Goal: Task Accomplishment & Management: Manage account settings

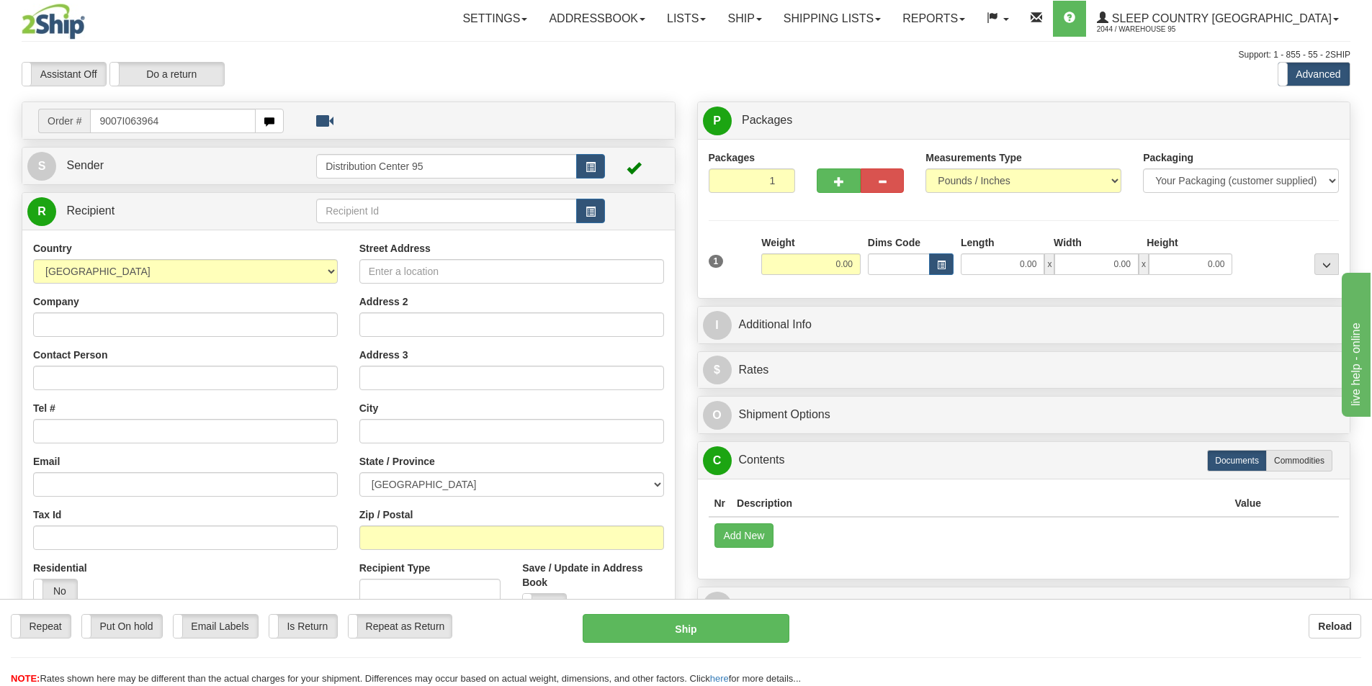
type input "9007I063964"
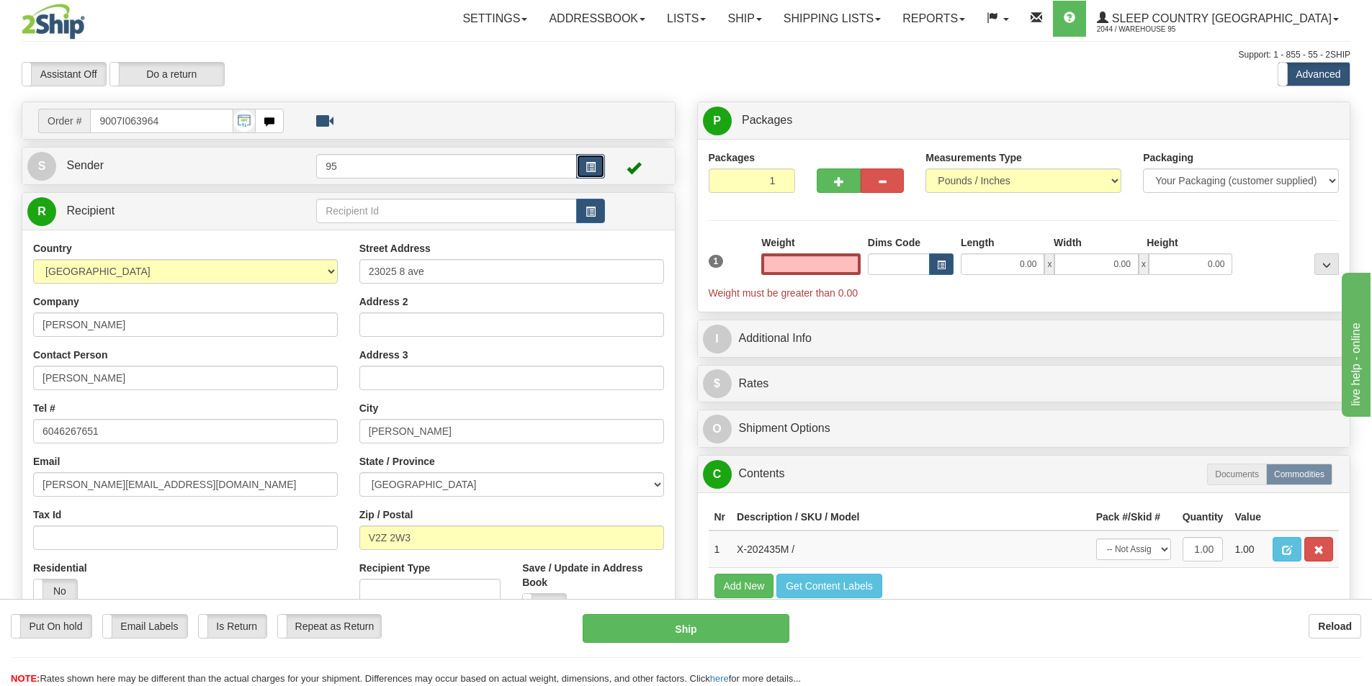
type input "0.00"
click at [601, 156] on button "button" at bounding box center [590, 166] width 29 height 24
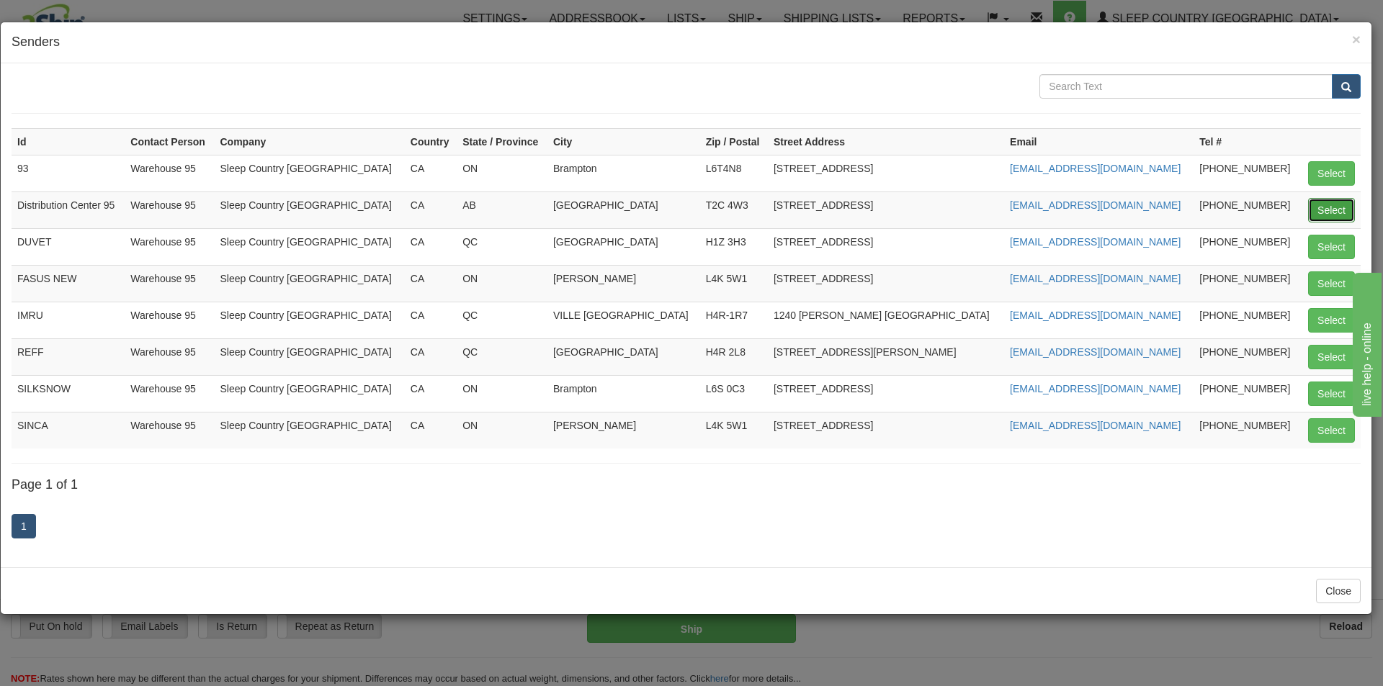
click at [1329, 213] on button "Select" at bounding box center [1331, 210] width 47 height 24
type input "Distribution Center 95"
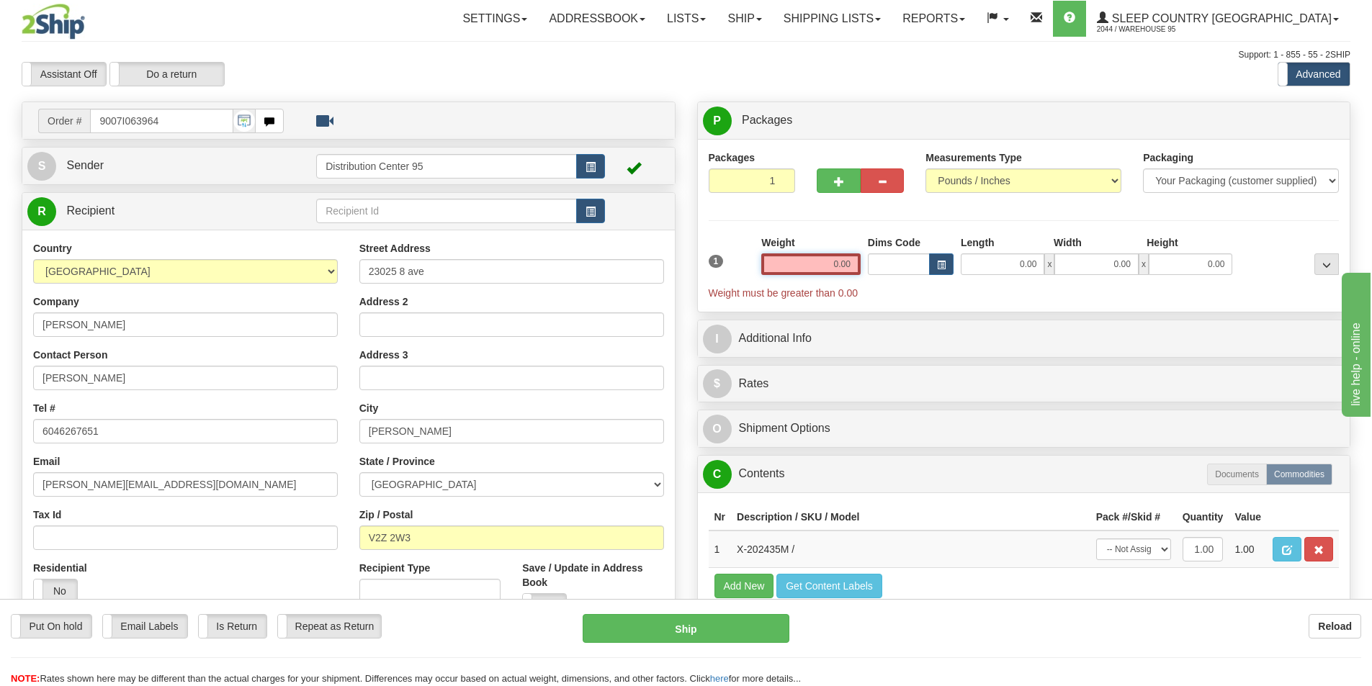
click at [840, 265] on input "0.00" at bounding box center [810, 264] width 99 height 22
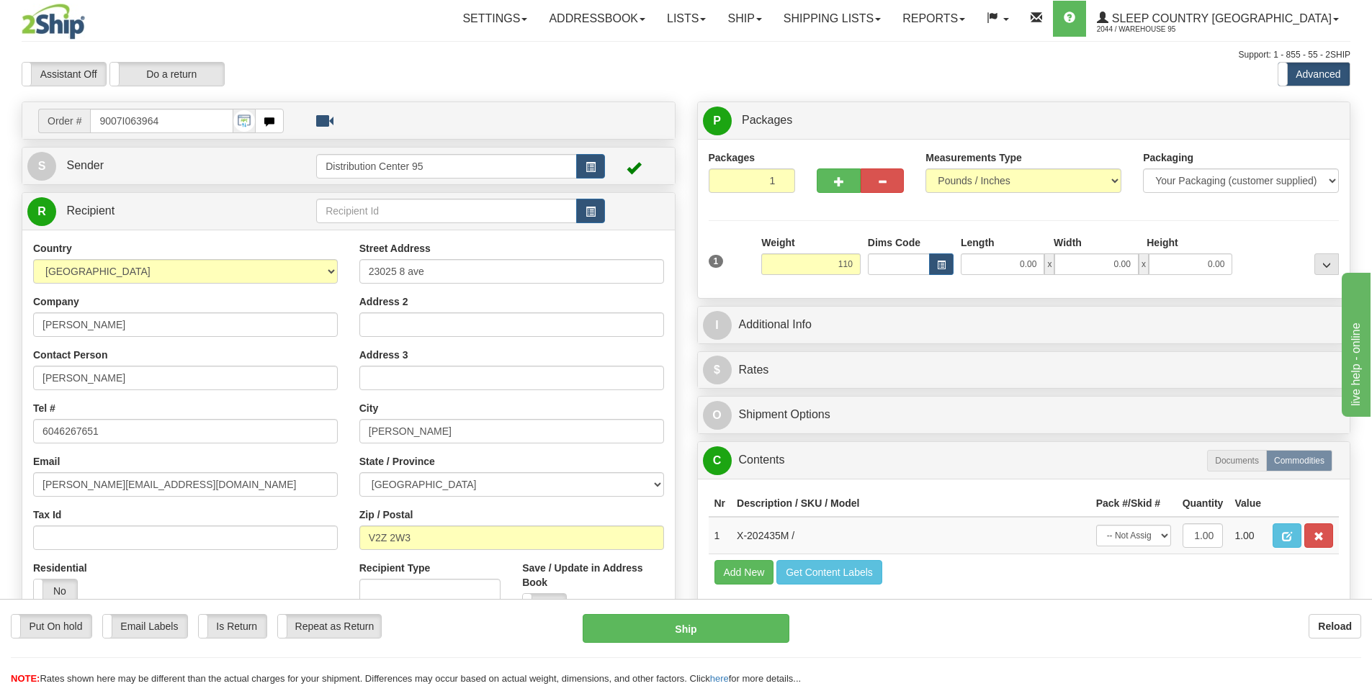
type input "110.00"
click at [1031, 220] on hr at bounding box center [1024, 220] width 631 height 1
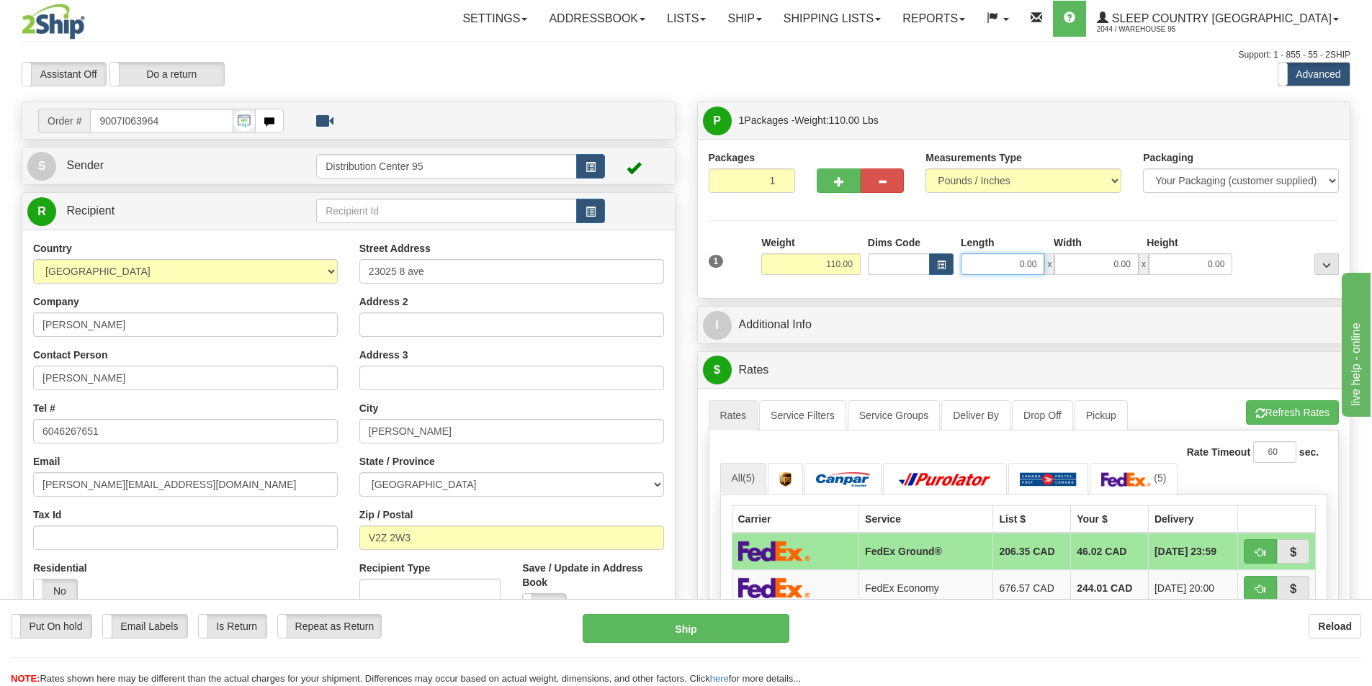
click at [1005, 264] on input "0.00" at bounding box center [1003, 264] width 84 height 22
type input "21.00"
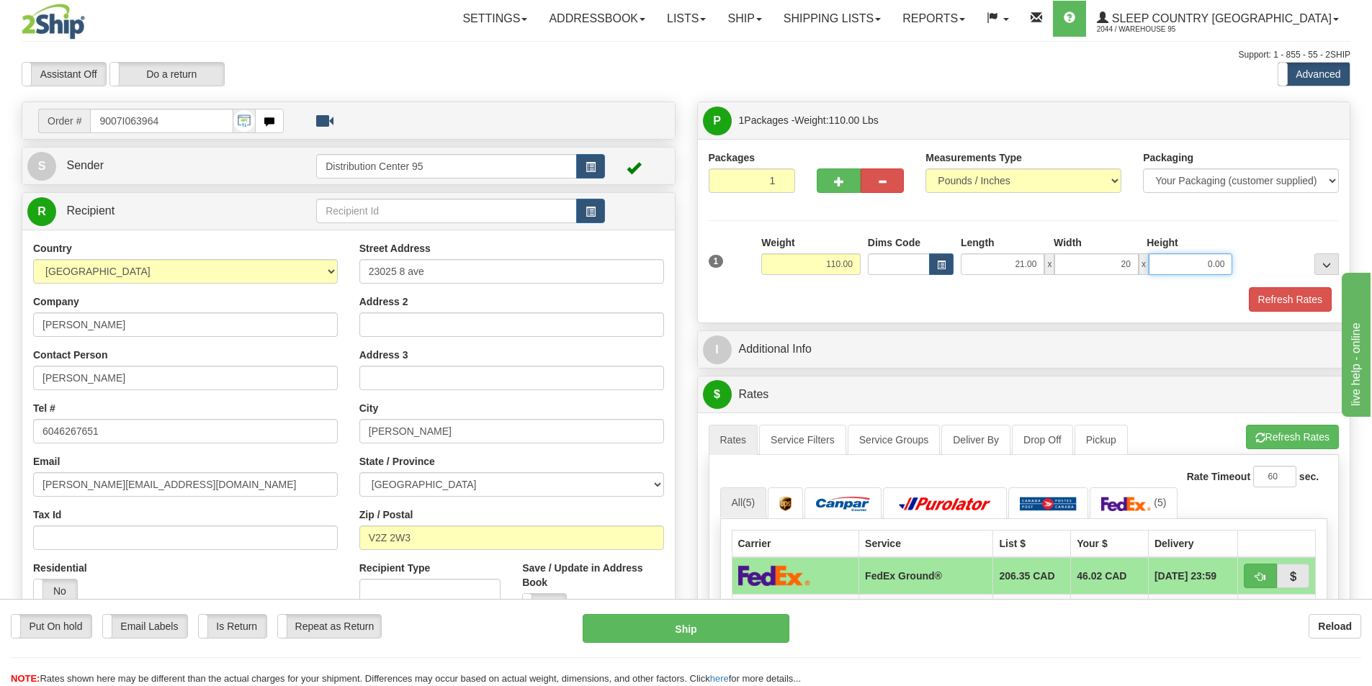
type input "20.00"
type input "43.50"
drag, startPoint x: 1034, startPoint y: 261, endPoint x: 999, endPoint y: 264, distance: 34.6
click at [999, 264] on input "21.00" at bounding box center [1003, 264] width 84 height 22
click at [998, 264] on input "21.00" at bounding box center [1003, 264] width 84 height 22
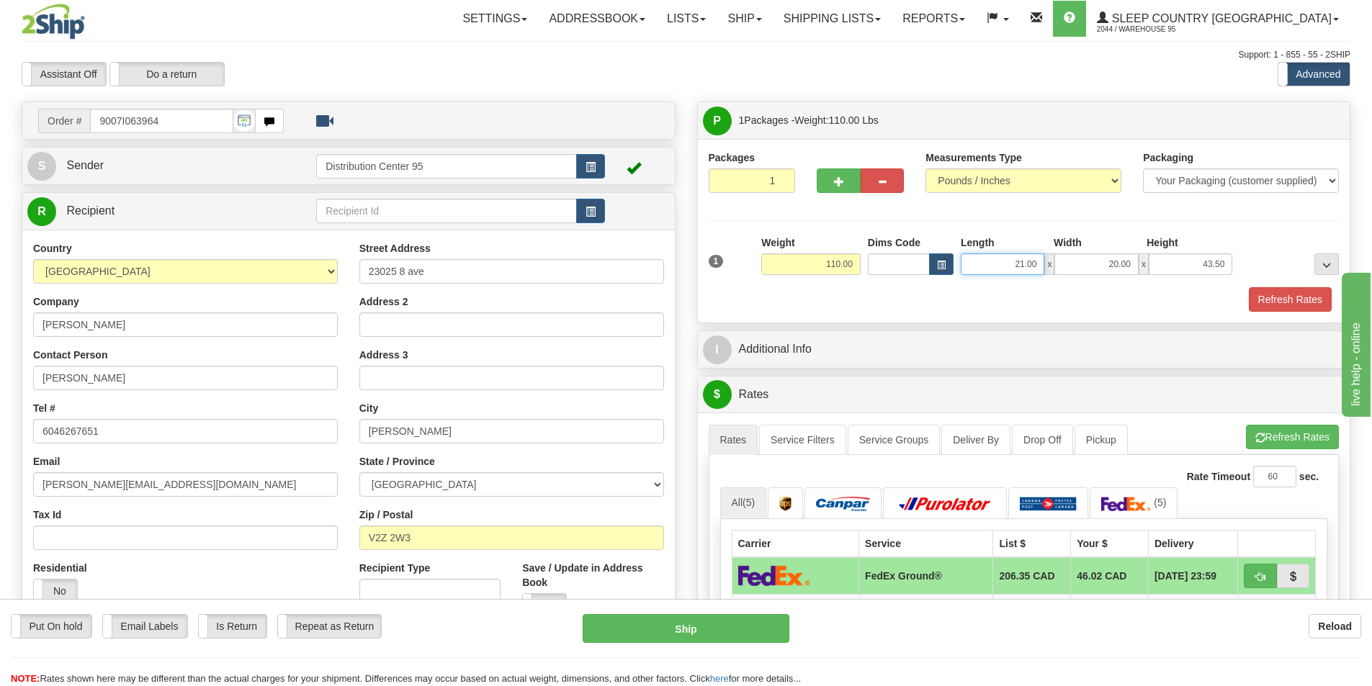
drag, startPoint x: 1038, startPoint y: 262, endPoint x: 952, endPoint y: 278, distance: 87.9
click at [952, 278] on div "1 Weight 110.00 Dims Code x" at bounding box center [1024, 260] width 638 height 51
type input "21.50"
click at [1271, 305] on button "Refresh Rates" at bounding box center [1290, 299] width 83 height 24
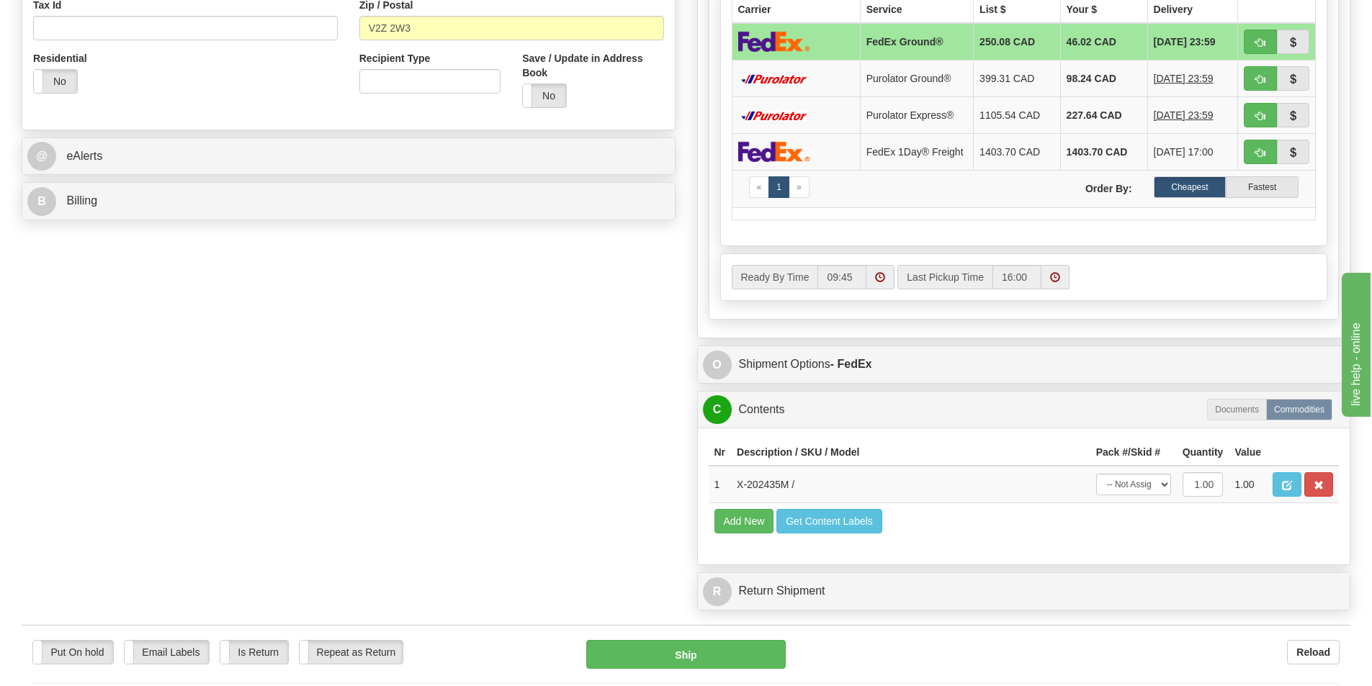
scroll to position [592, 0]
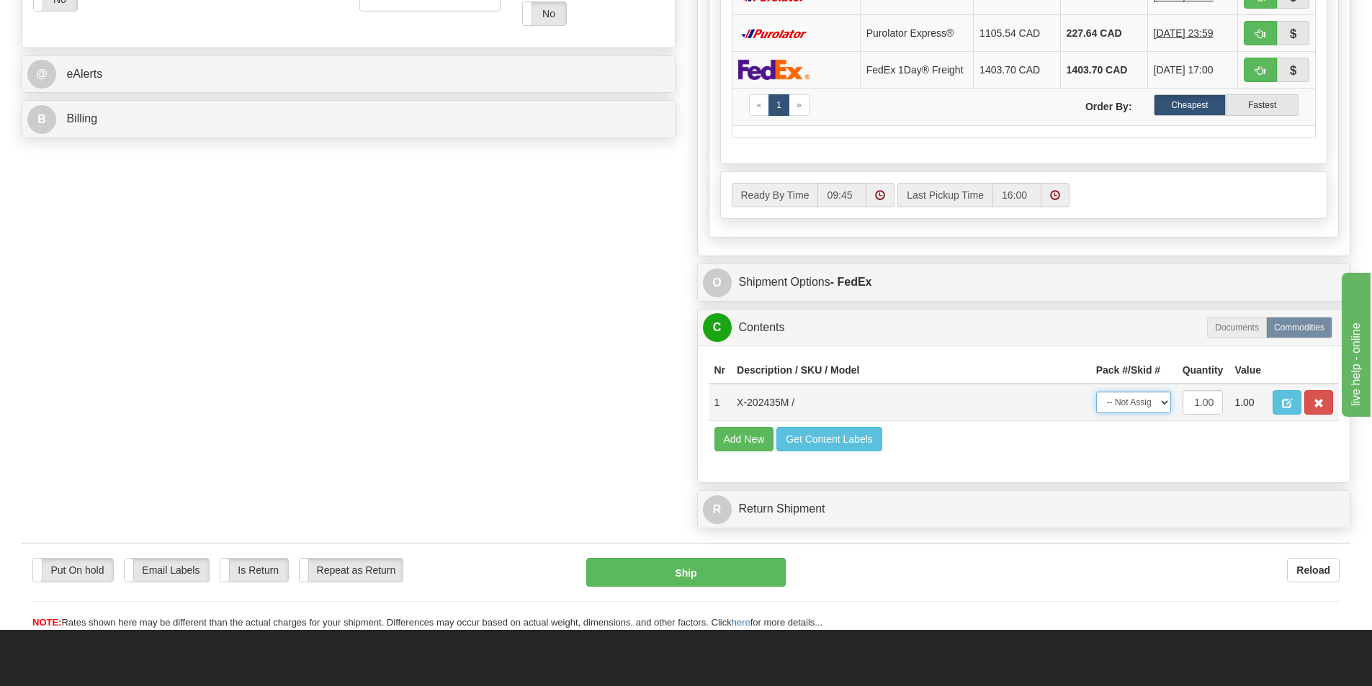
click at [1150, 411] on select "-- Not Assigned -- Package 1" at bounding box center [1133, 403] width 75 height 22
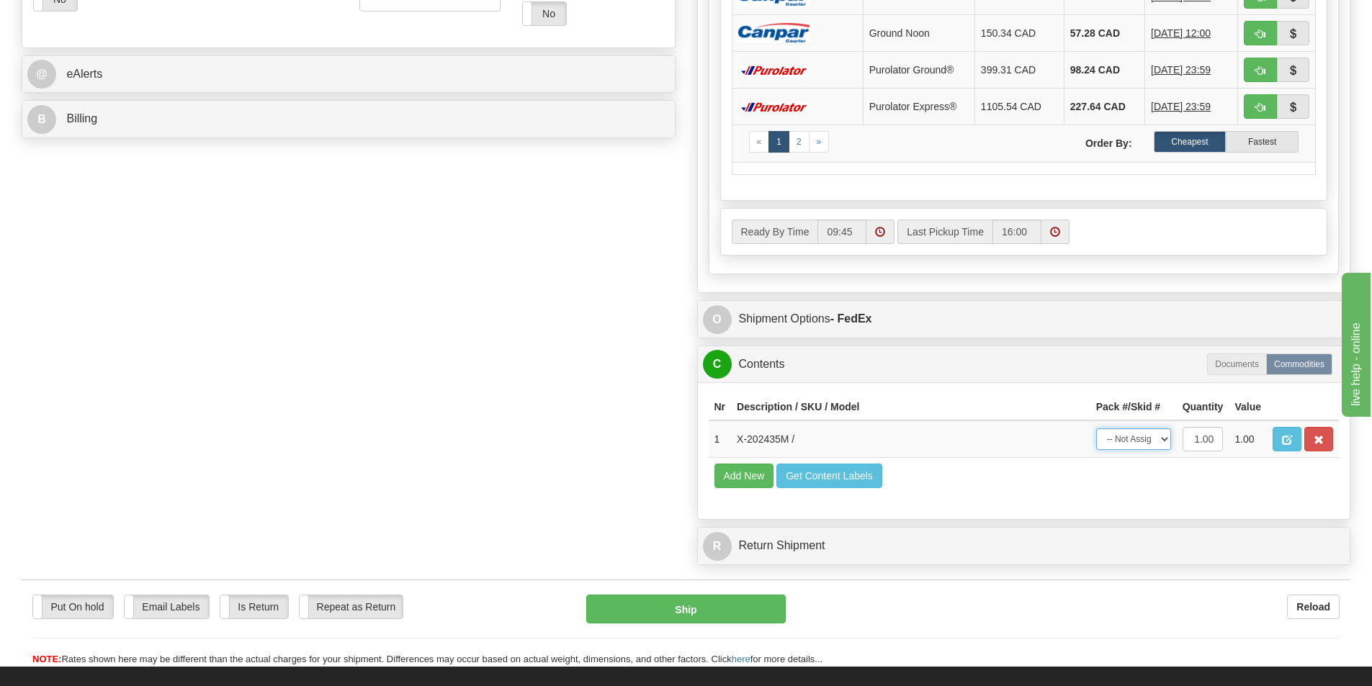
select select "0"
click at [1096, 428] on select "-- Not Assigned -- Package 1" at bounding box center [1133, 439] width 75 height 22
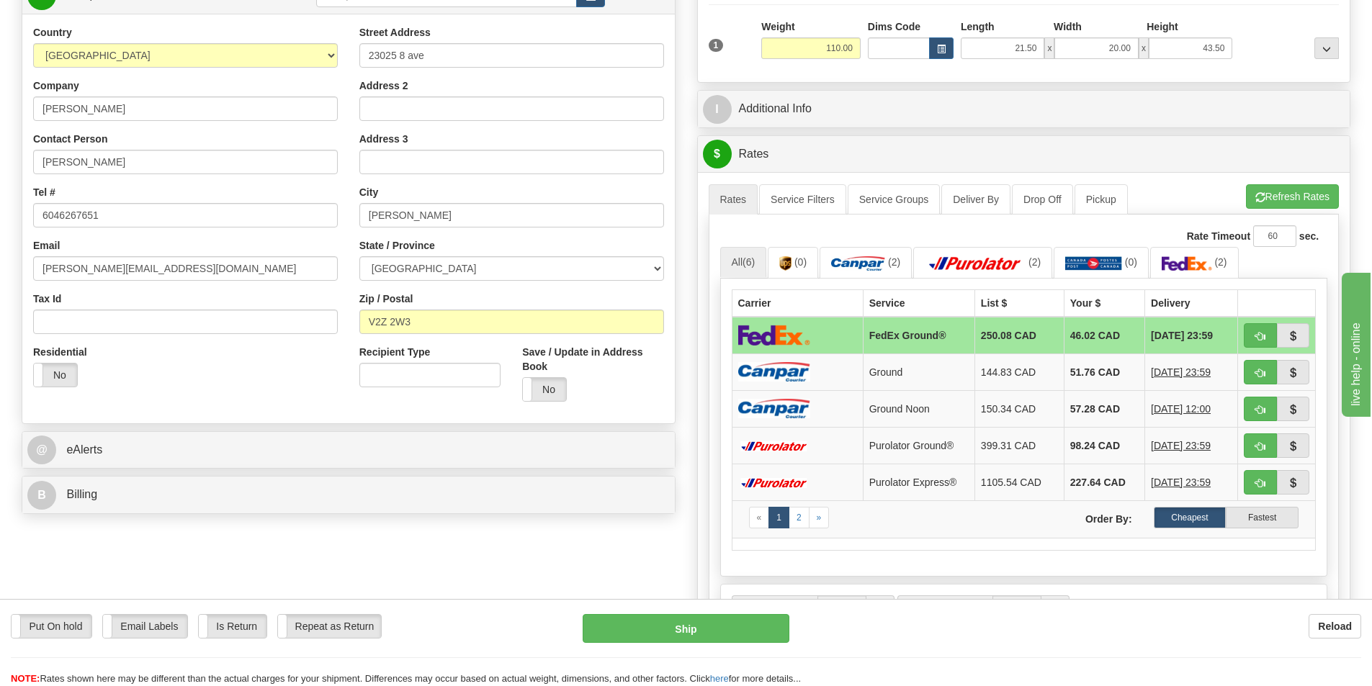
scroll to position [244, 0]
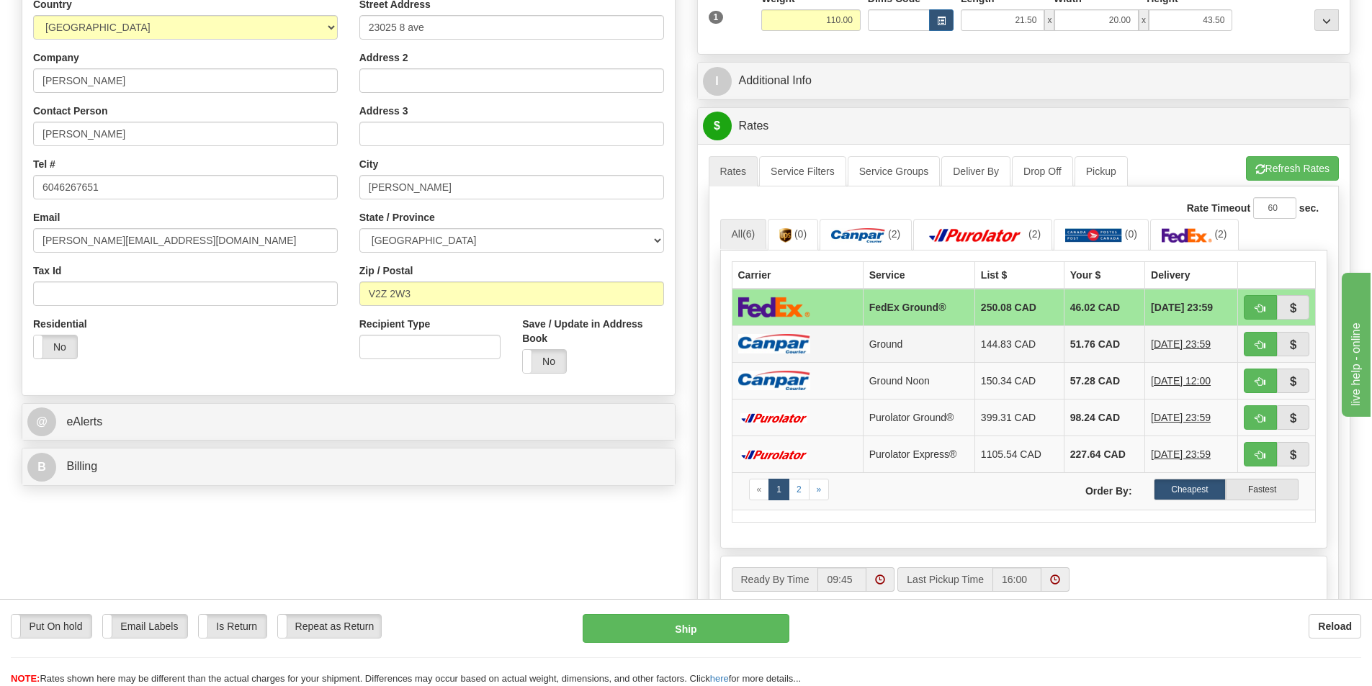
click at [961, 341] on td "Ground" at bounding box center [919, 343] width 112 height 37
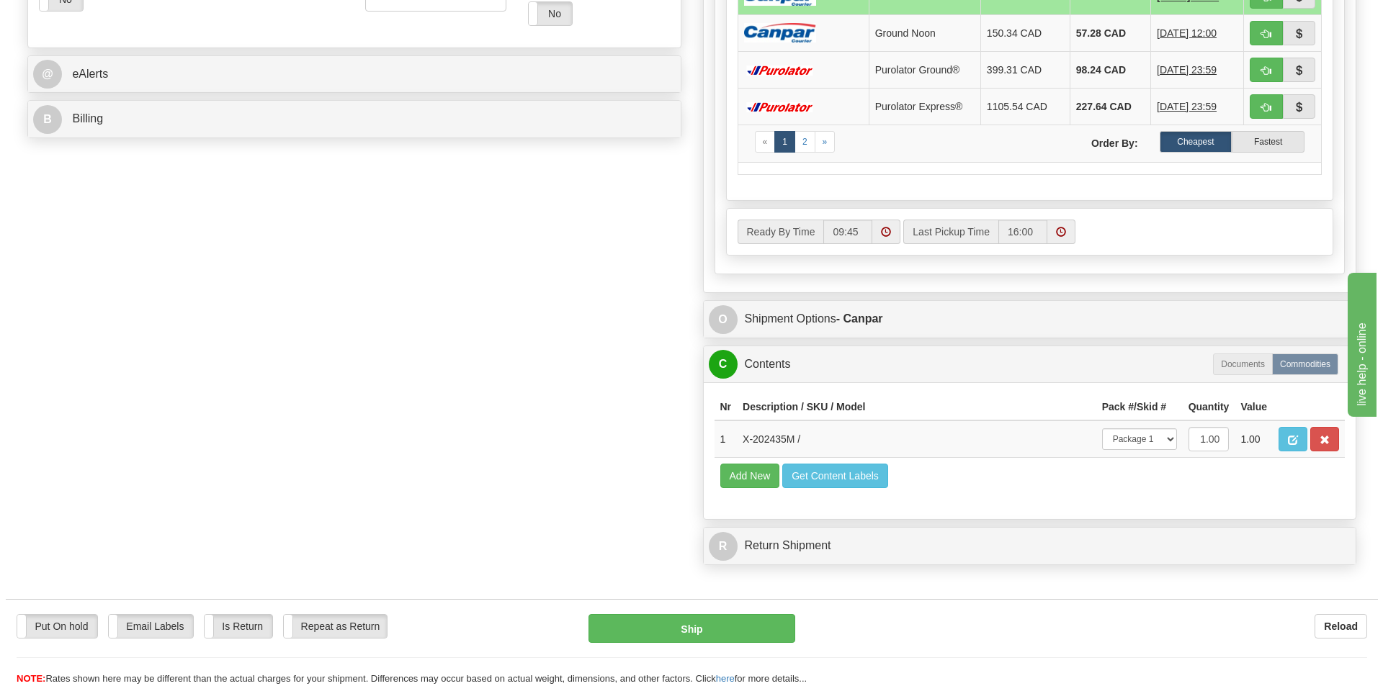
scroll to position [602, 0]
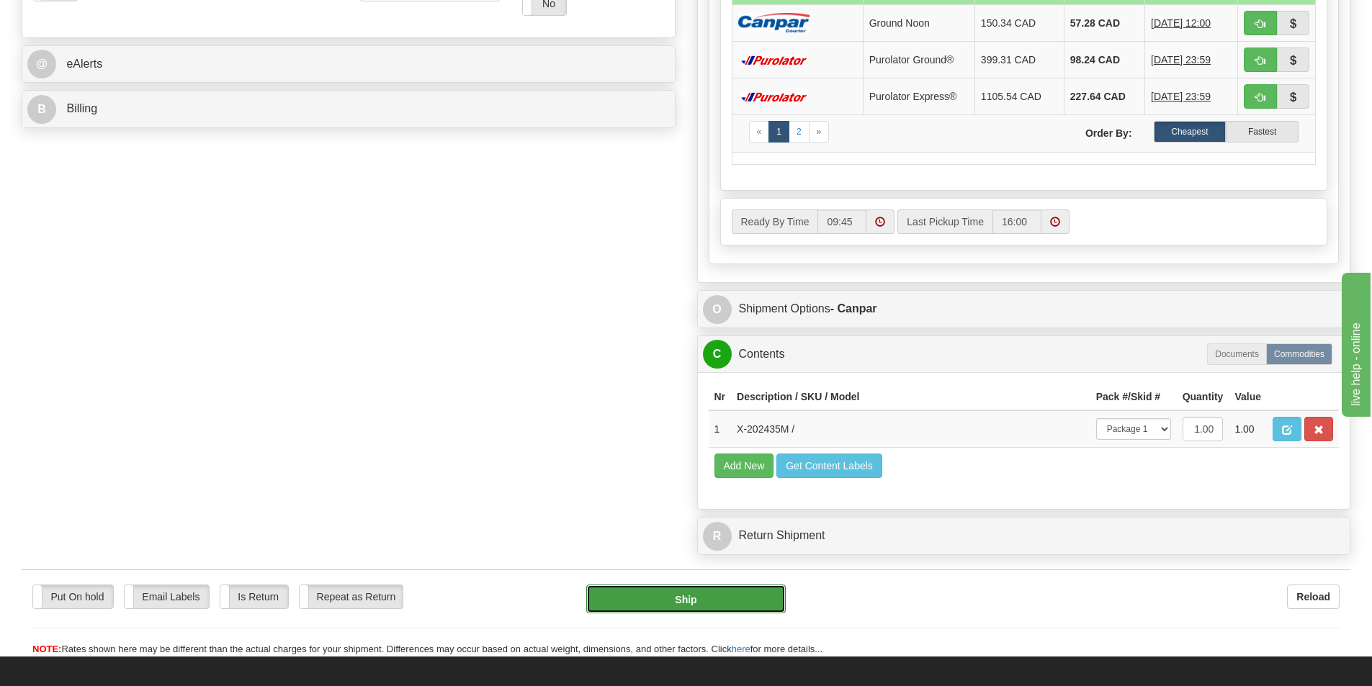
click at [686, 603] on button "Ship" at bounding box center [685, 599] width 199 height 29
type input "1"
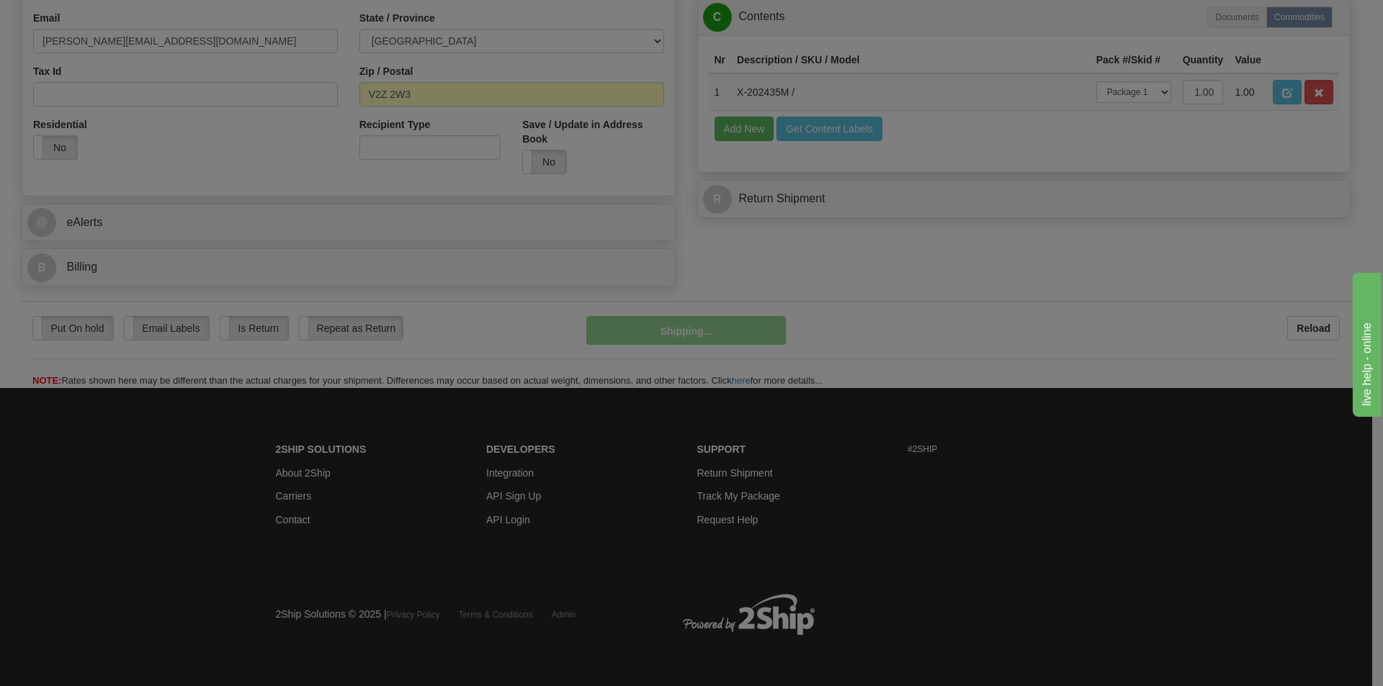
scroll to position [444, 0]
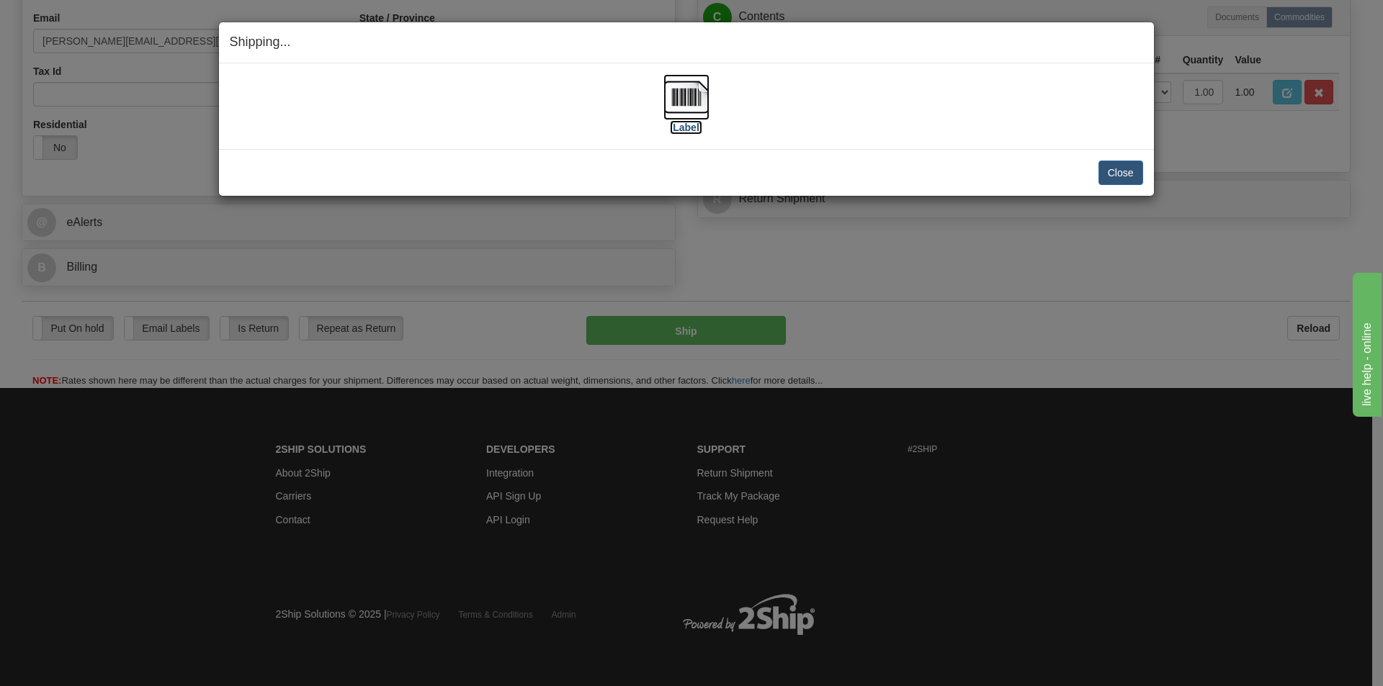
click at [687, 91] on img at bounding box center [686, 97] width 46 height 46
click at [1118, 176] on button "Close" at bounding box center [1120, 173] width 45 height 24
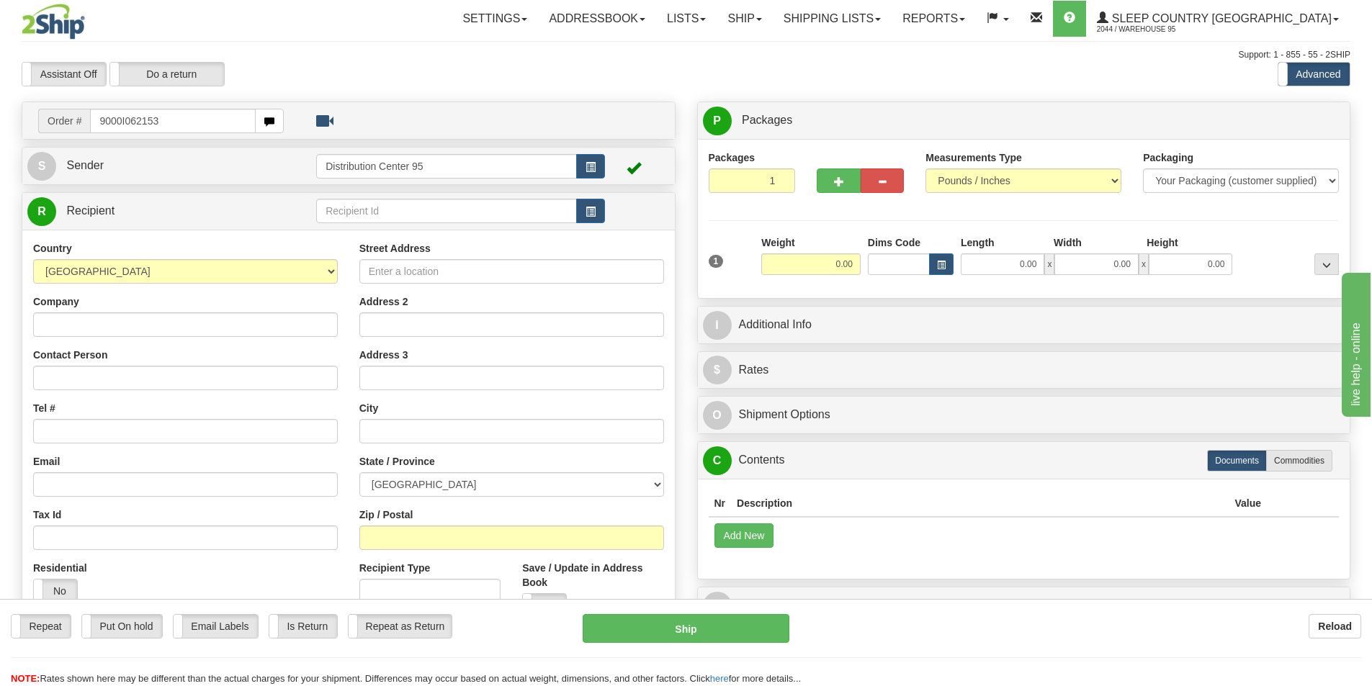
type input "9000I062153"
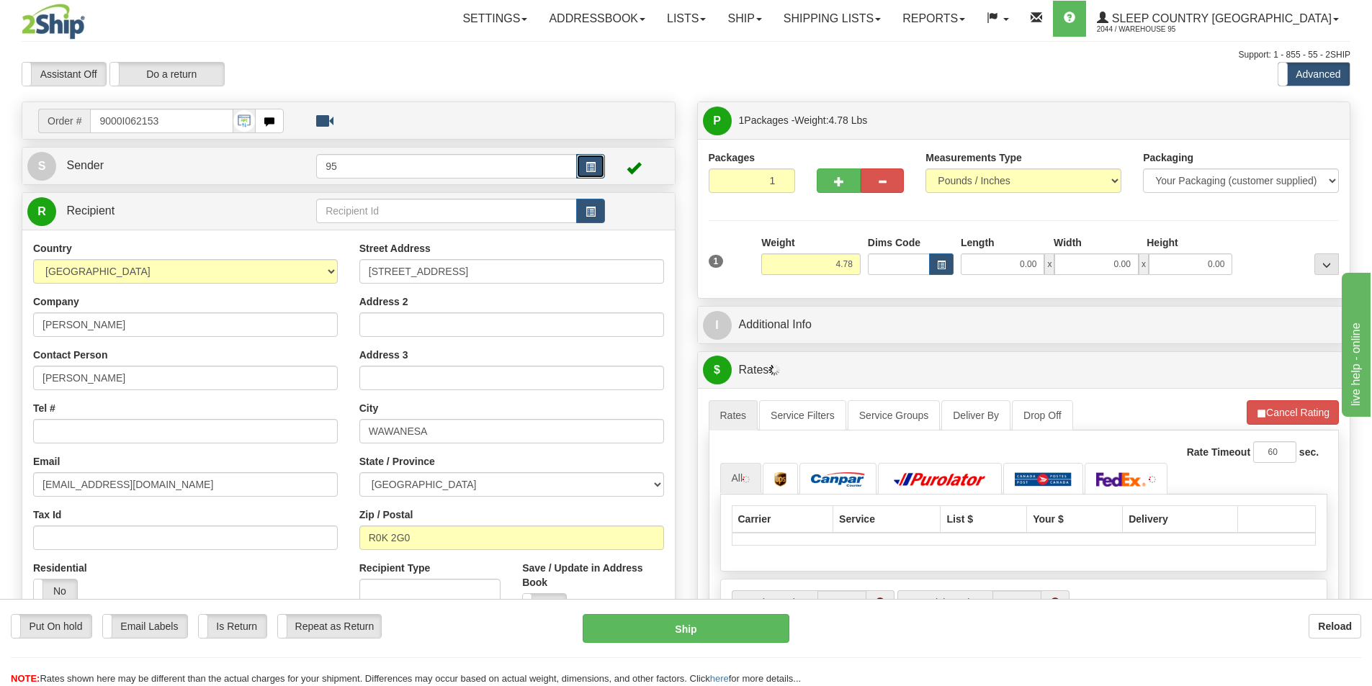
click at [589, 165] on span "button" at bounding box center [590, 167] width 10 height 9
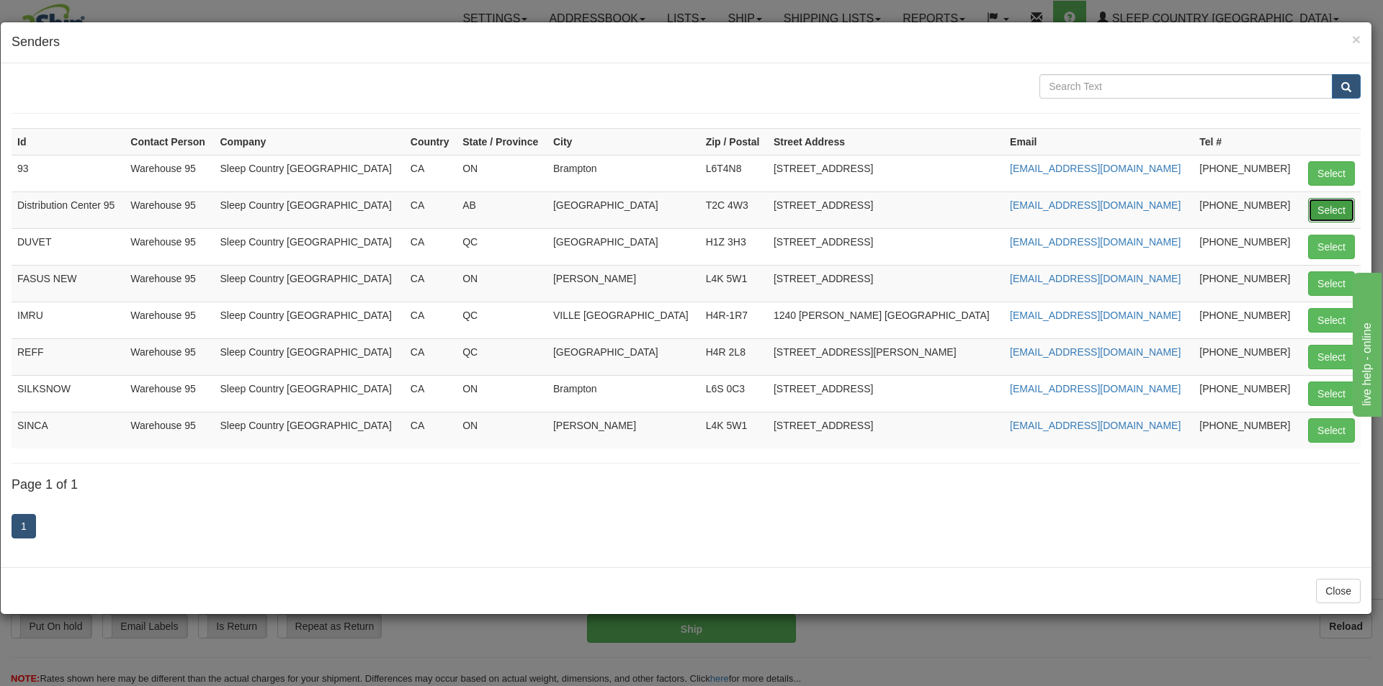
click at [1342, 203] on button "Select" at bounding box center [1331, 210] width 47 height 24
type input "Distribution Center 95"
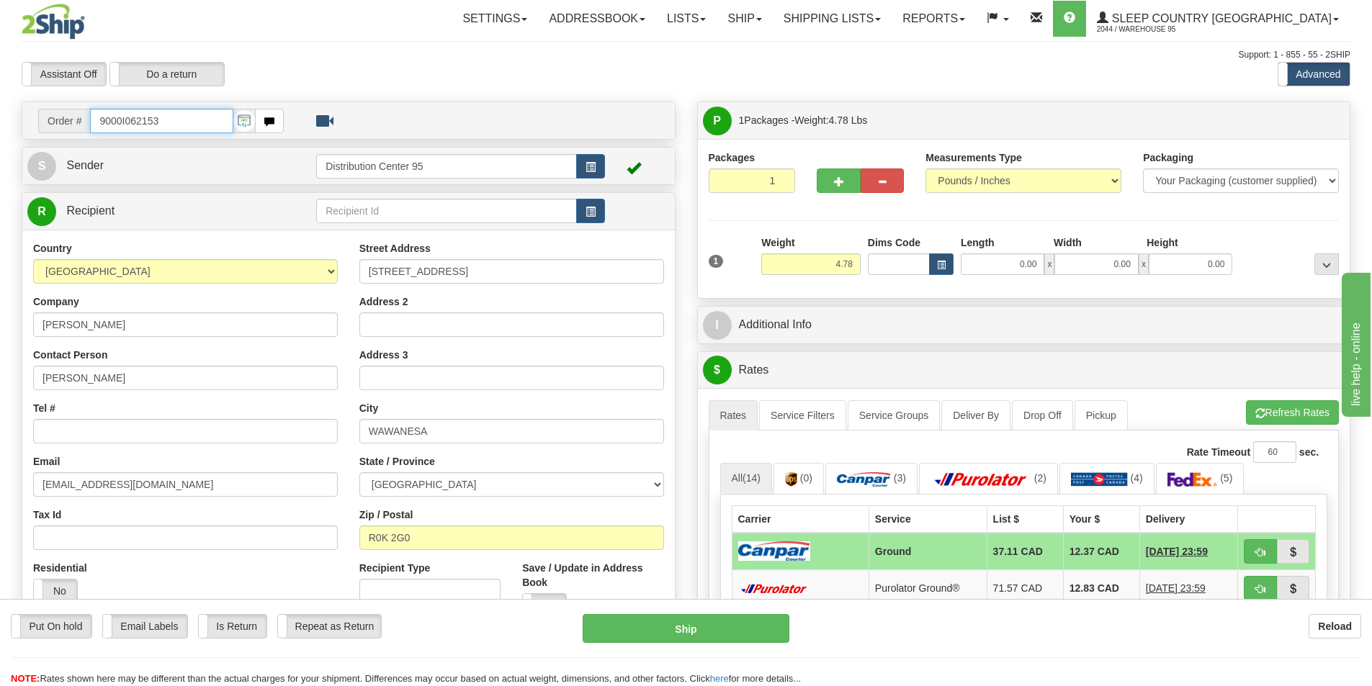
drag, startPoint x: 189, startPoint y: 118, endPoint x: 81, endPoint y: 122, distance: 108.1
click at [81, 122] on div "Order # 9000I062153" at bounding box center [161, 121] width 246 height 24
click at [93, 438] on input "Tel #" at bounding box center [185, 431] width 305 height 24
paste input "204 824-2723"
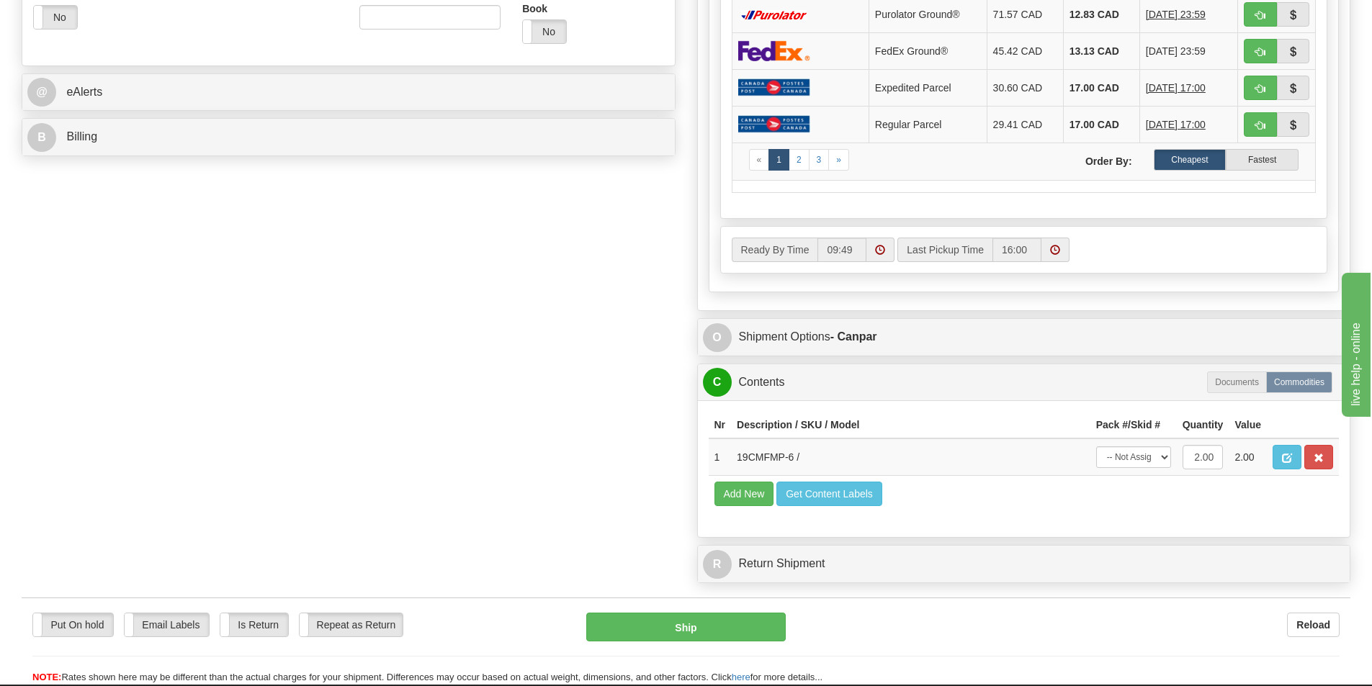
scroll to position [622, 0]
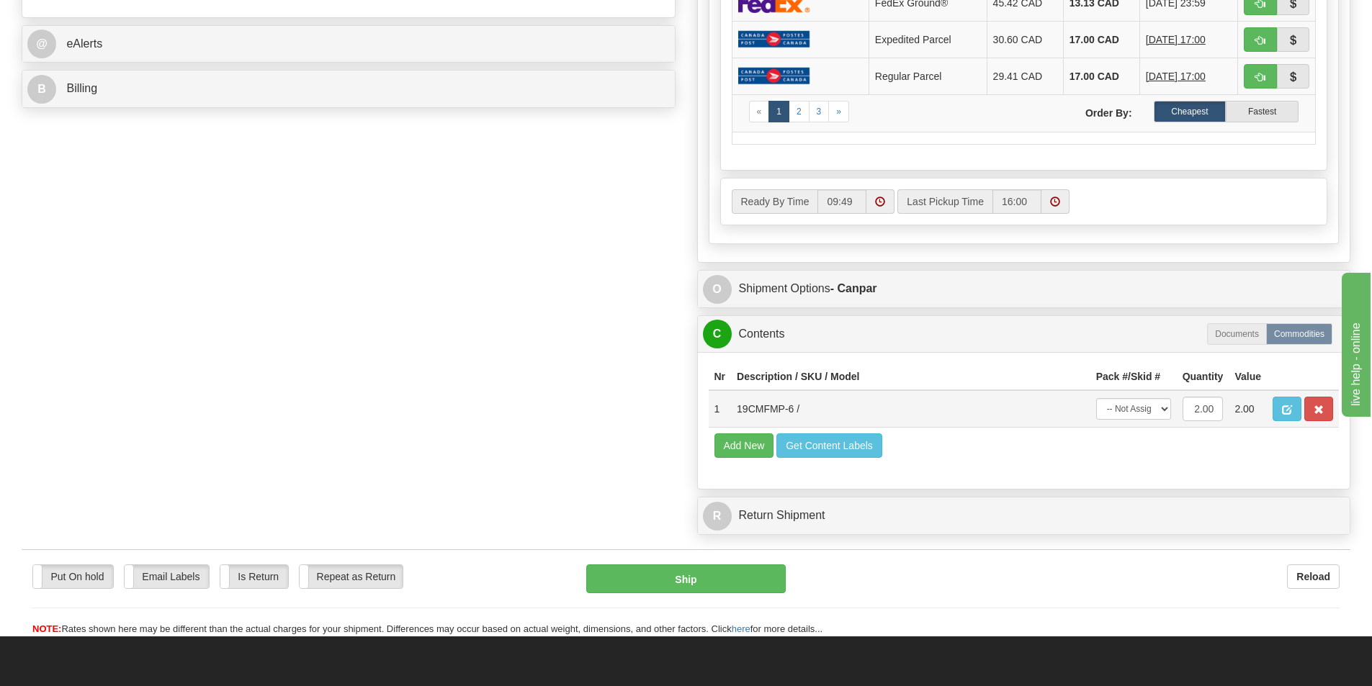
type input "204 824-2723"
click at [1153, 418] on select "-- Not Assigned -- Package 1" at bounding box center [1133, 409] width 75 height 22
select select "0"
click at [1096, 398] on select "-- Not Assigned -- Package 1" at bounding box center [1133, 409] width 75 height 22
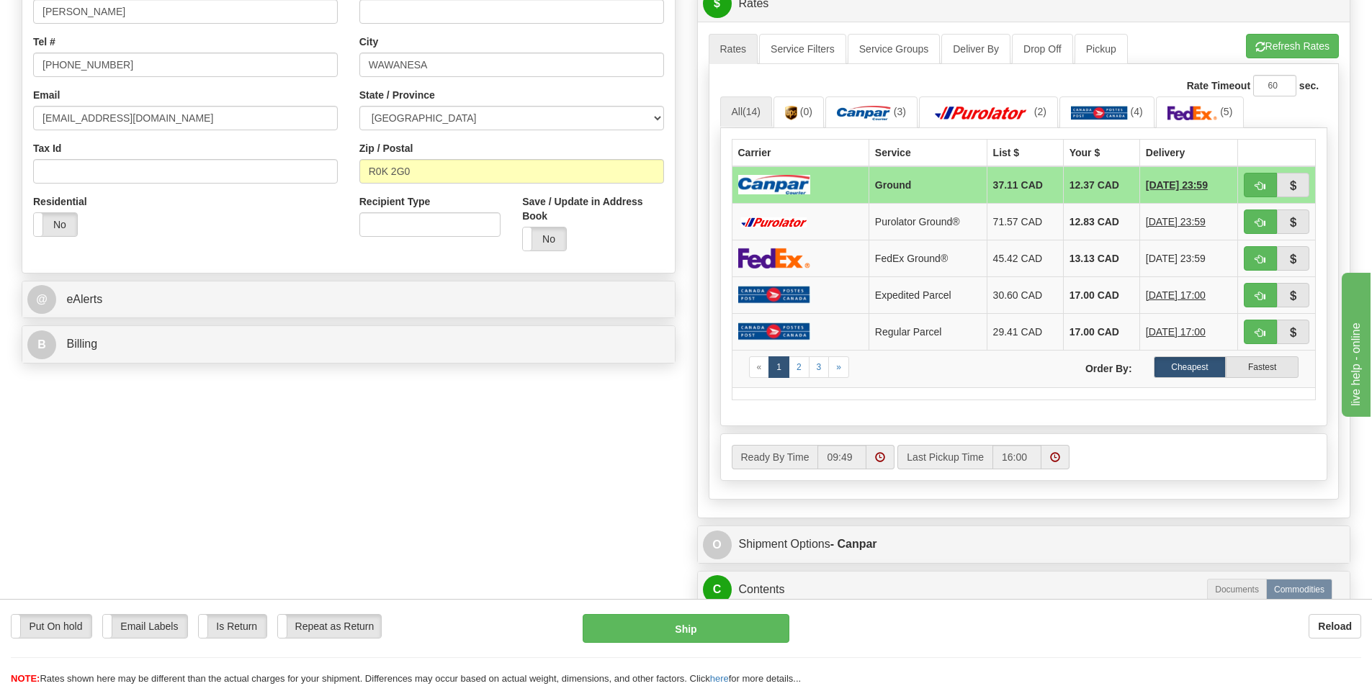
scroll to position [377, 0]
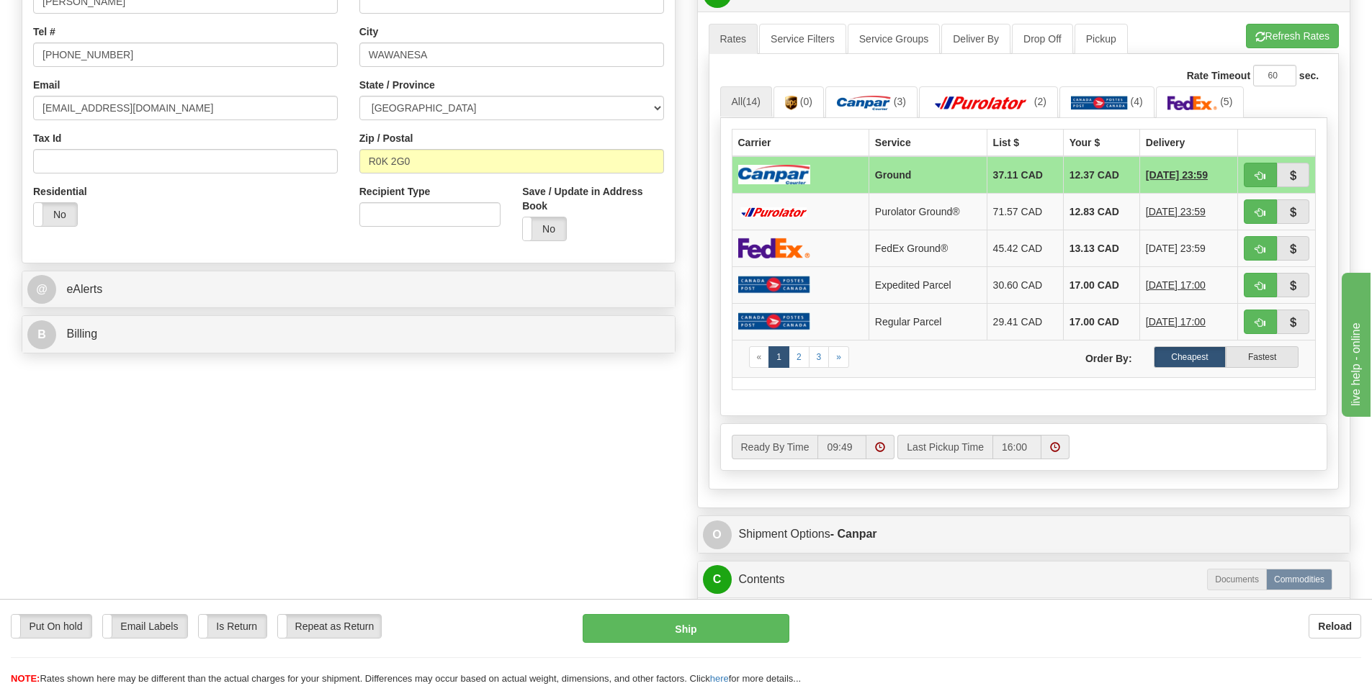
click at [161, 413] on div "Order # 9000I062153 S Sender" at bounding box center [686, 256] width 1350 height 1063
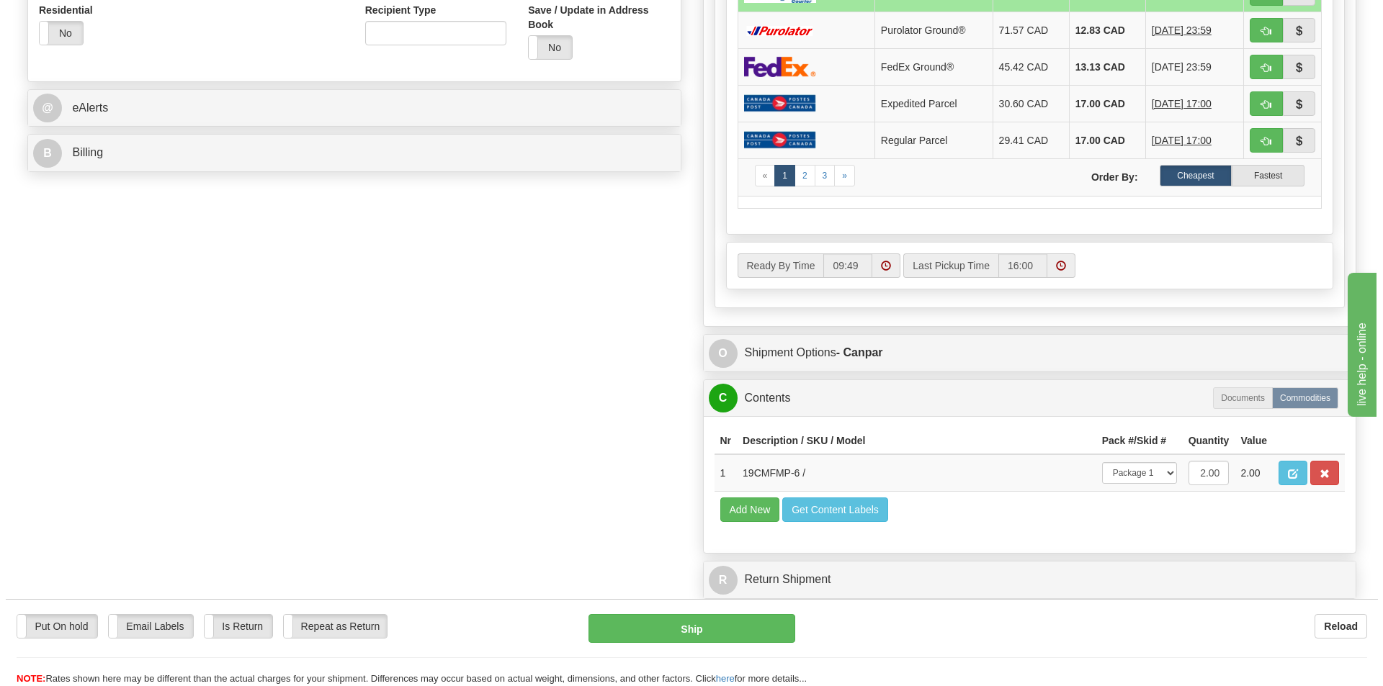
scroll to position [572, 0]
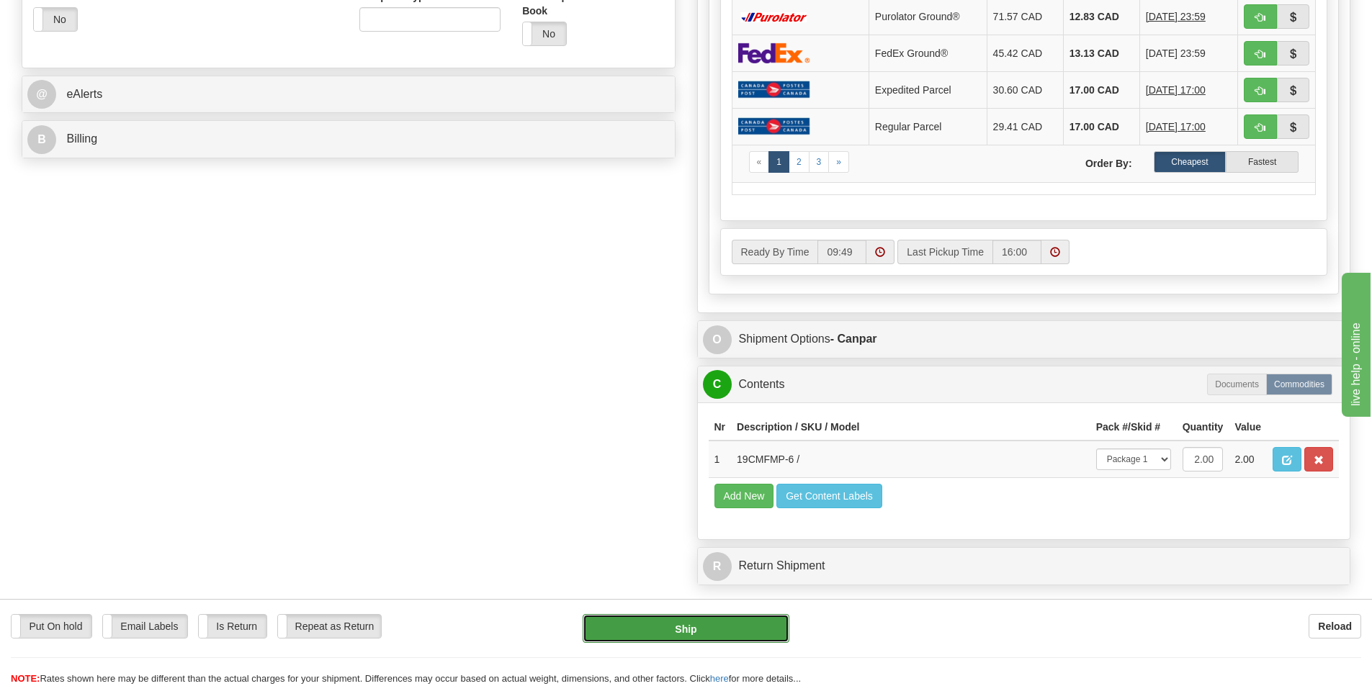
click at [714, 640] on button "Ship" at bounding box center [686, 628] width 207 height 29
type input "1"
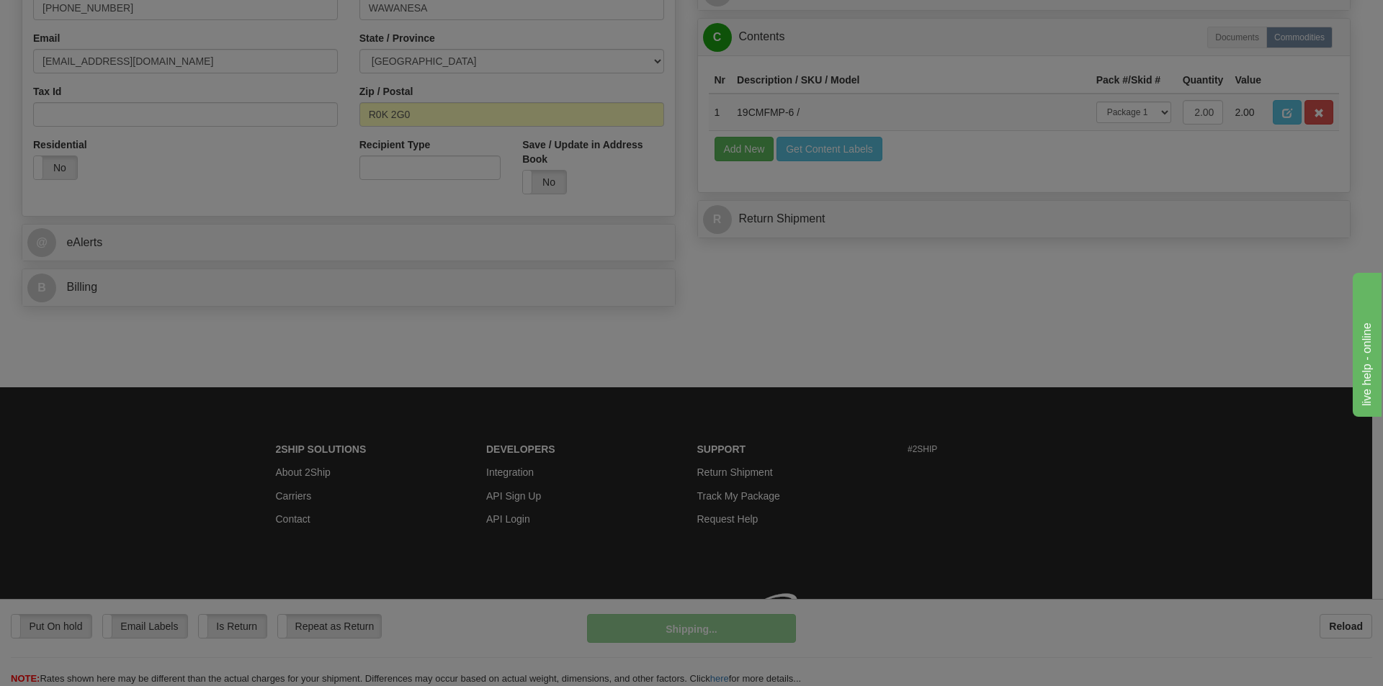
scroll to position [444, 0]
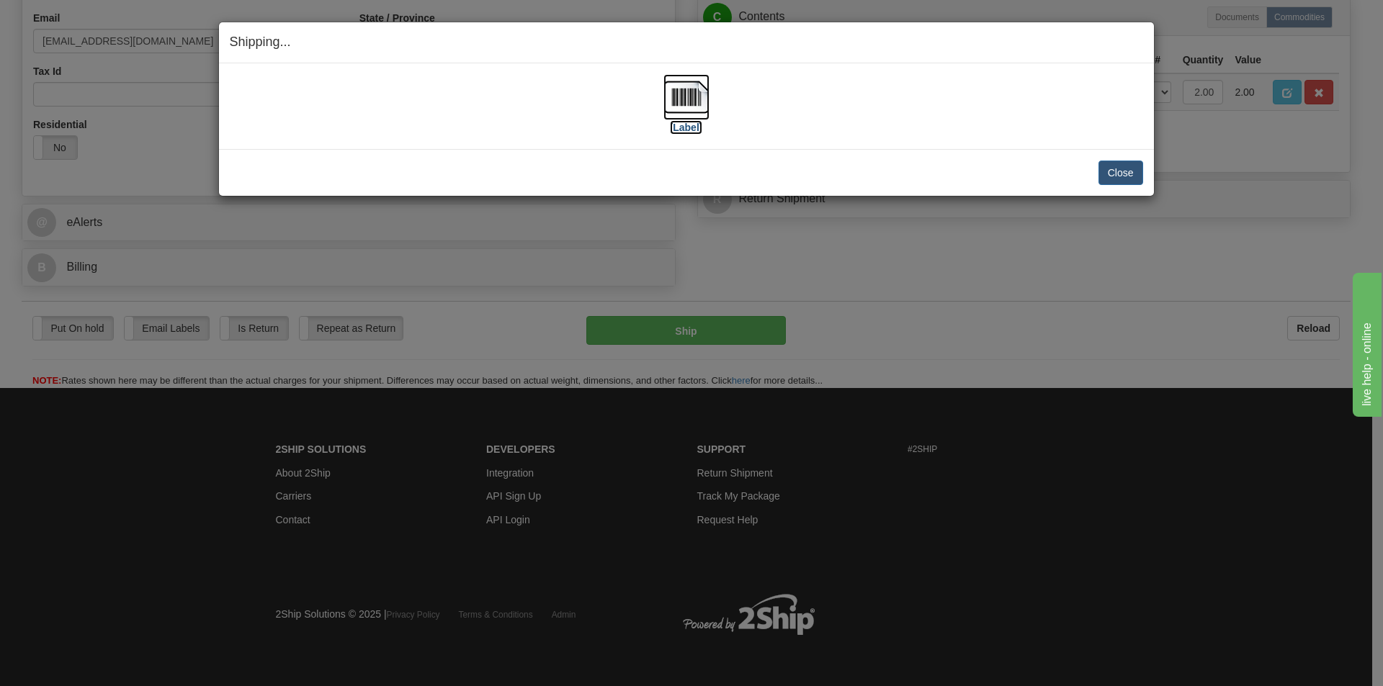
click at [681, 98] on img at bounding box center [686, 97] width 46 height 46
click at [1110, 174] on button "Close" at bounding box center [1120, 173] width 45 height 24
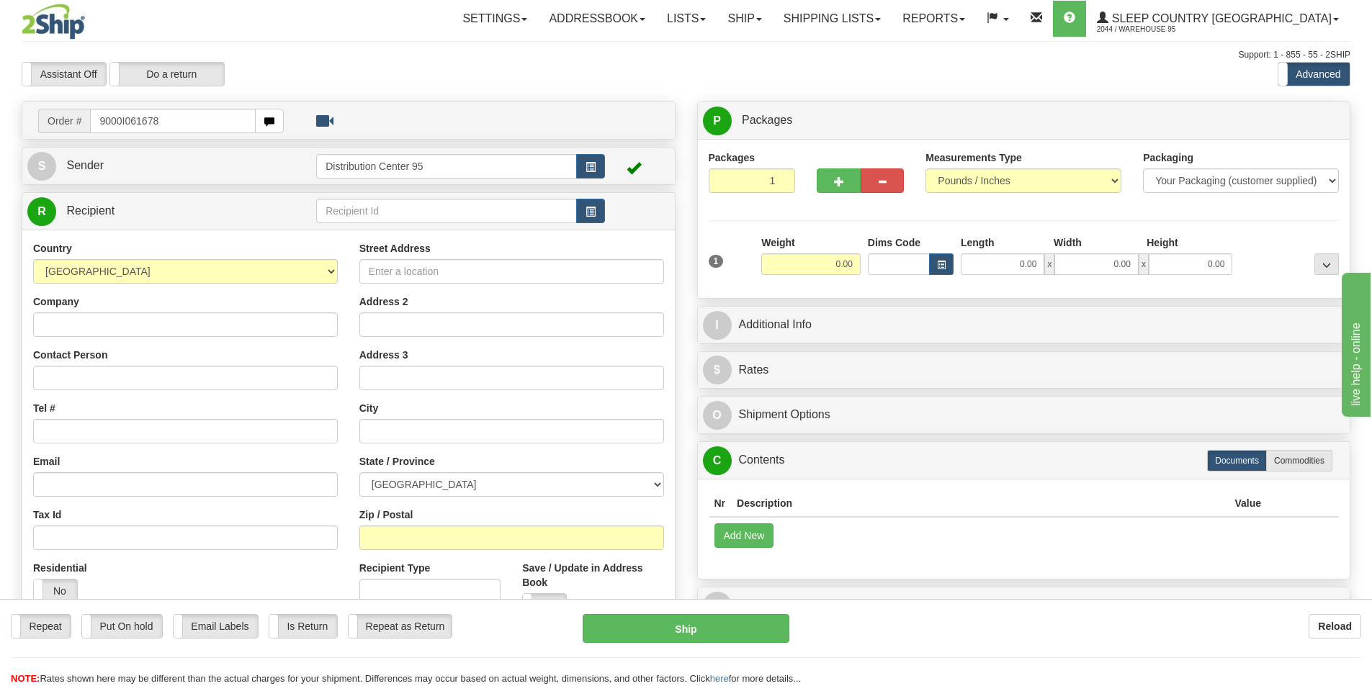
type input "9000I061678"
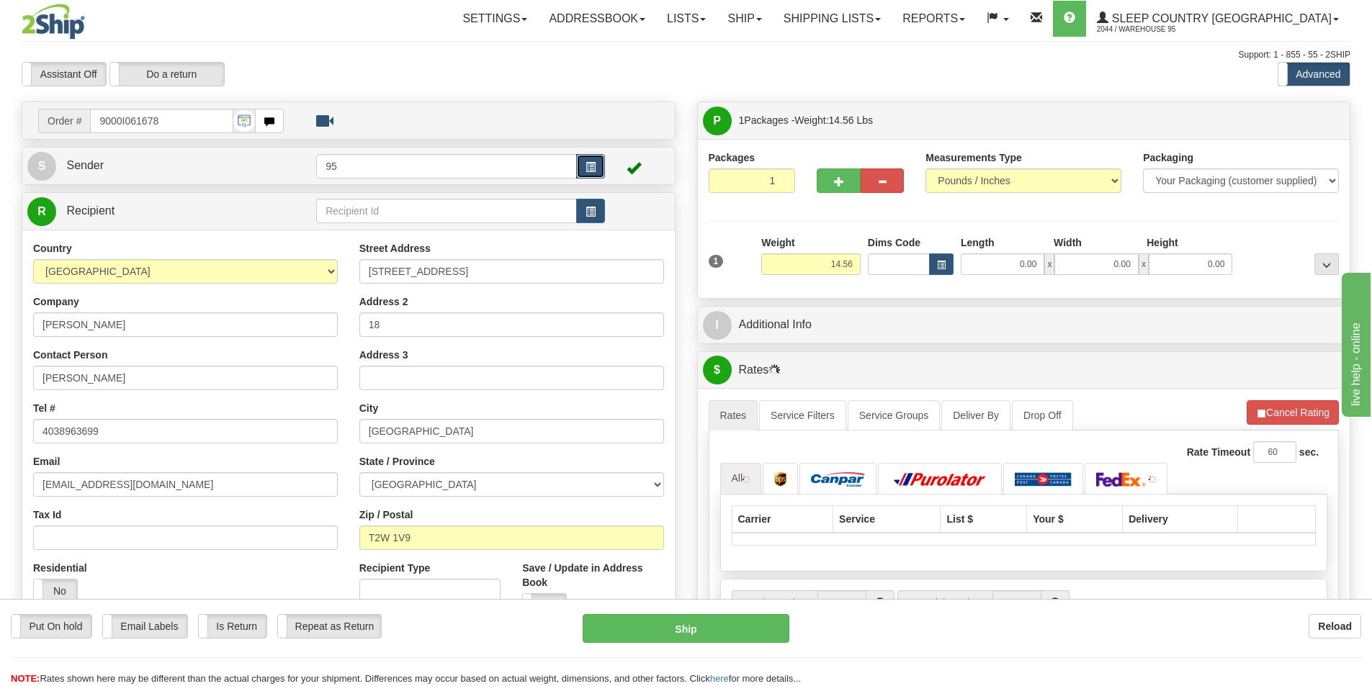
click at [596, 166] on button "button" at bounding box center [590, 166] width 29 height 24
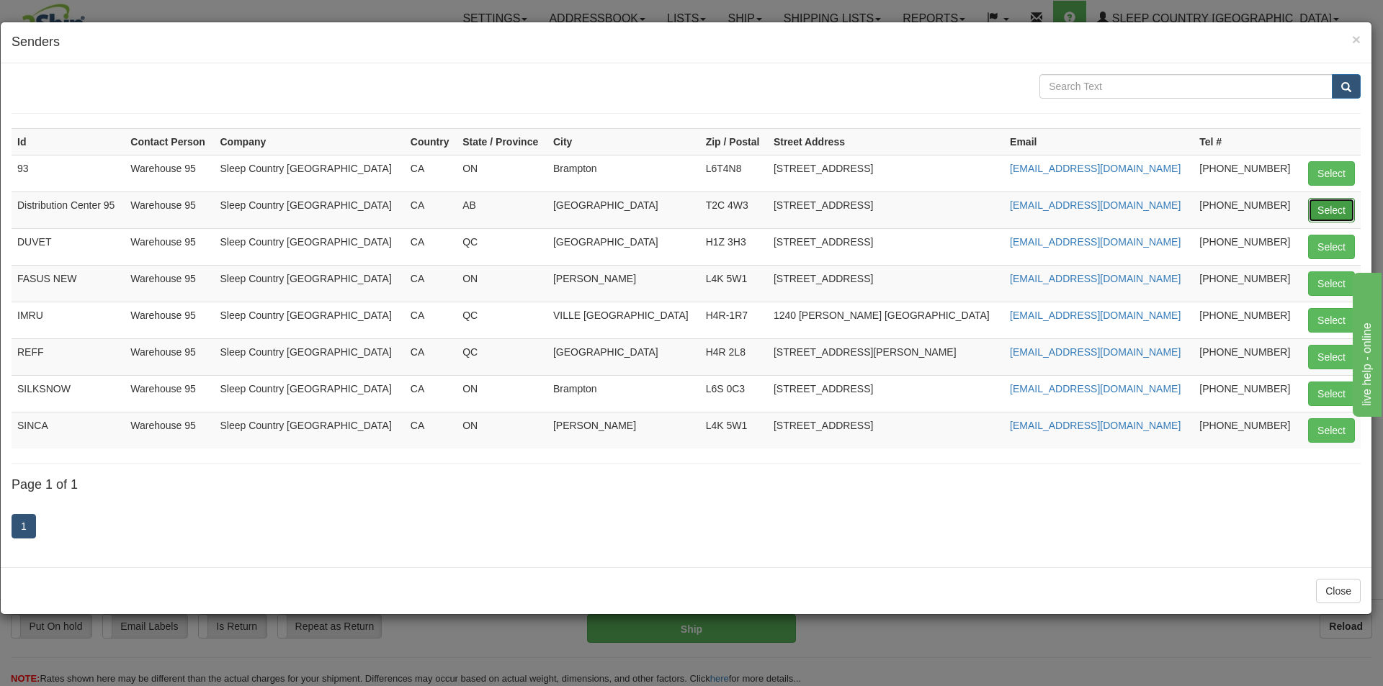
click at [1318, 201] on button "Select" at bounding box center [1331, 210] width 47 height 24
type input "Distribution Center 95"
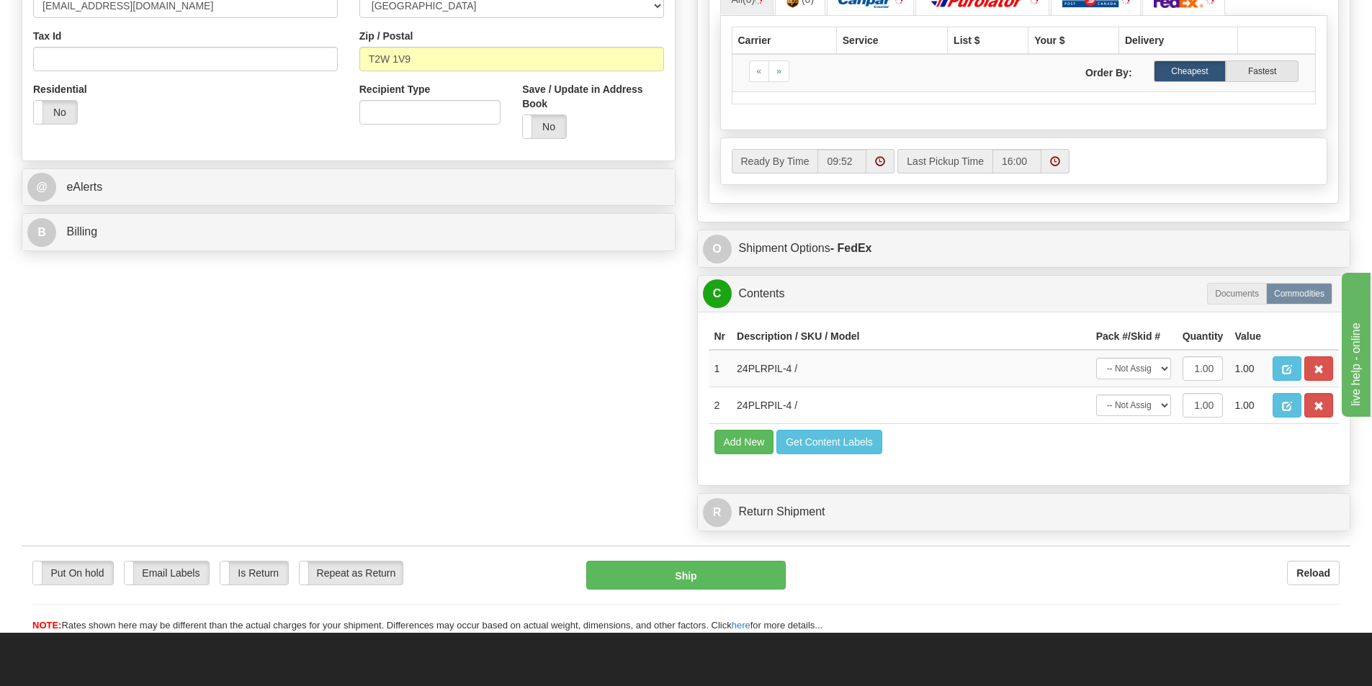
scroll to position [494, 0]
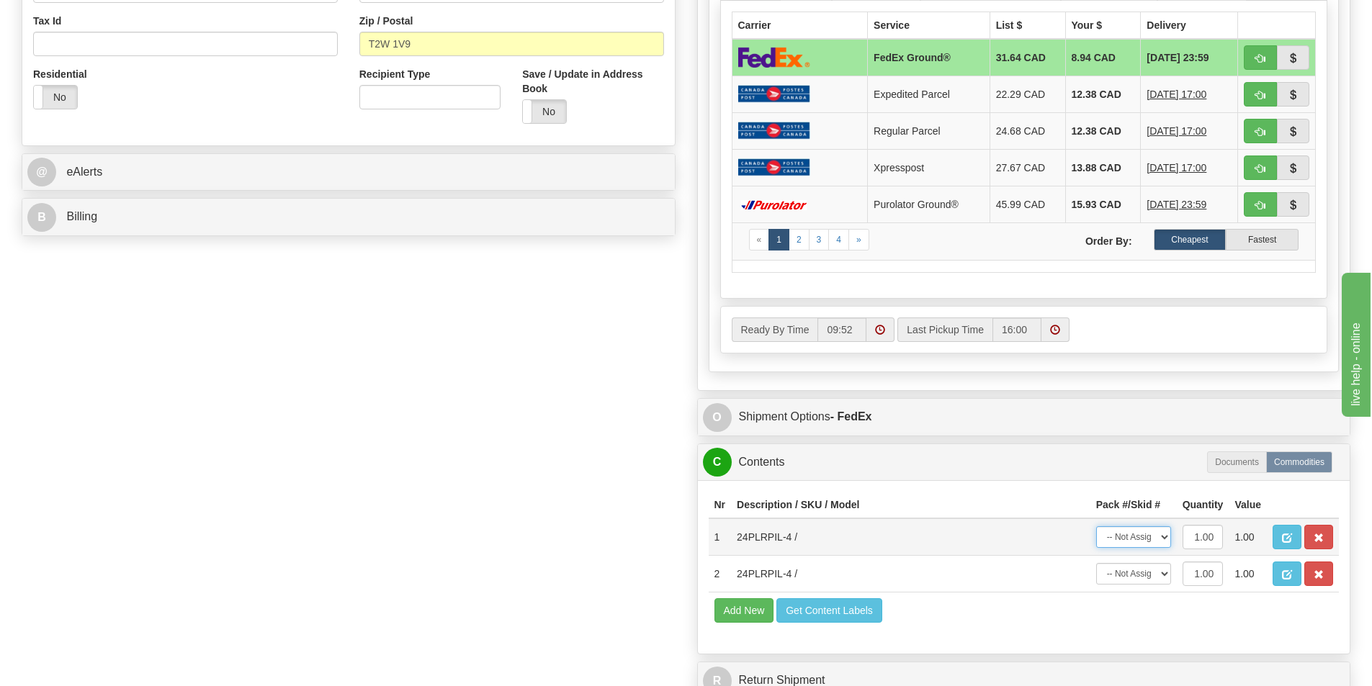
click at [1146, 537] on select "-- Not Assigned -- Package 1" at bounding box center [1133, 537] width 75 height 22
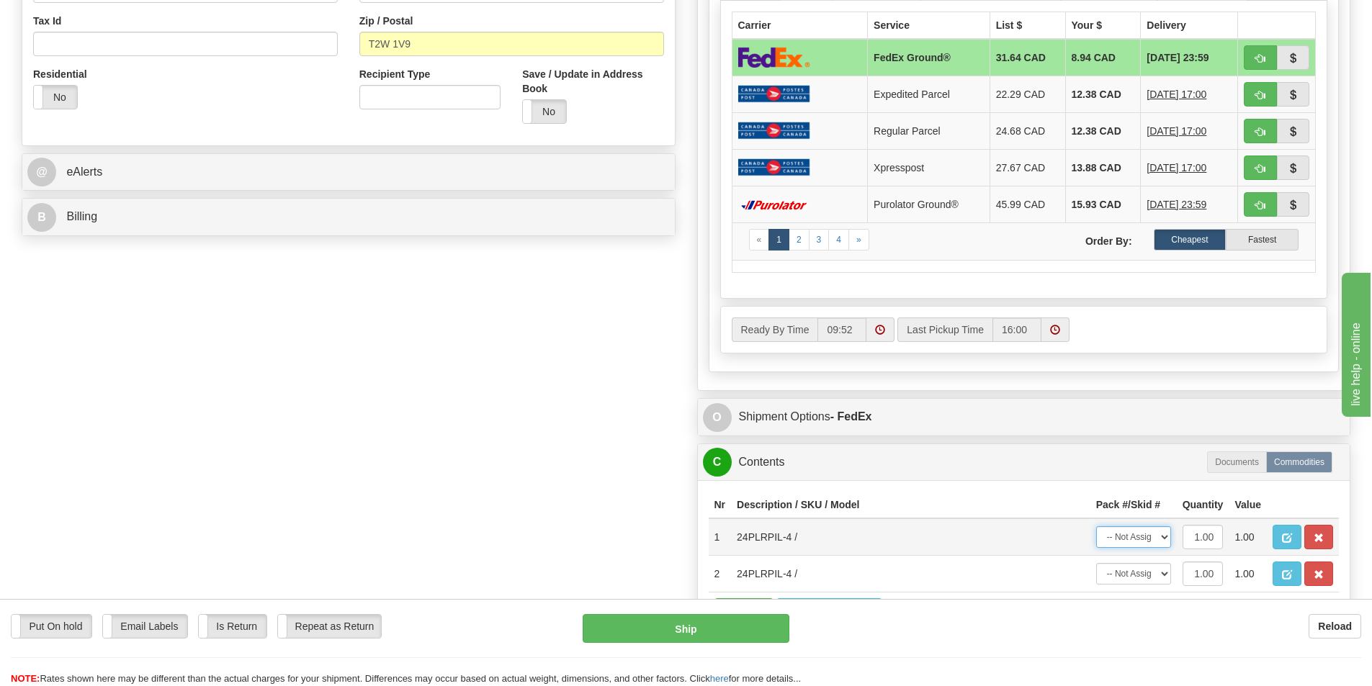
select select "0"
click at [1096, 526] on select "-- Not Assigned -- Package 1" at bounding box center [1133, 537] width 75 height 22
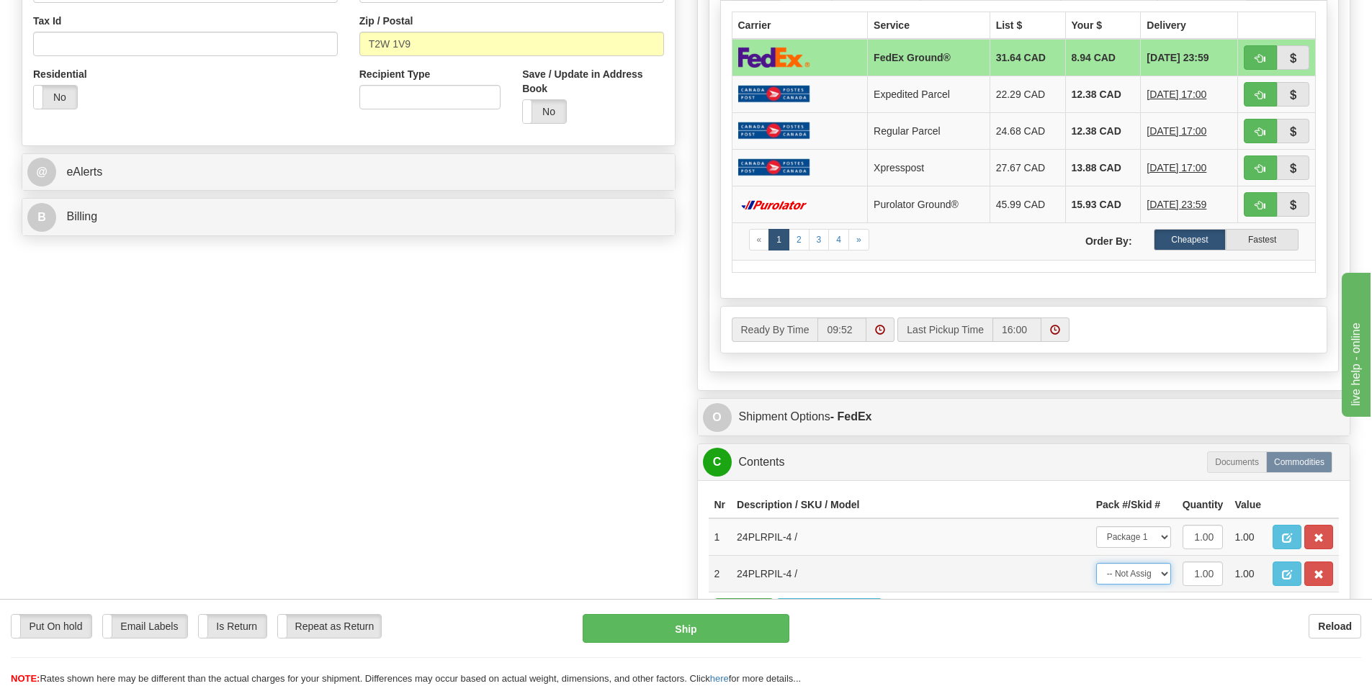
click at [1131, 571] on select "-- Not Assigned -- Package 1" at bounding box center [1133, 574] width 75 height 22
select select "0"
click at [1096, 563] on select "-- Not Assigned -- Package 1" at bounding box center [1133, 574] width 75 height 22
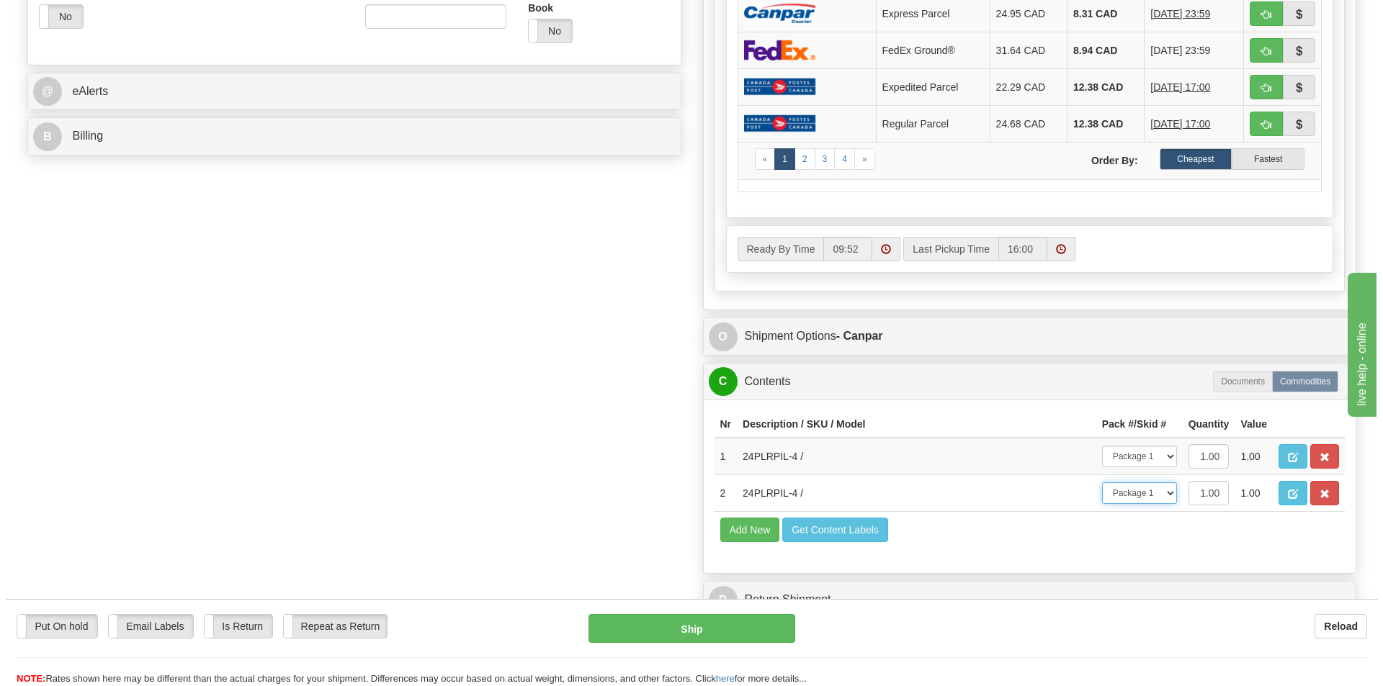
scroll to position [587, 0]
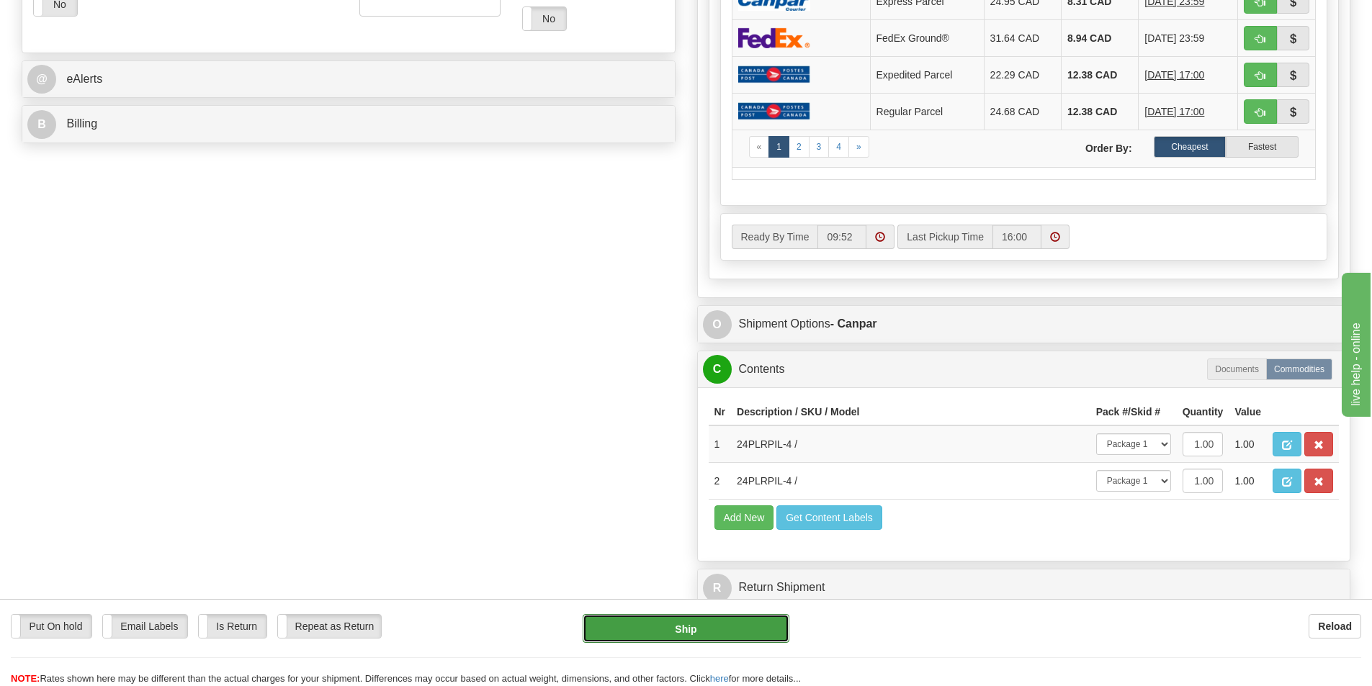
click at [675, 630] on button "Ship" at bounding box center [686, 628] width 207 height 29
type input "1"
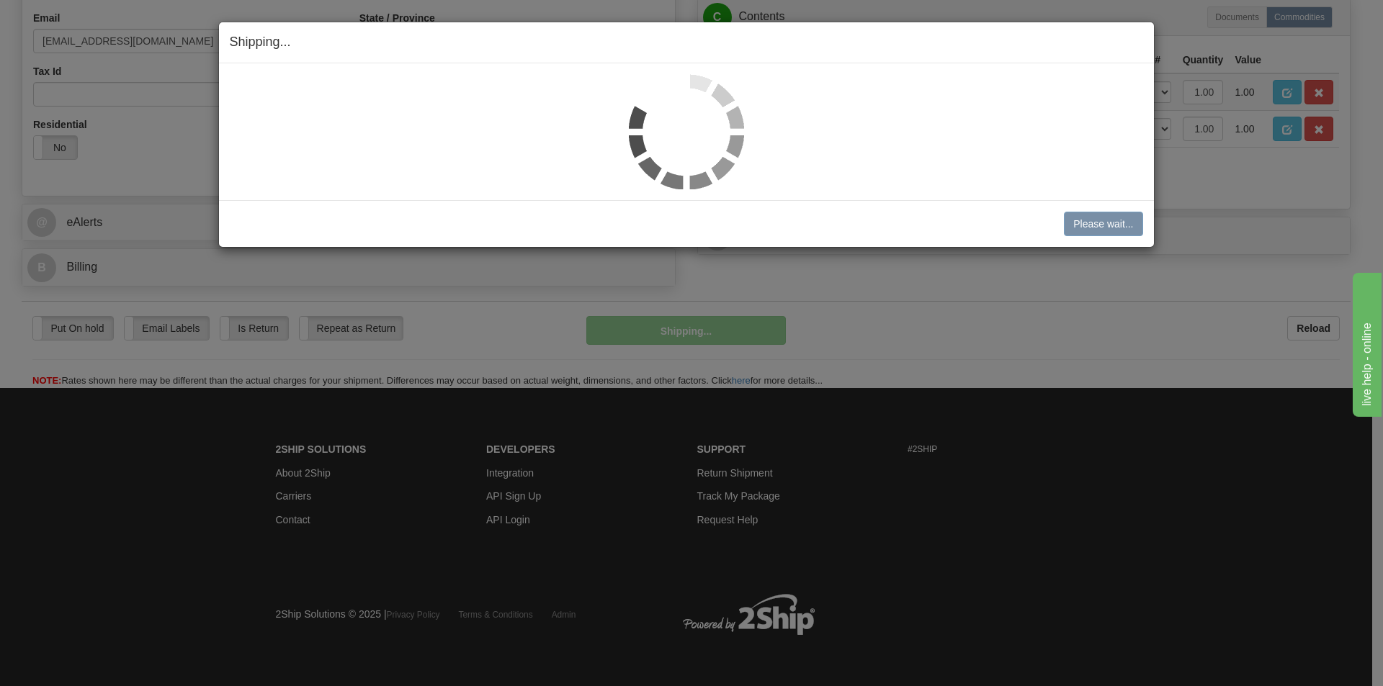
scroll to position [444, 0]
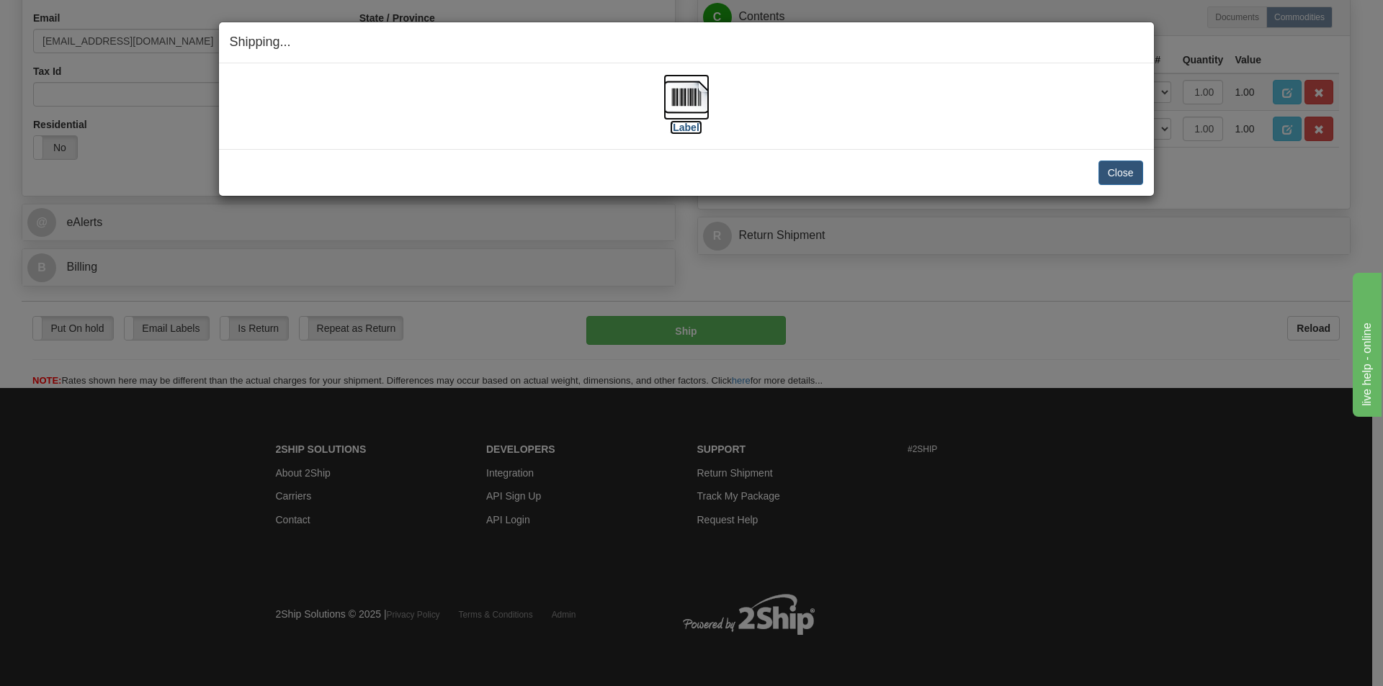
click at [680, 103] on img at bounding box center [686, 97] width 46 height 46
click at [1123, 181] on button "Close" at bounding box center [1120, 173] width 45 height 24
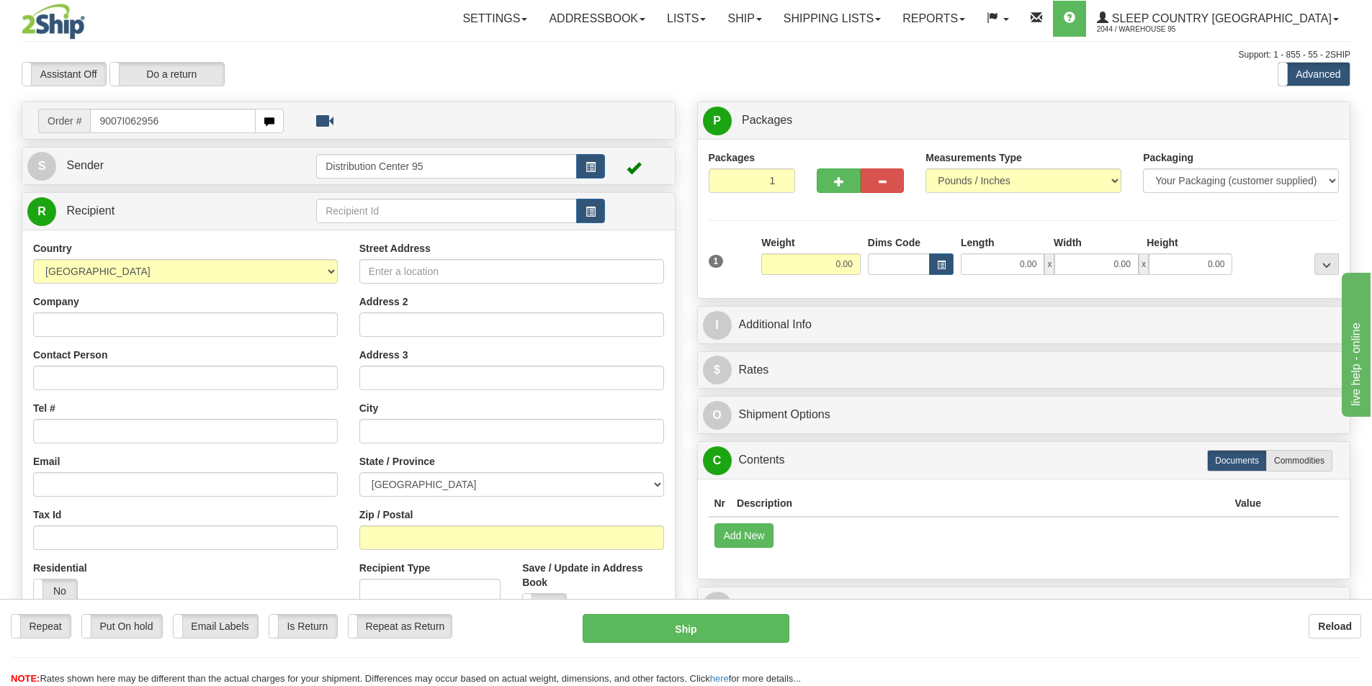
type input "9007I062956"
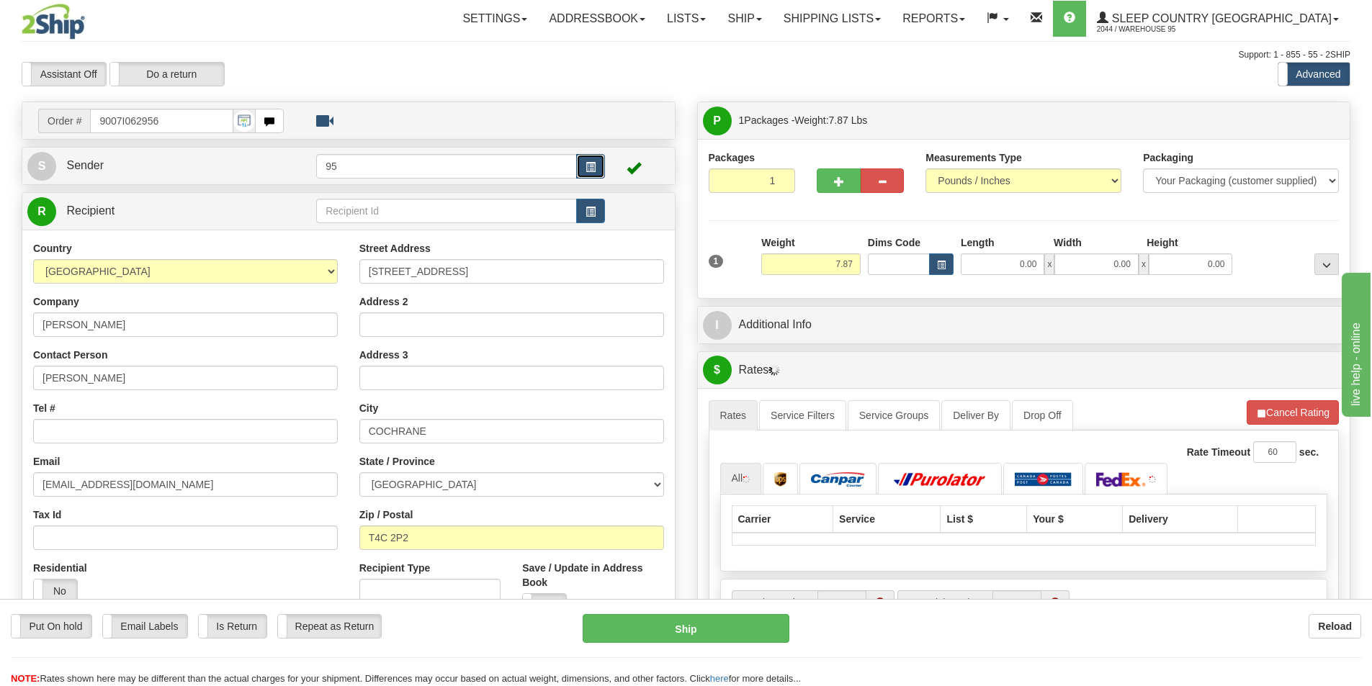
click at [587, 167] on span "button" at bounding box center [590, 167] width 10 height 9
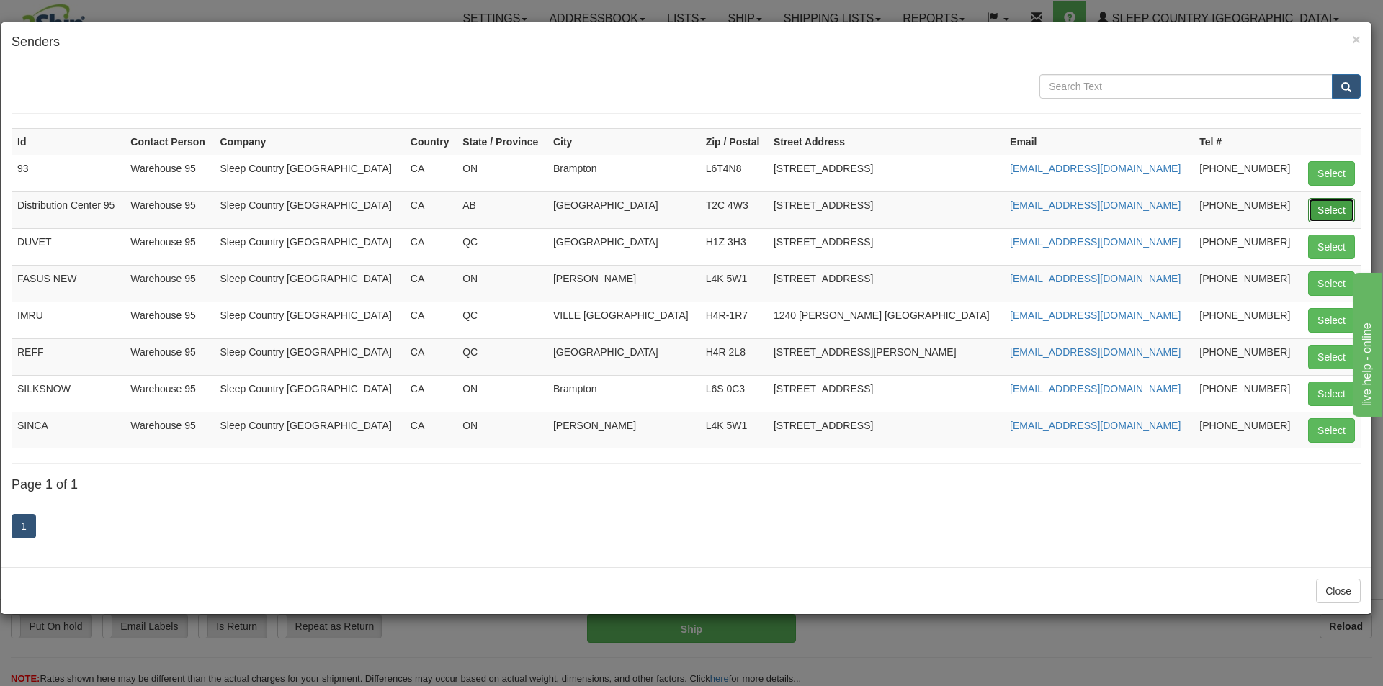
click at [1330, 211] on button "Select" at bounding box center [1331, 210] width 47 height 24
type input "Distribution Center 95"
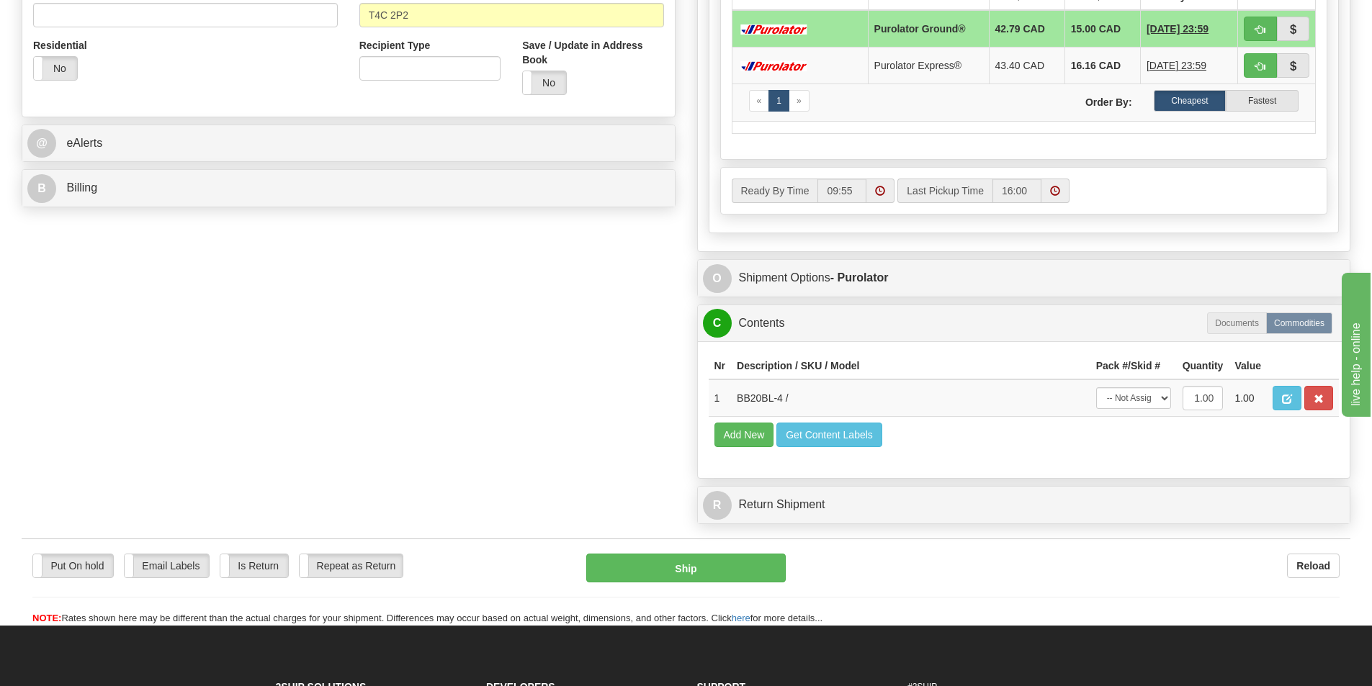
scroll to position [529, 0]
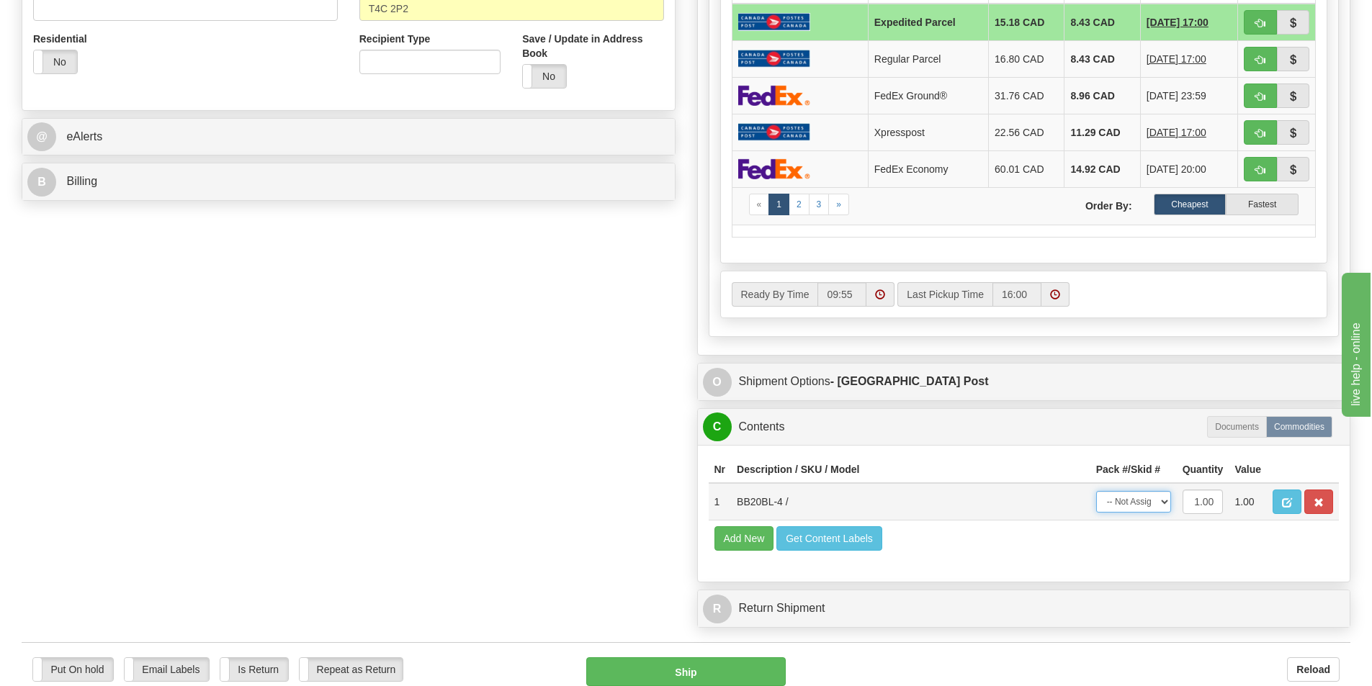
click at [1140, 505] on select "-- Not Assigned -- Package 1" at bounding box center [1133, 502] width 75 height 22
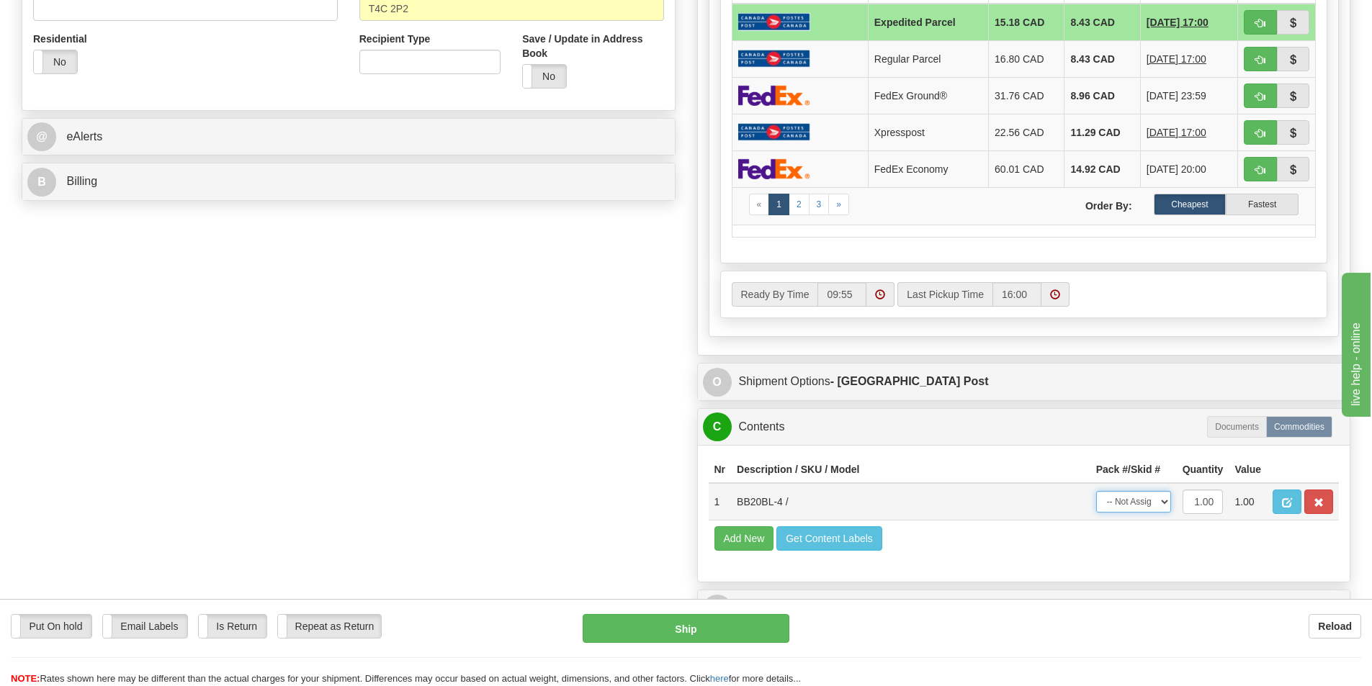
select select "0"
click at [1096, 491] on select "-- Not Assigned -- Package 1" at bounding box center [1133, 502] width 75 height 22
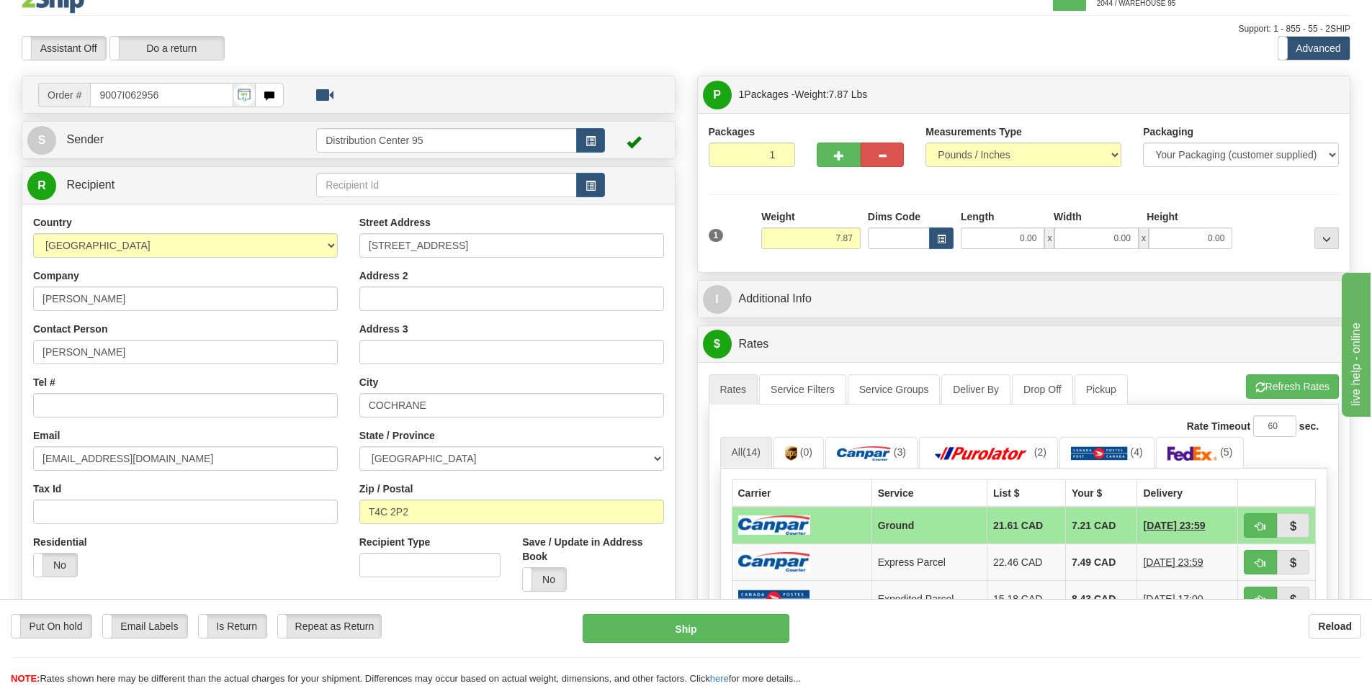
scroll to position [11, 0]
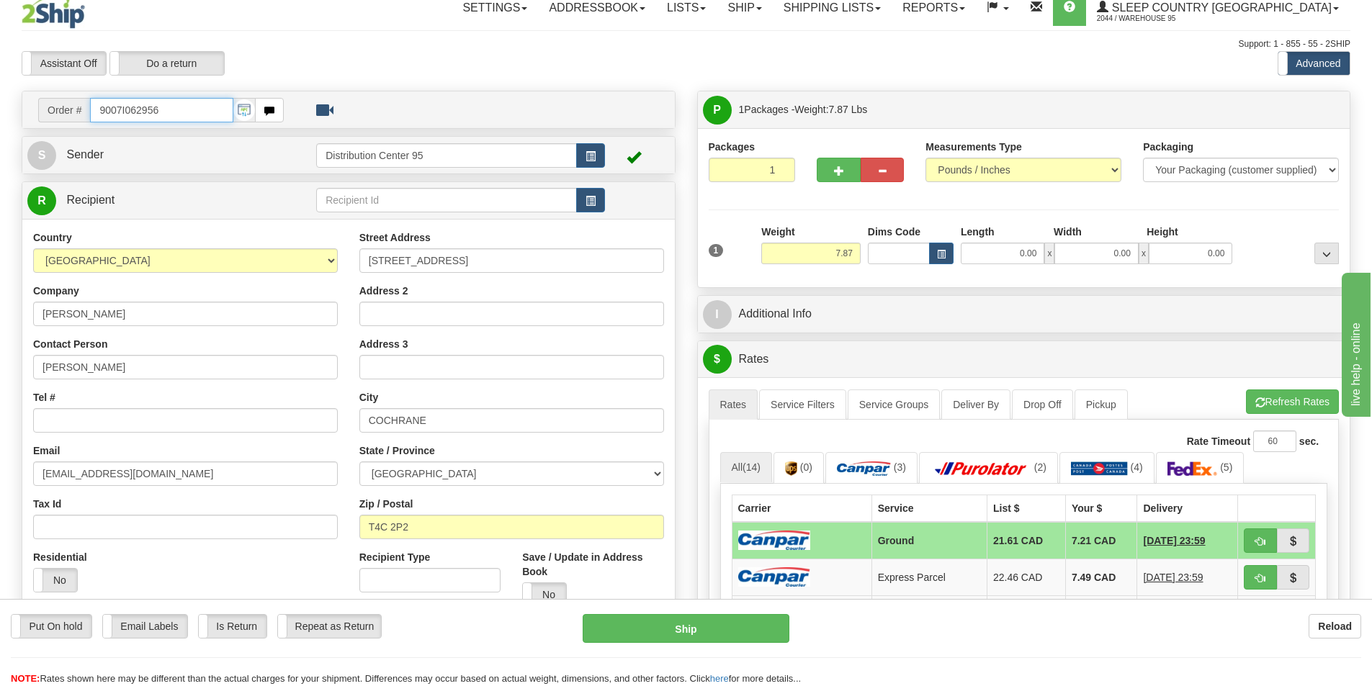
drag, startPoint x: 180, startPoint y: 112, endPoint x: 94, endPoint y: 112, distance: 86.4
click at [94, 112] on input "9007I062956" at bounding box center [161, 110] width 143 height 24
click at [122, 428] on input "Tel #" at bounding box center [185, 420] width 305 height 24
paste input "780 865-8778"
type input "780 865-8778"
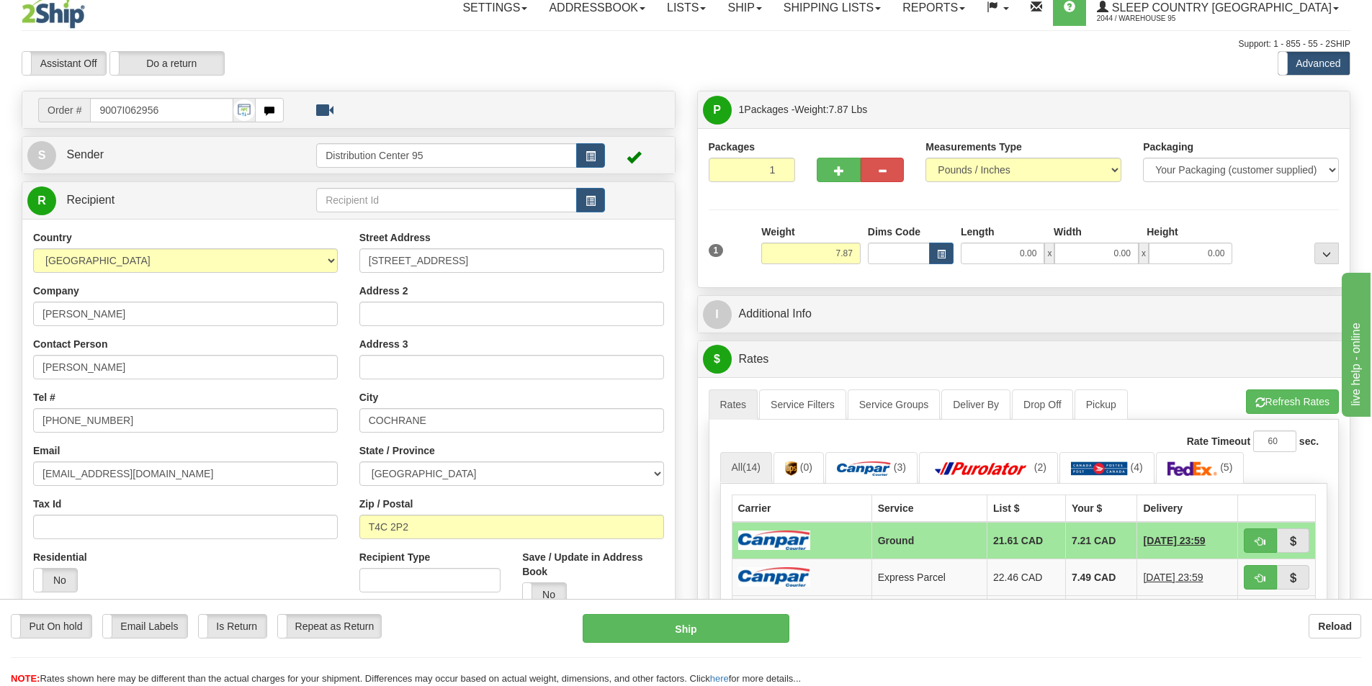
click at [898, 629] on div "Reload" at bounding box center [1086, 626] width 550 height 24
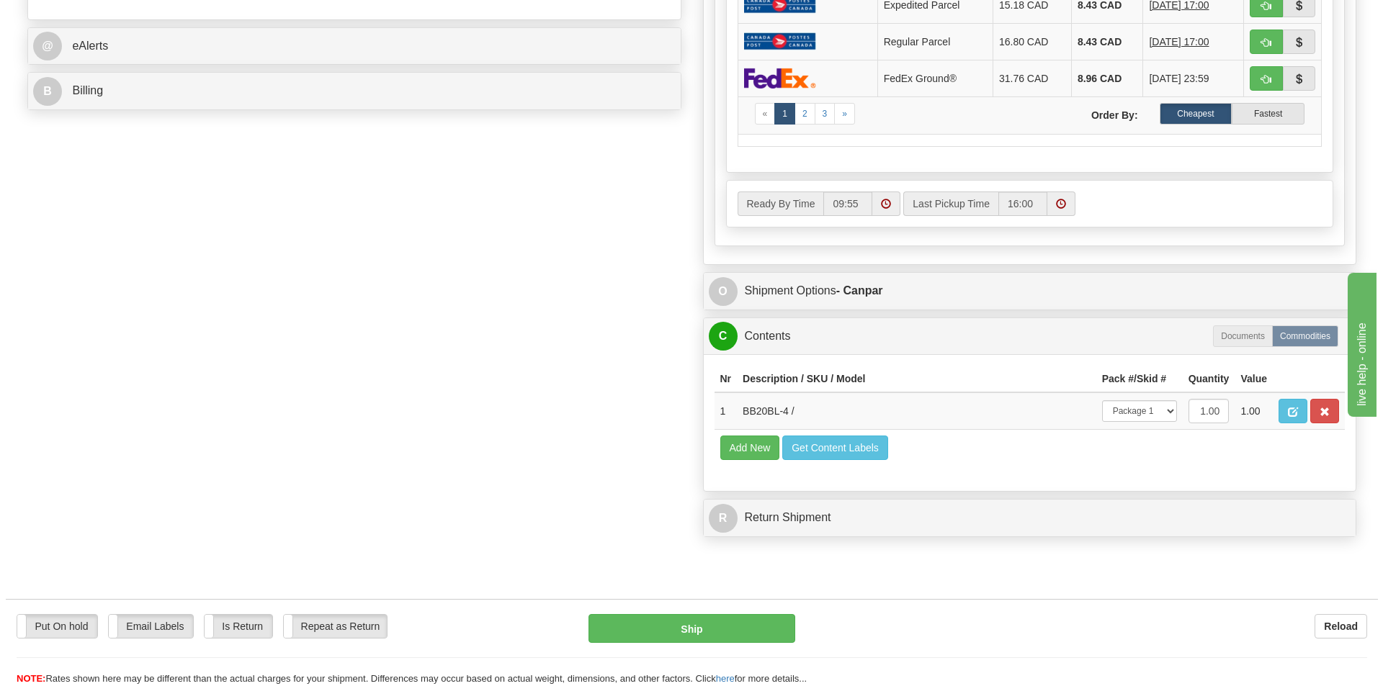
scroll to position [625, 0]
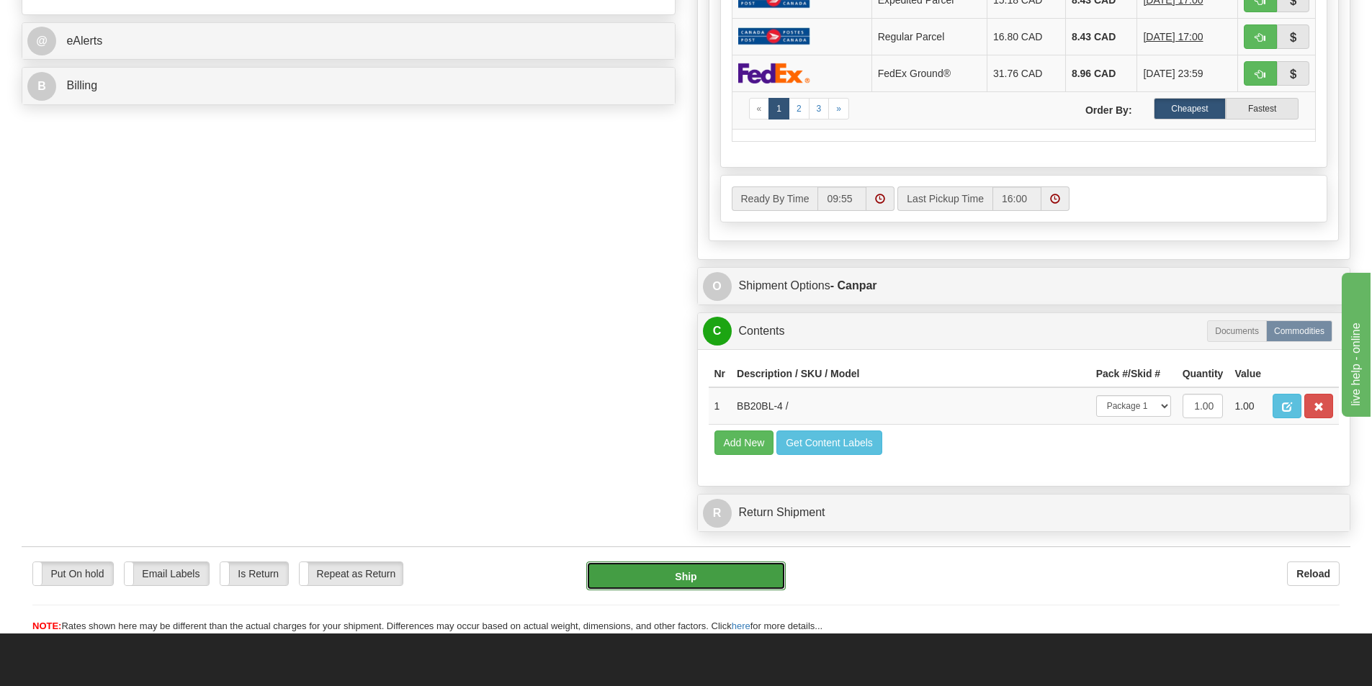
click at [660, 585] on button "Ship" at bounding box center [685, 576] width 199 height 29
type input "1"
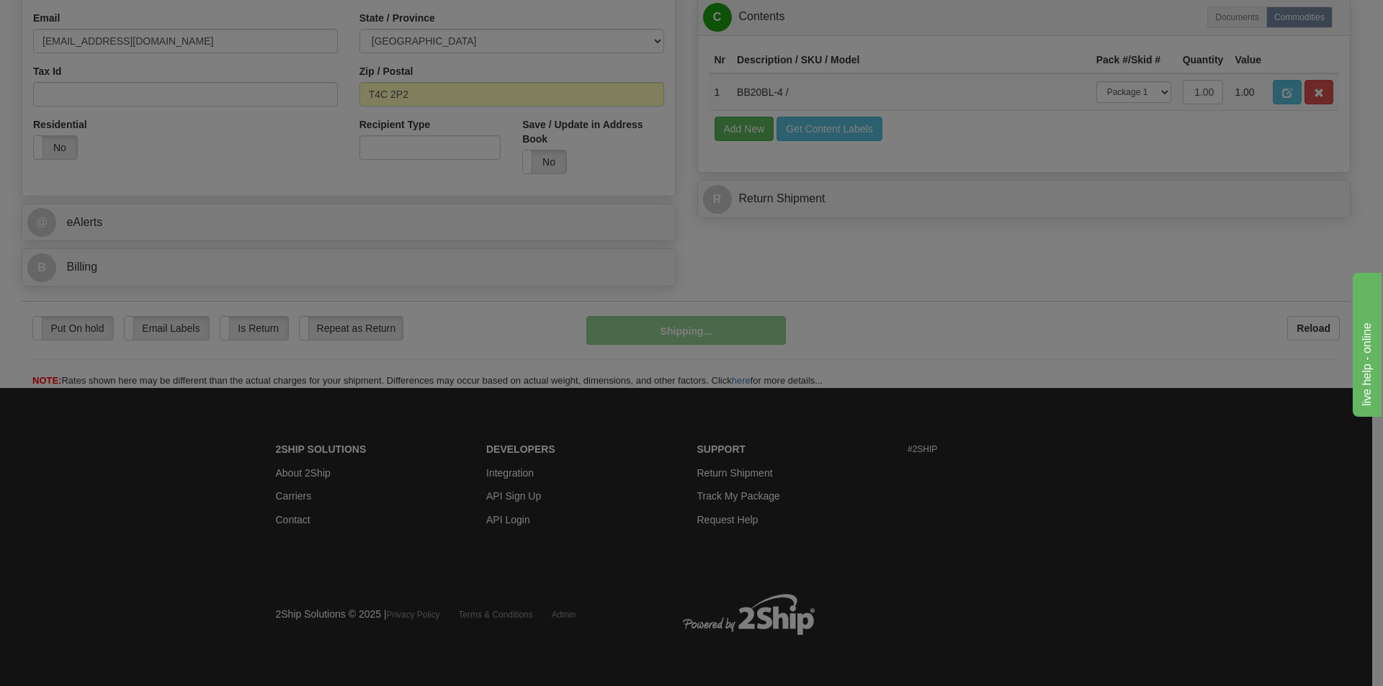
scroll to position [444, 0]
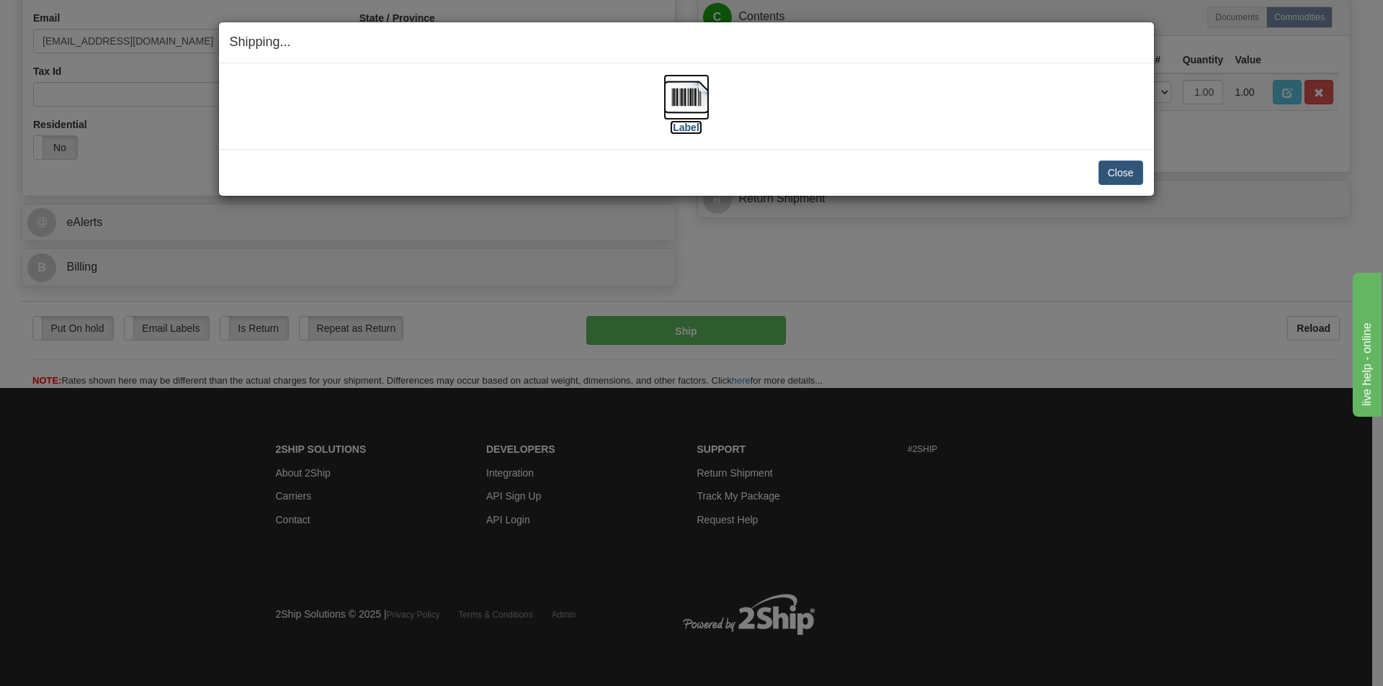
click at [684, 102] on img at bounding box center [686, 97] width 46 height 46
click at [1115, 166] on button "Close" at bounding box center [1120, 173] width 45 height 24
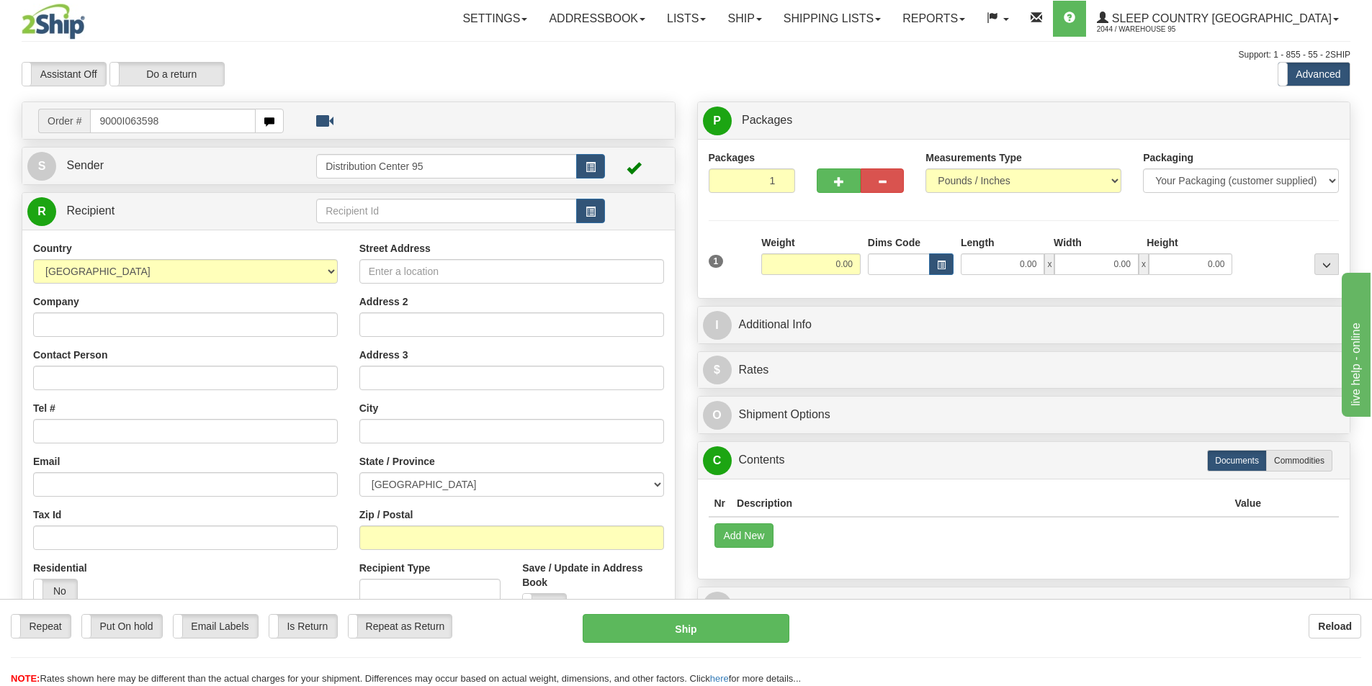
type input "9000I063598"
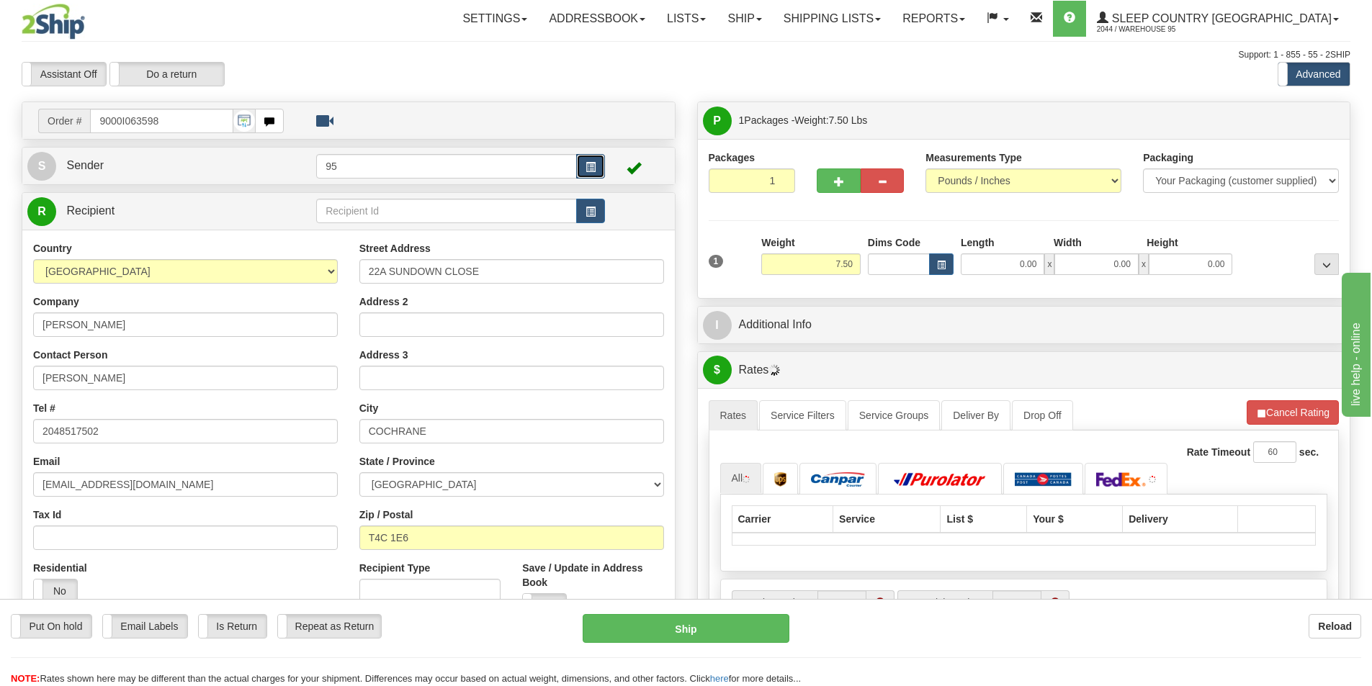
click at [599, 166] on button "button" at bounding box center [590, 166] width 29 height 24
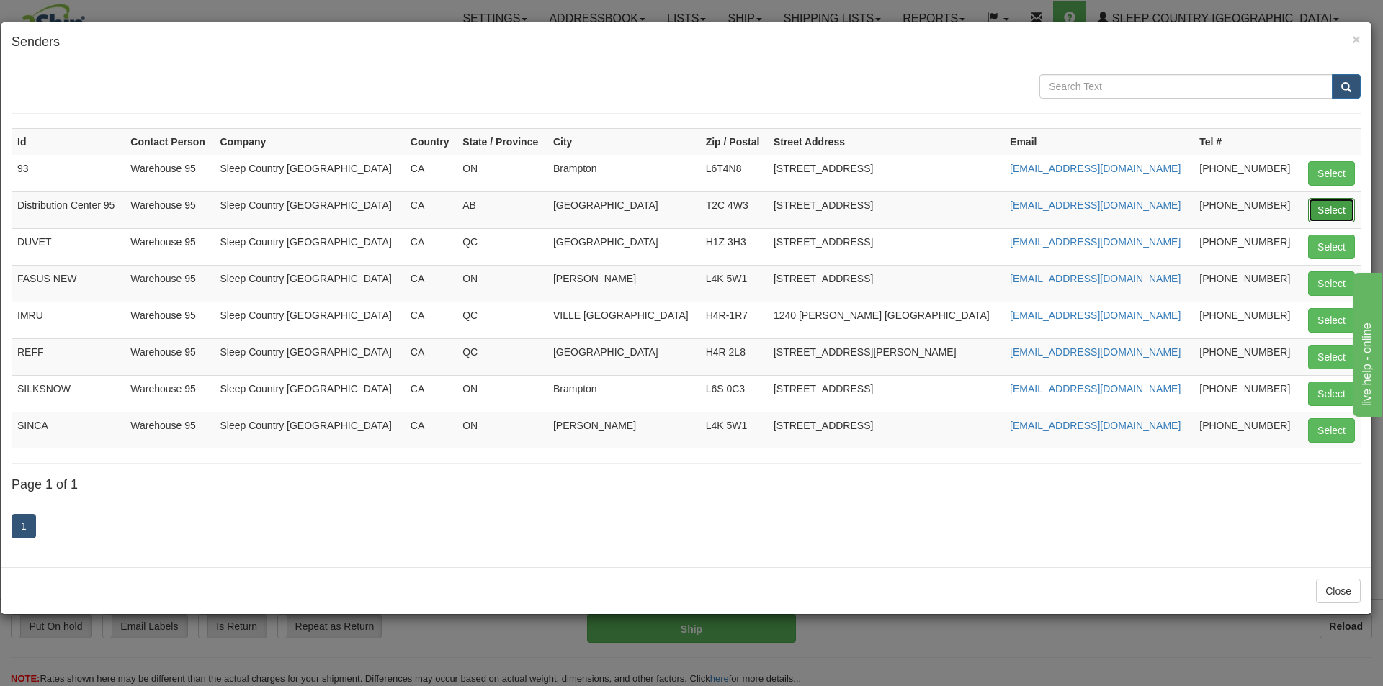
click at [1320, 199] on button "Select" at bounding box center [1331, 210] width 47 height 24
type input "Distribution Center 95"
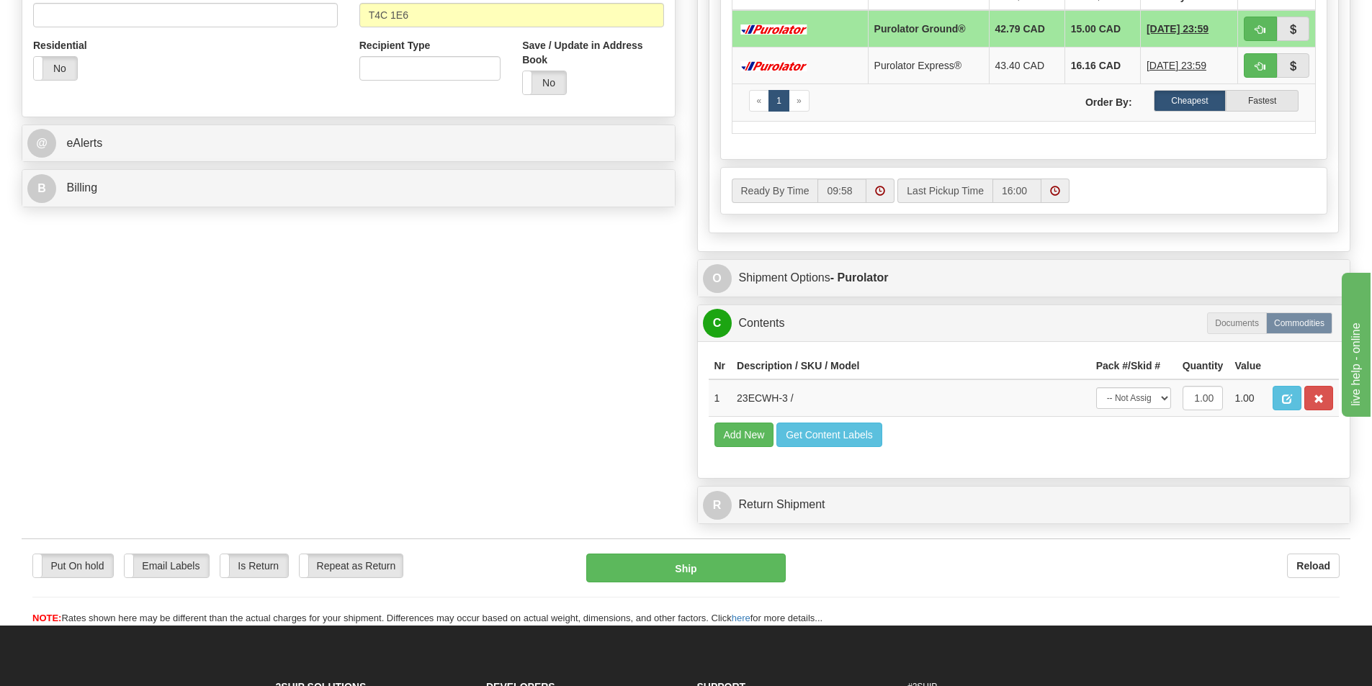
scroll to position [545, 0]
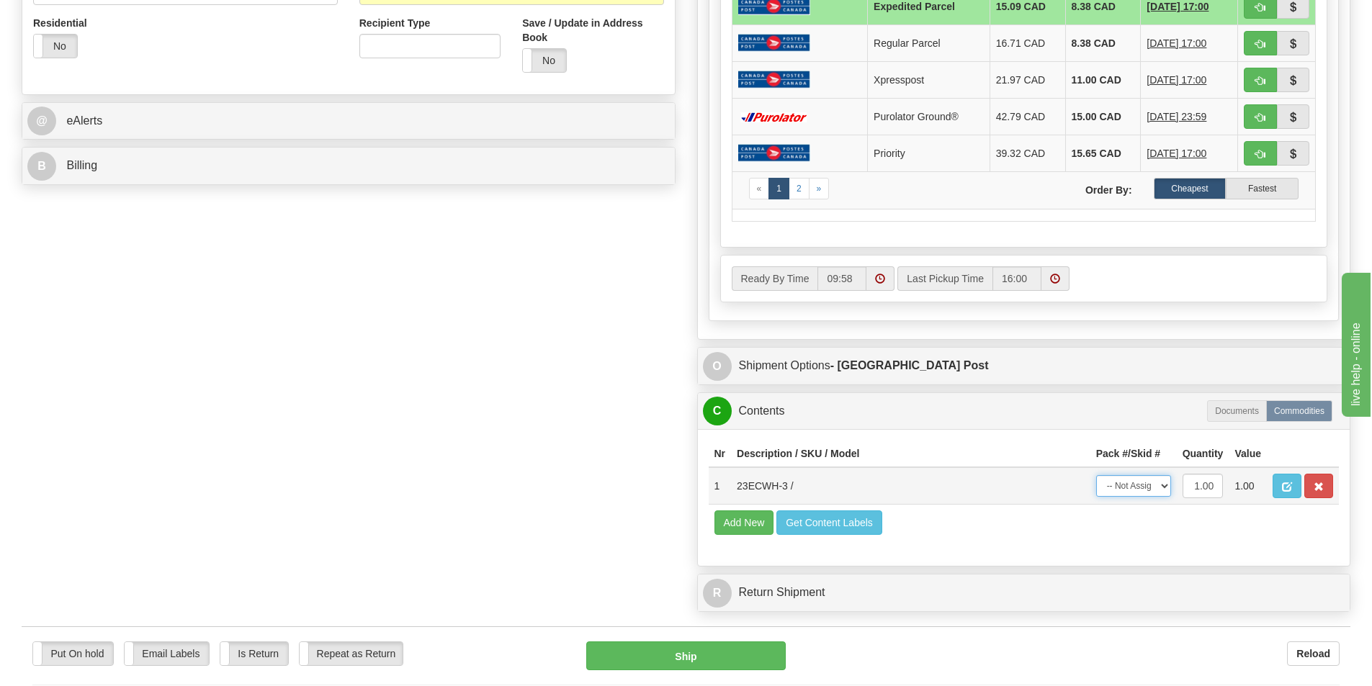
click at [1147, 486] on select "-- Not Assigned -- Package 1" at bounding box center [1133, 486] width 75 height 22
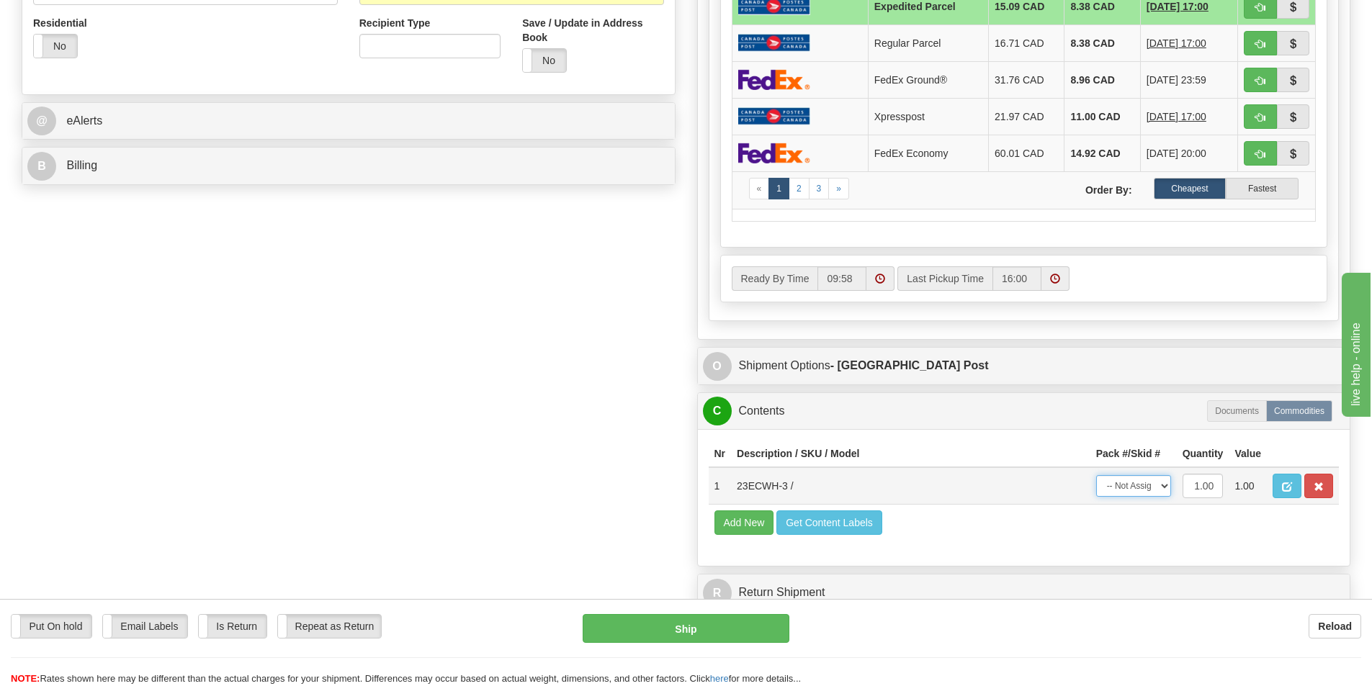
select select "0"
click at [1096, 475] on select "-- Not Assigned -- Package 1" at bounding box center [1133, 486] width 75 height 22
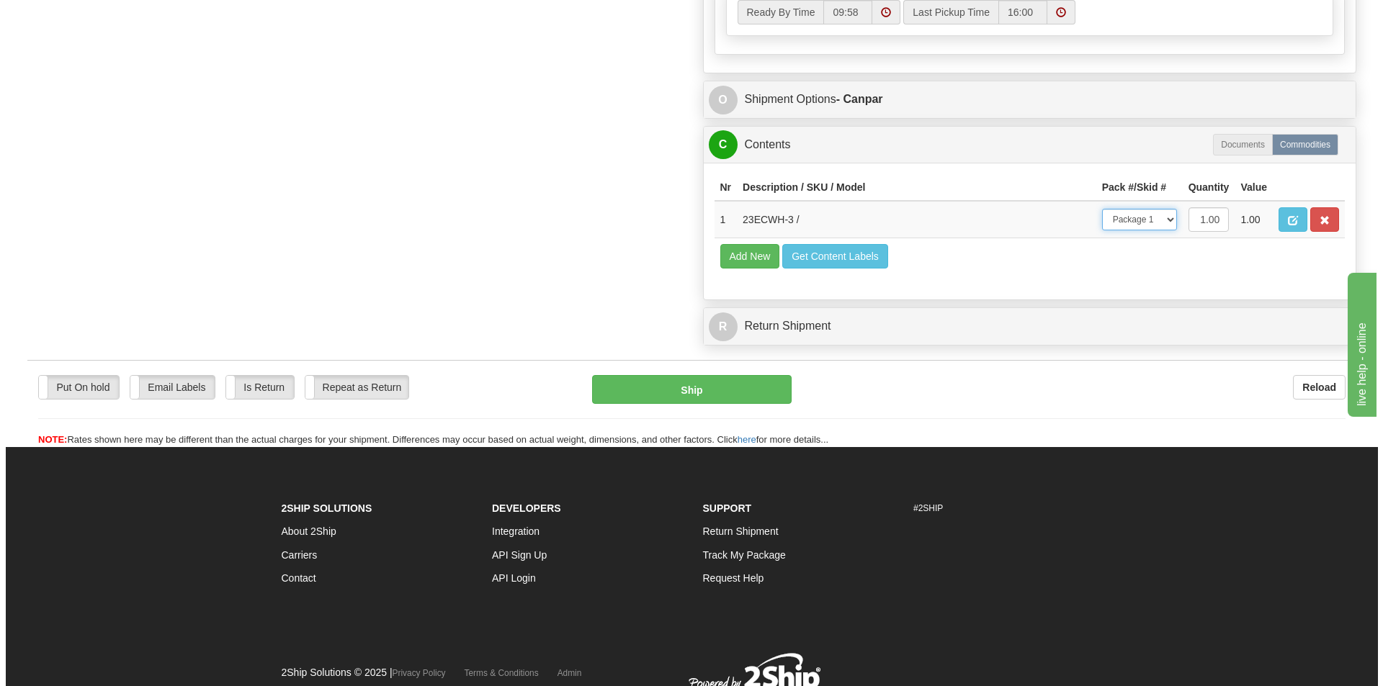
scroll to position [823, 0]
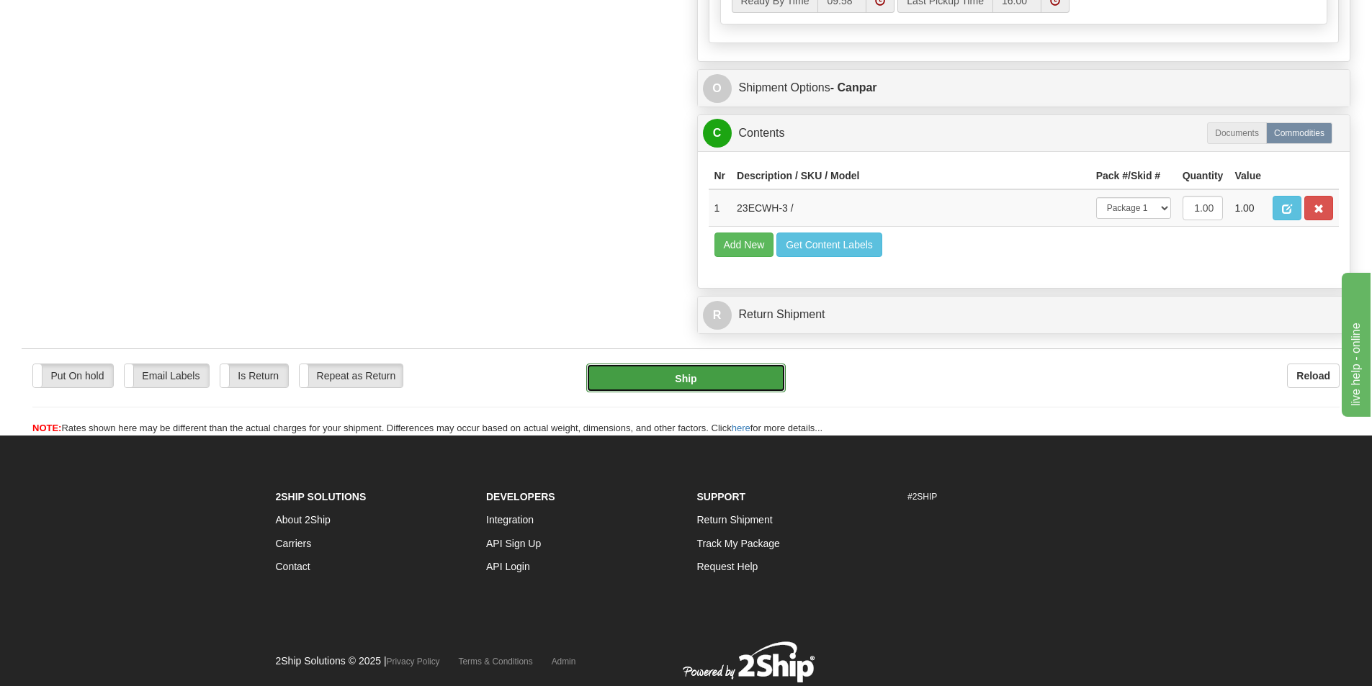
click at [693, 380] on button "Ship" at bounding box center [685, 378] width 199 height 29
type input "1"
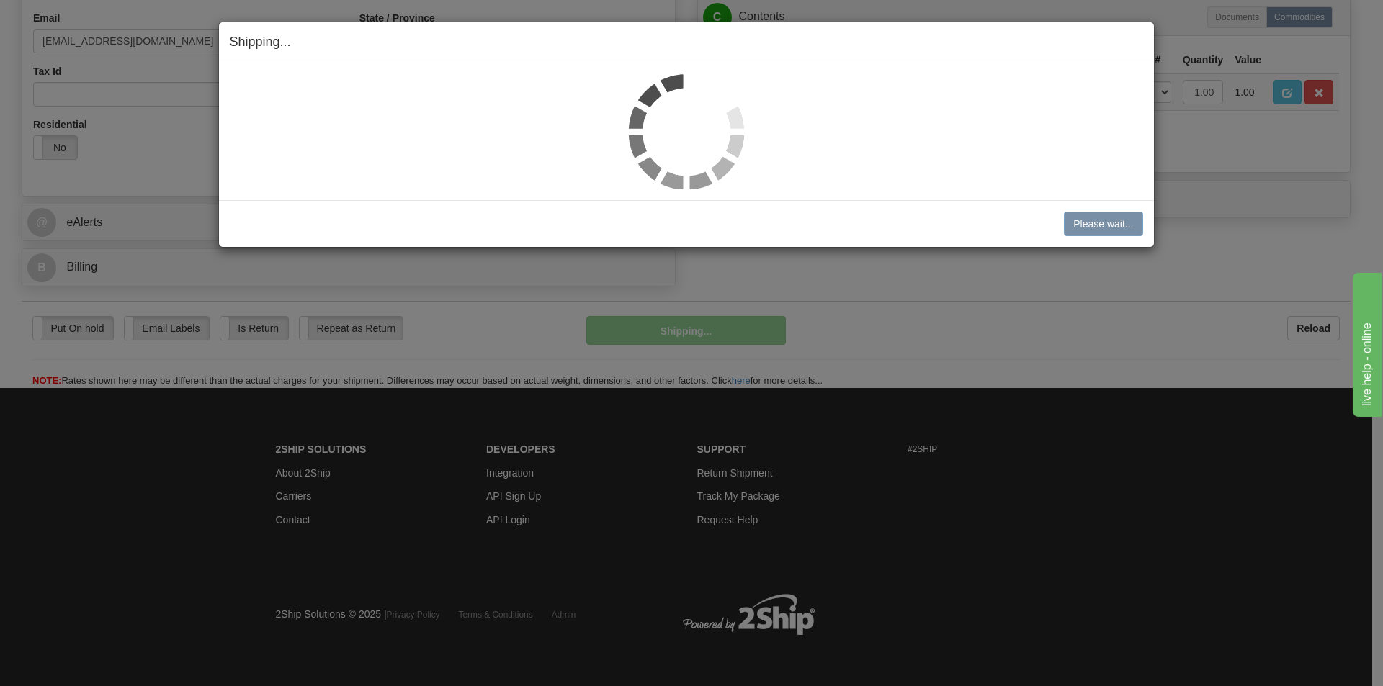
scroll to position [444, 0]
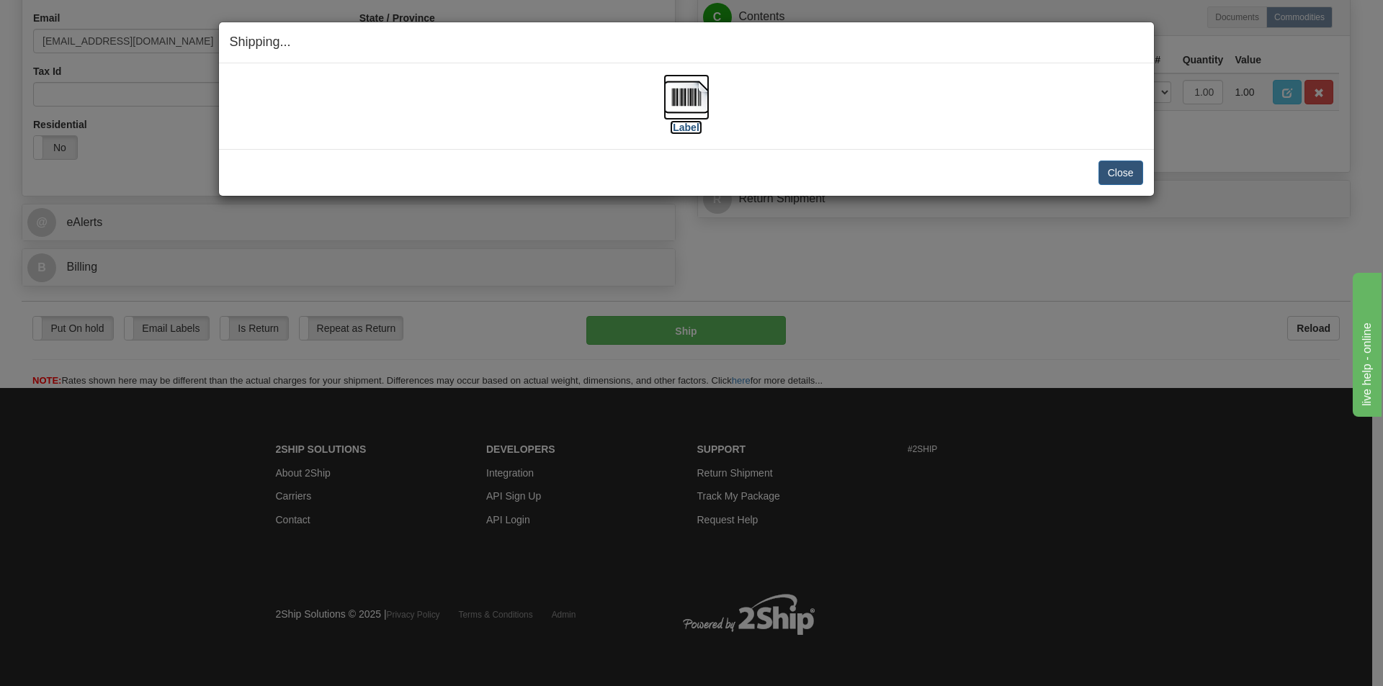
click at [684, 101] on img at bounding box center [686, 97] width 46 height 46
click at [1110, 170] on button "Close" at bounding box center [1120, 173] width 45 height 24
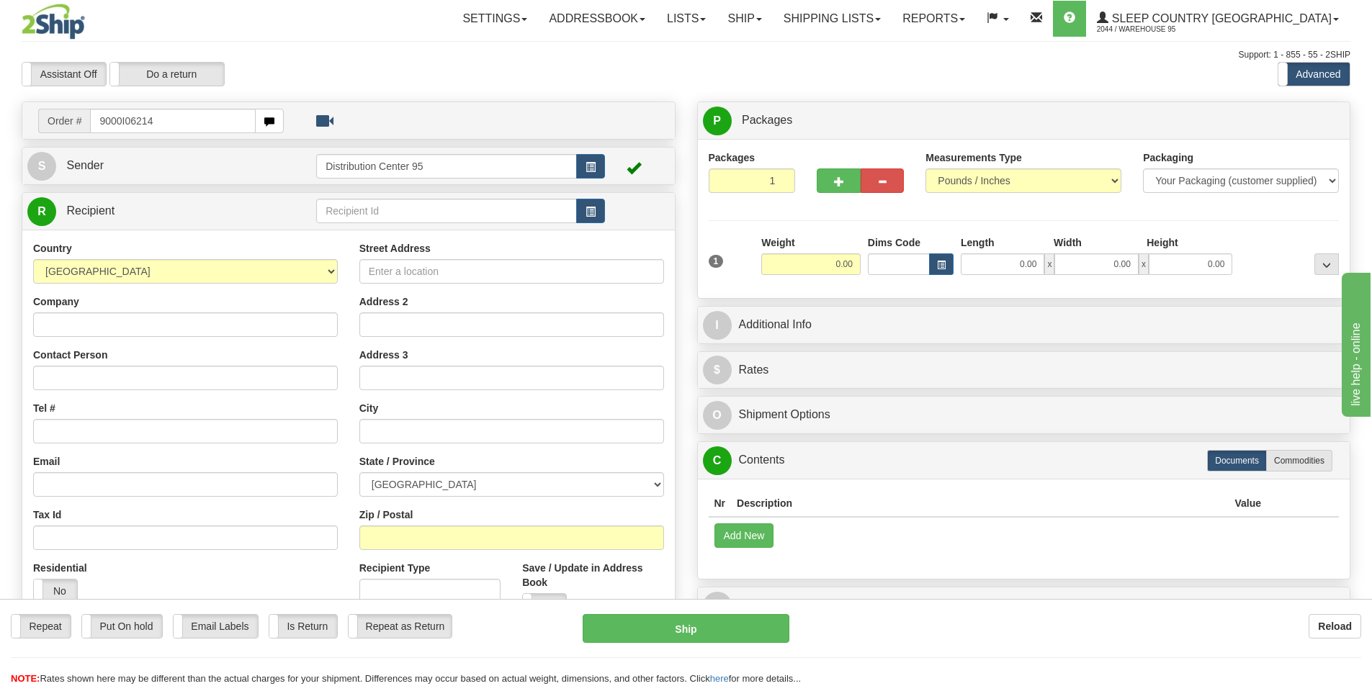
type input "9000I062142"
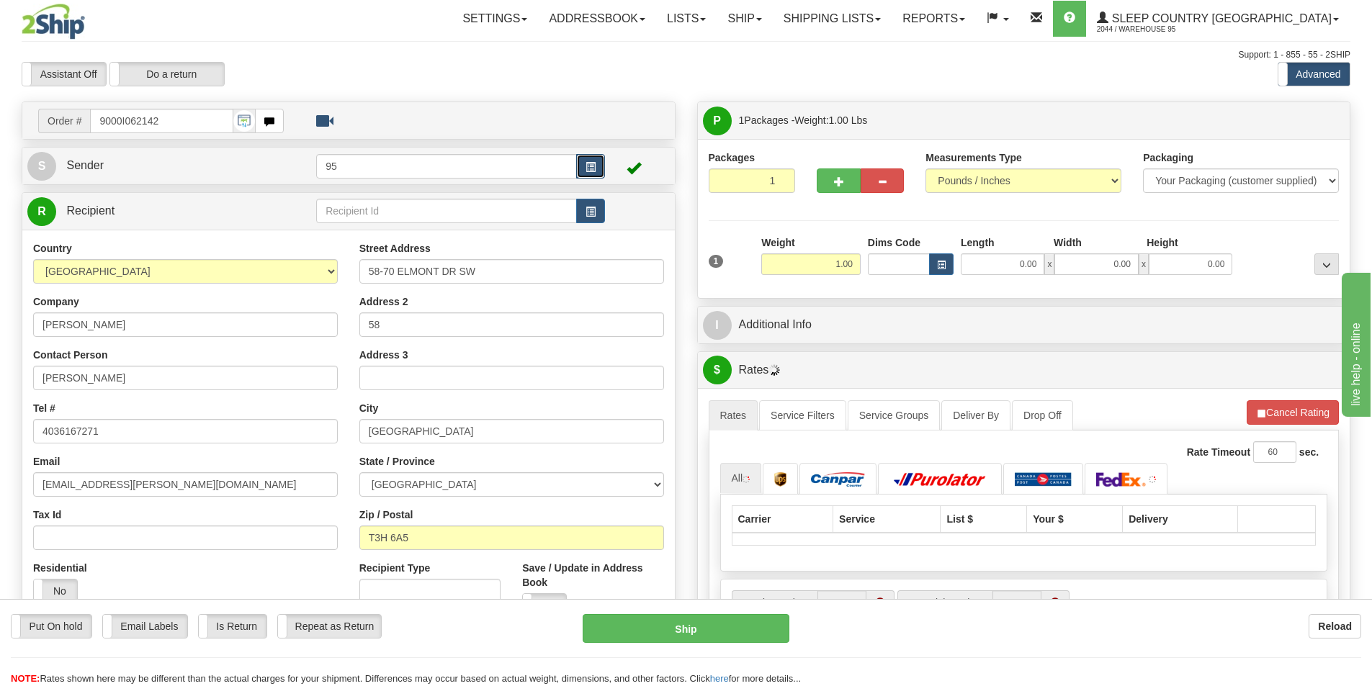
click at [585, 171] on span "button" at bounding box center [590, 167] width 10 height 9
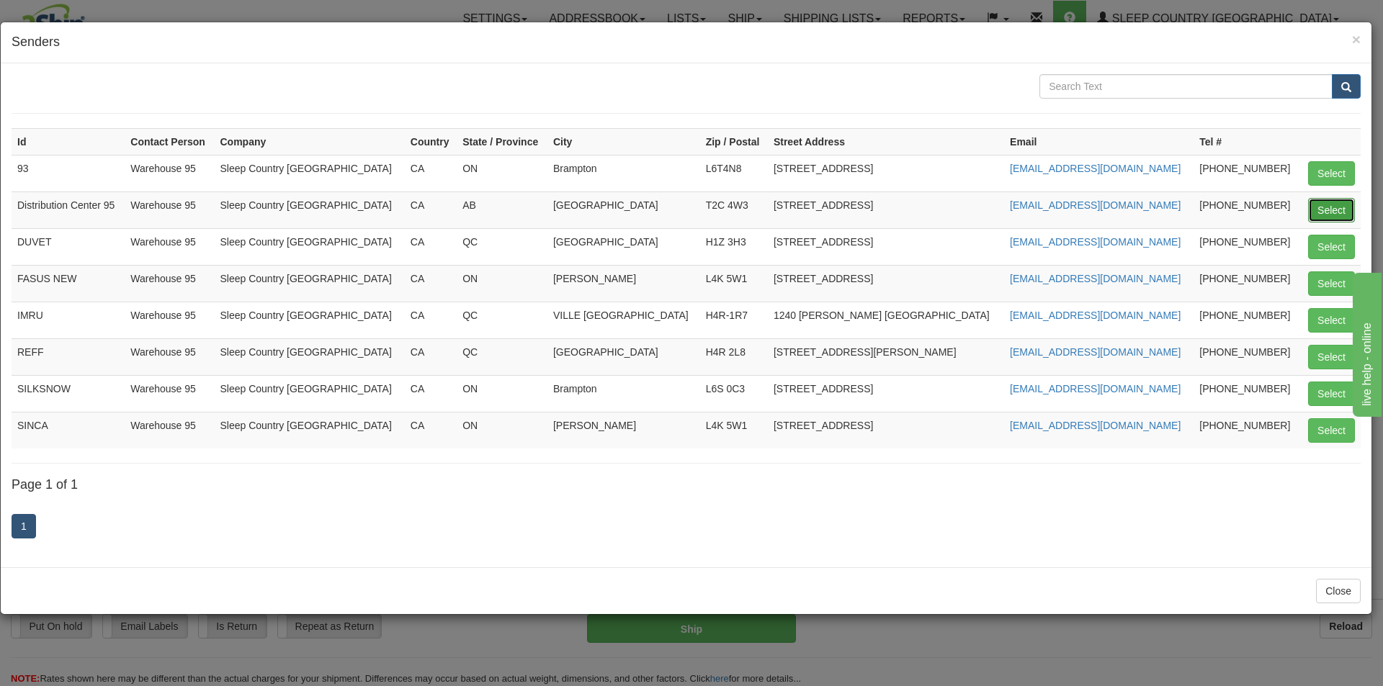
drag, startPoint x: 1322, startPoint y: 209, endPoint x: 1316, endPoint y: 204, distance: 7.7
click at [1322, 210] on button "Select" at bounding box center [1331, 210] width 47 height 24
type input "Distribution Center 95"
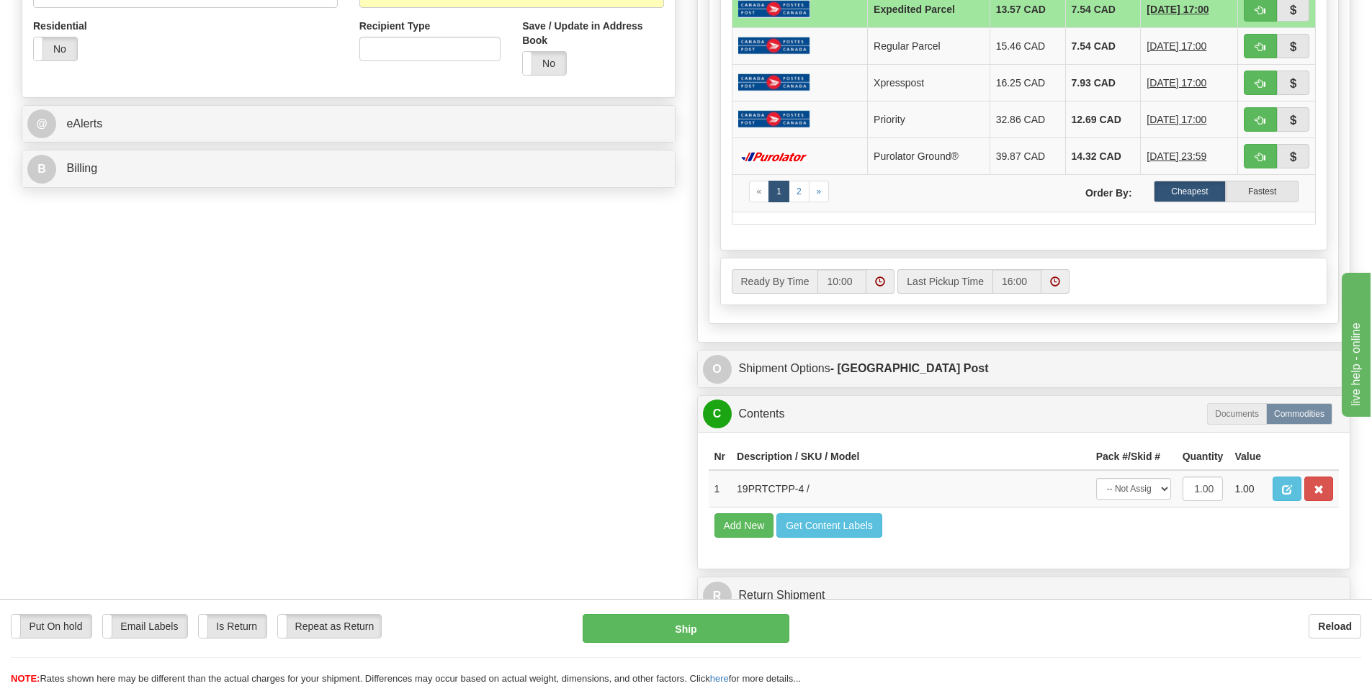
scroll to position [549, 0]
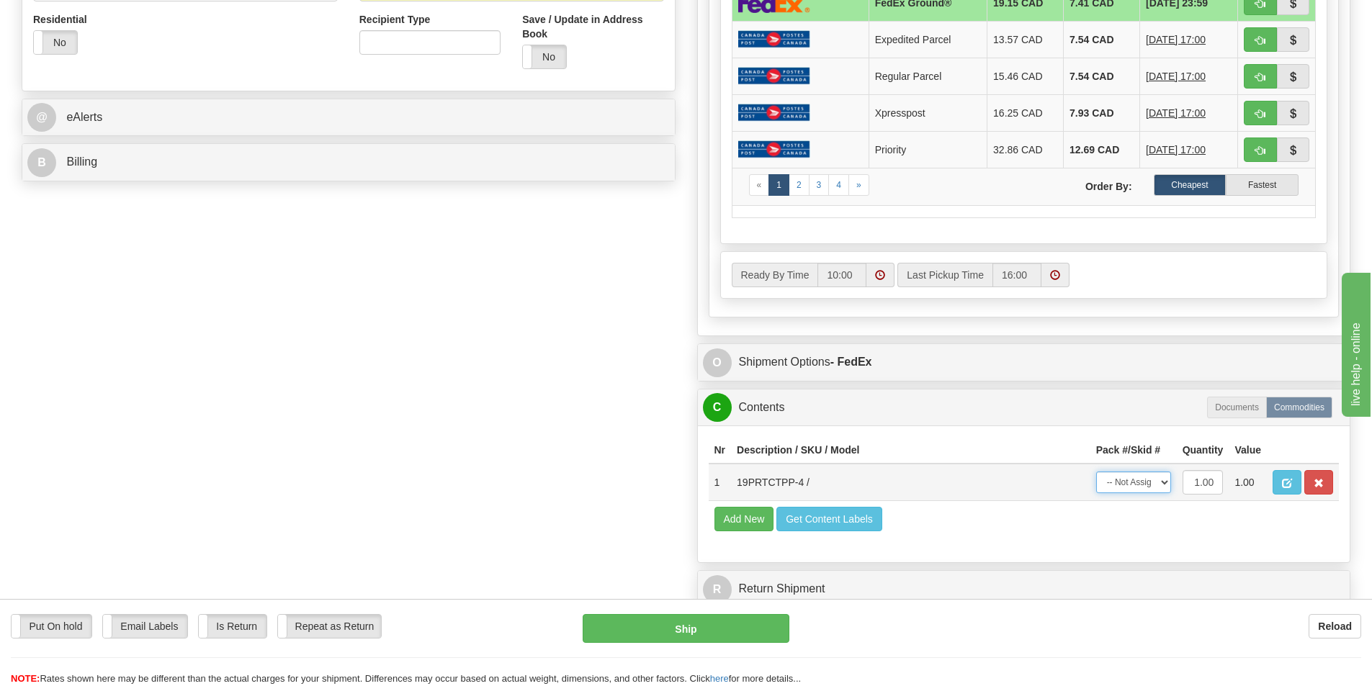
drag, startPoint x: 1134, startPoint y: 482, endPoint x: 1134, endPoint y: 493, distance: 10.8
click at [1134, 482] on select "-- Not Assigned -- Package 1" at bounding box center [1133, 483] width 75 height 22
select select "0"
click at [1096, 472] on select "-- Not Assigned -- Package 1" at bounding box center [1133, 483] width 75 height 22
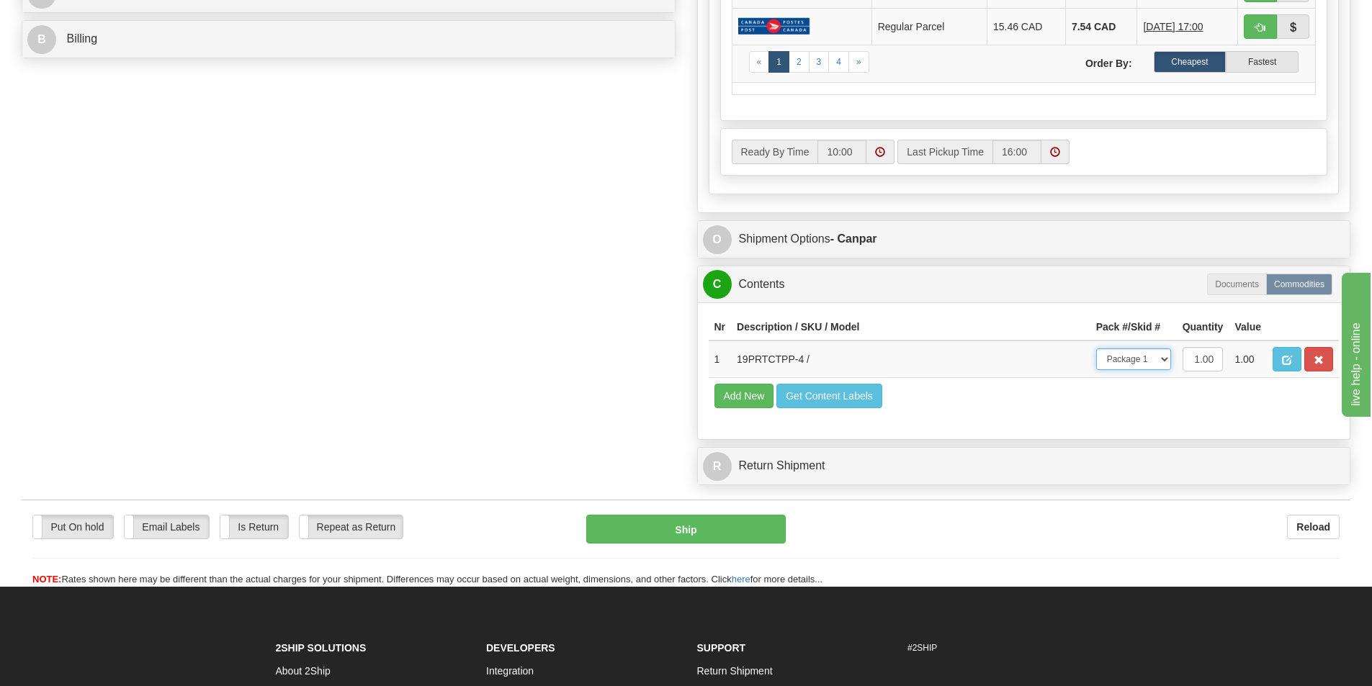
scroll to position [673, 0]
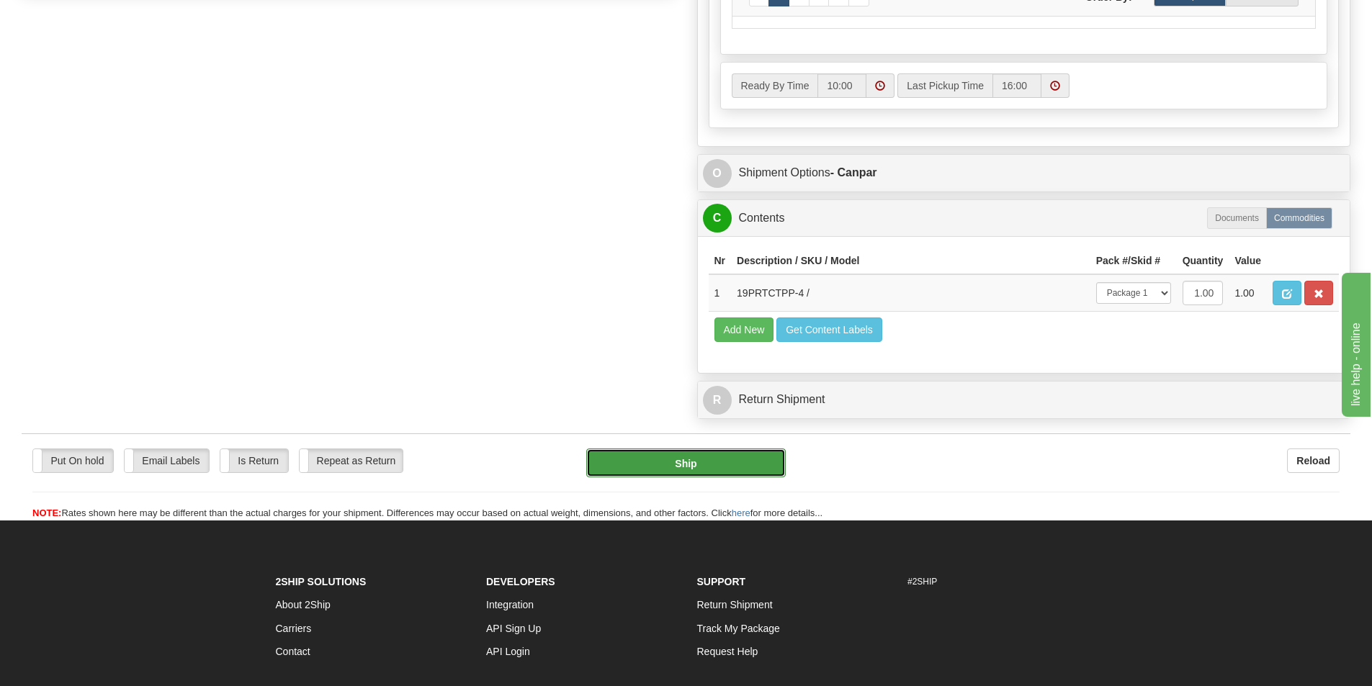
click at [758, 460] on button "Ship" at bounding box center [685, 463] width 199 height 29
type input "1"
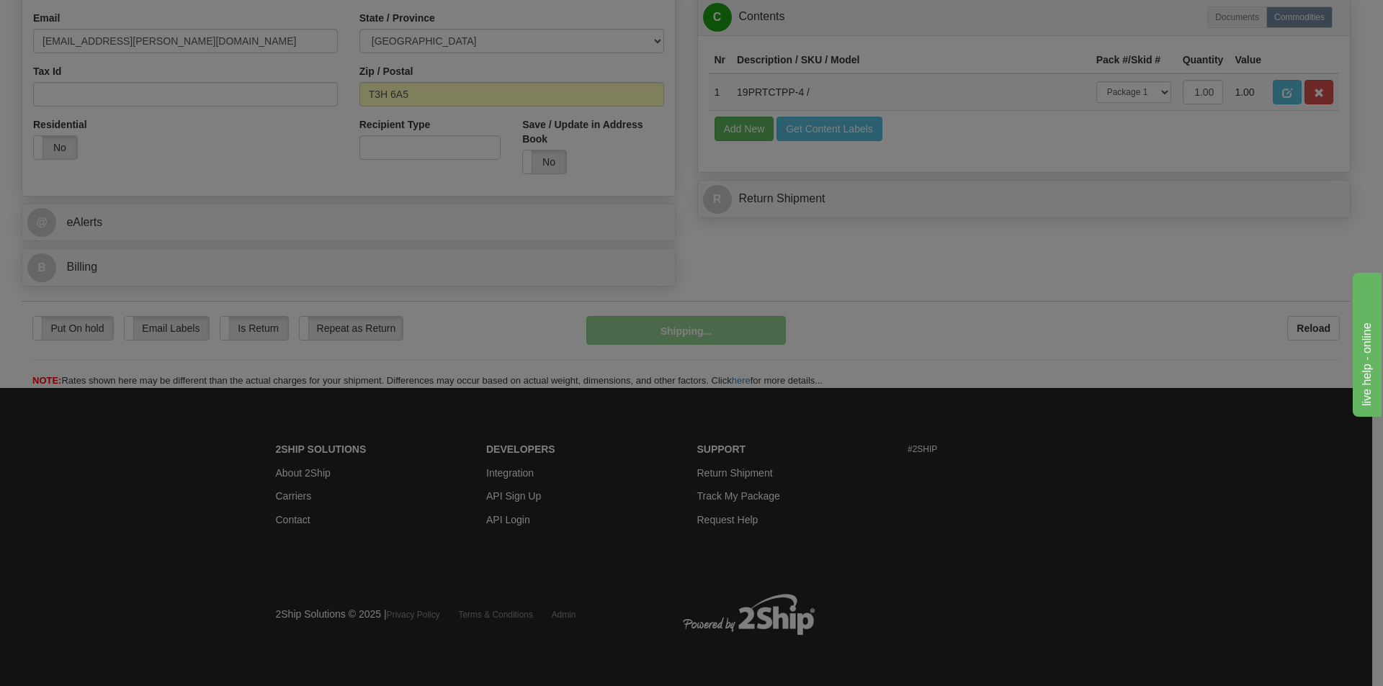
scroll to position [444, 0]
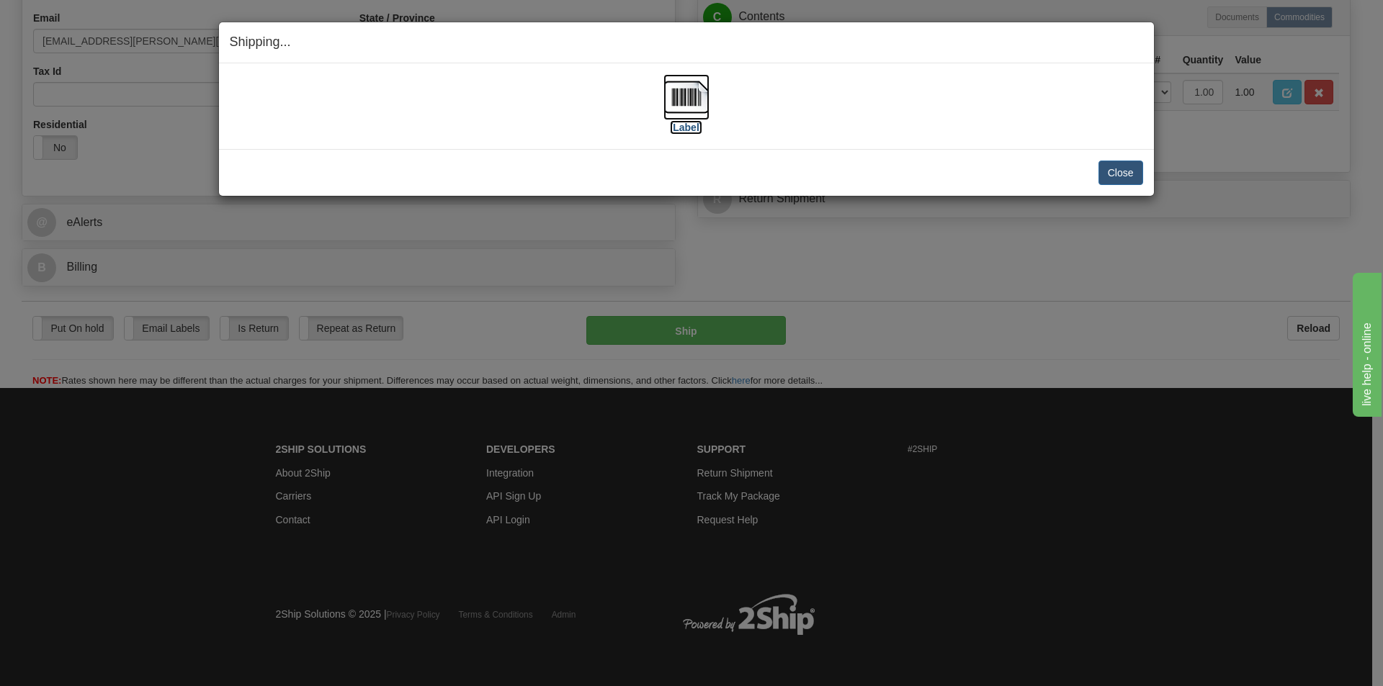
click at [665, 83] on img at bounding box center [686, 97] width 46 height 46
click at [1100, 163] on button "Close" at bounding box center [1120, 173] width 45 height 24
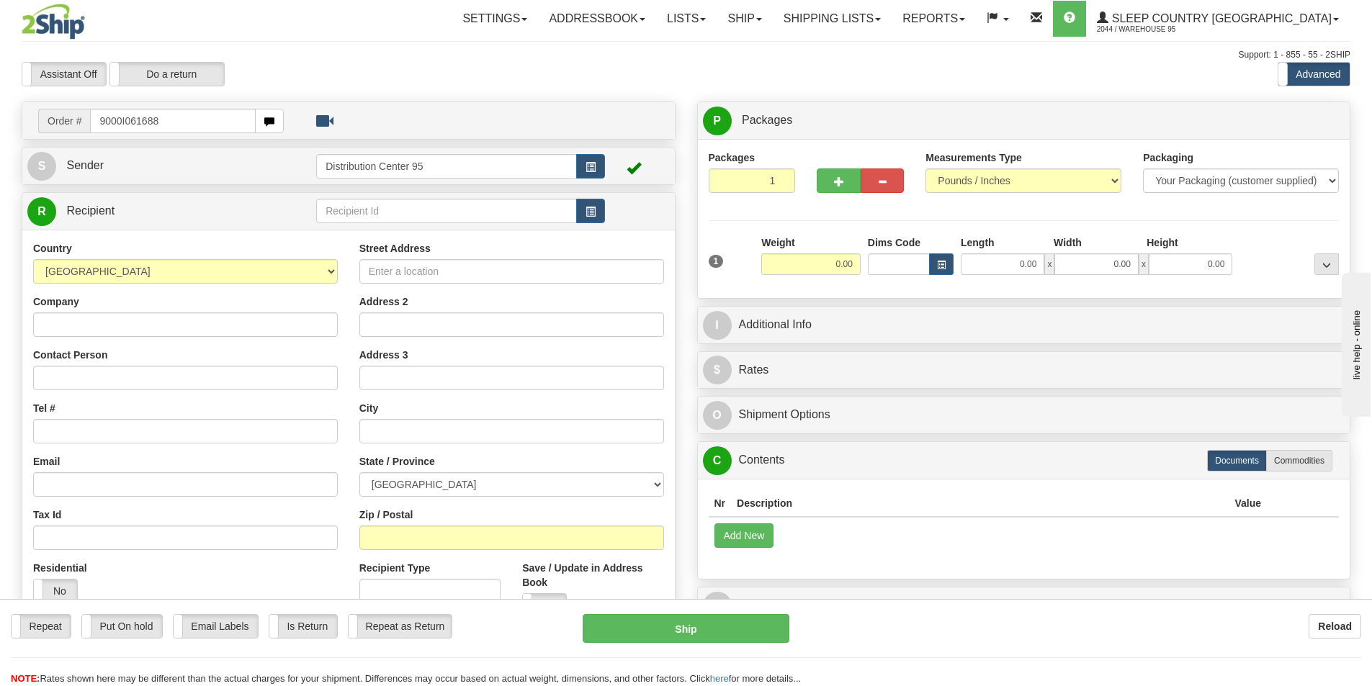
type input "9000I061688"
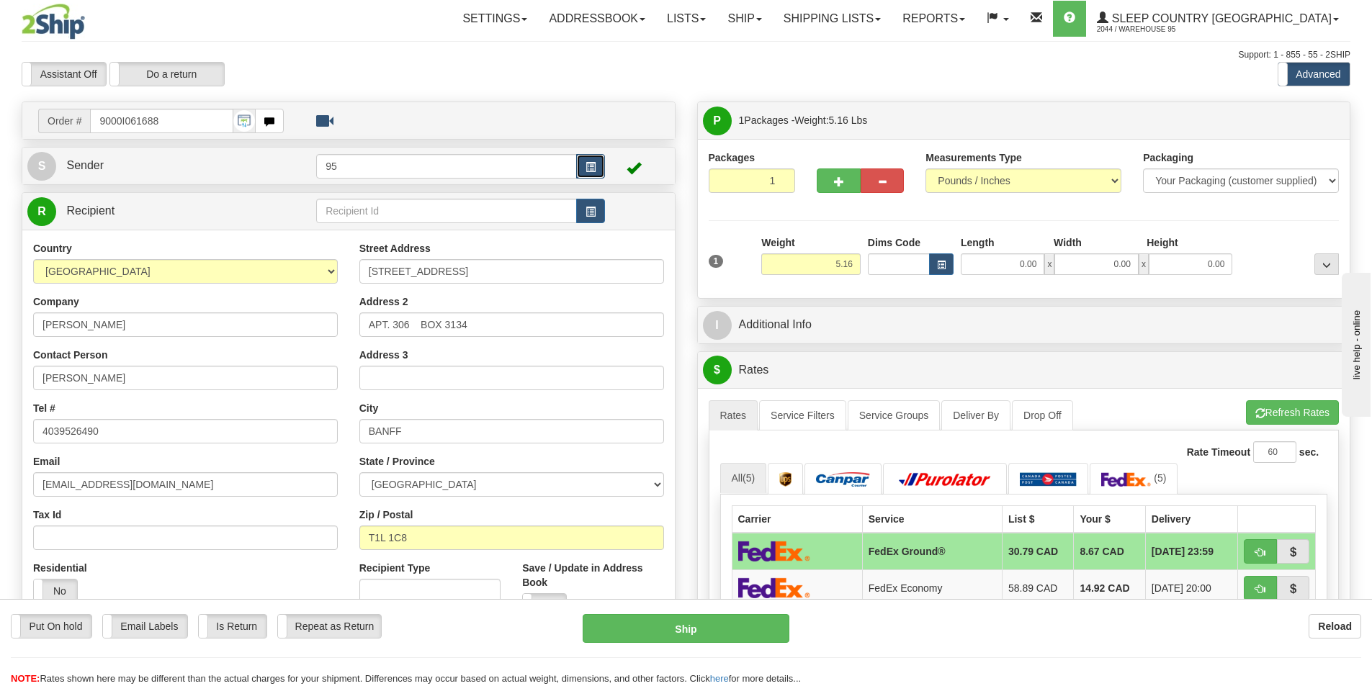
click at [590, 174] on button "button" at bounding box center [590, 166] width 29 height 24
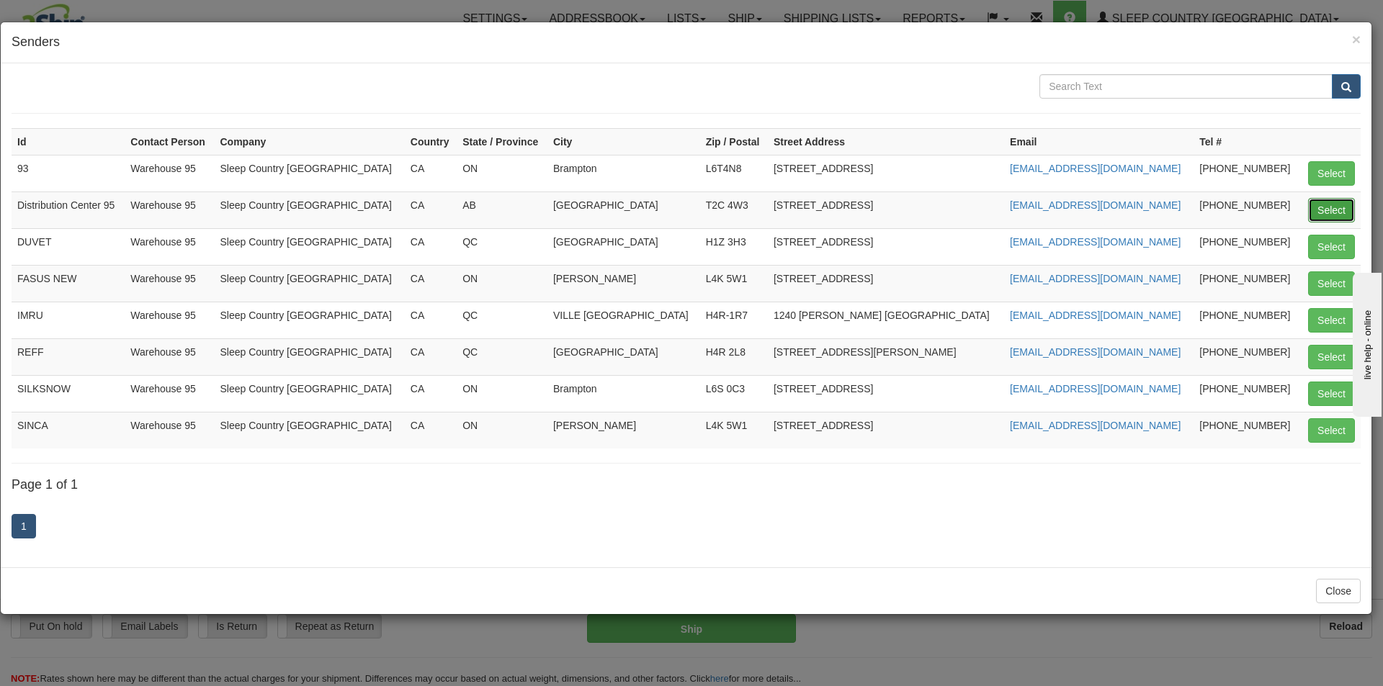
click at [1344, 202] on button "Select" at bounding box center [1331, 210] width 47 height 24
type input "Distribution Center 95"
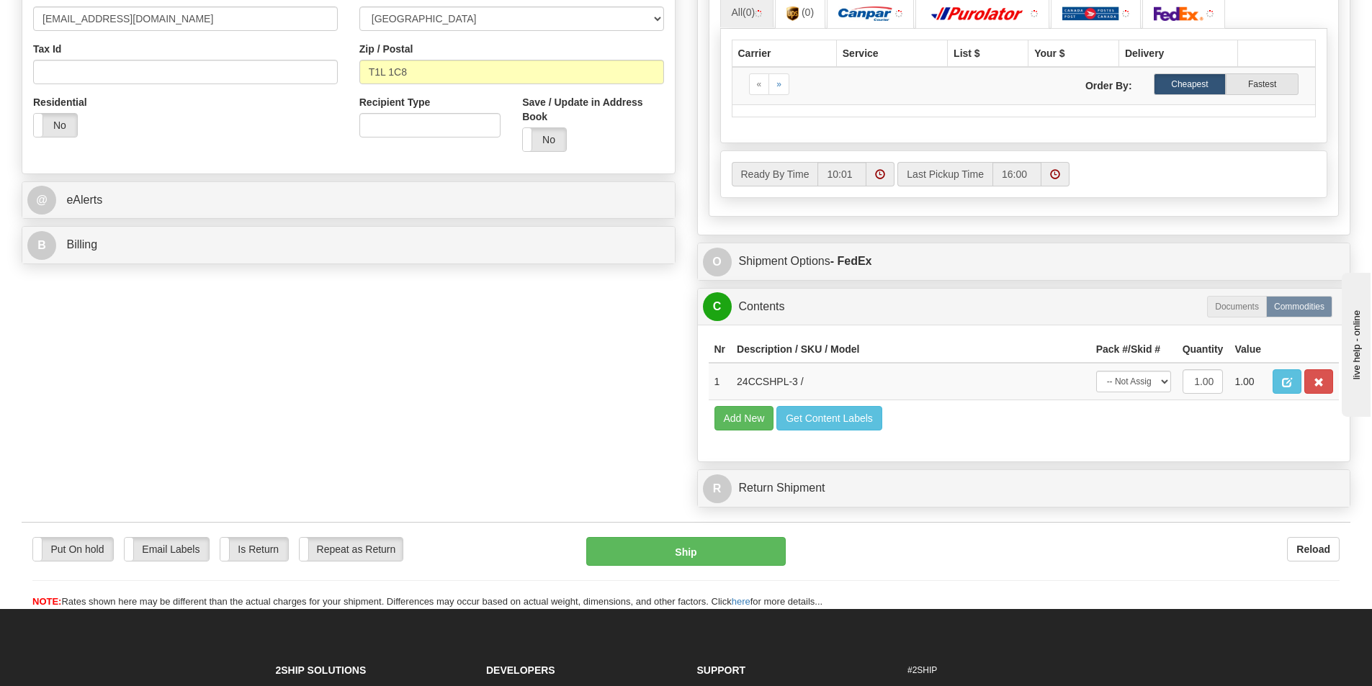
scroll to position [512, 0]
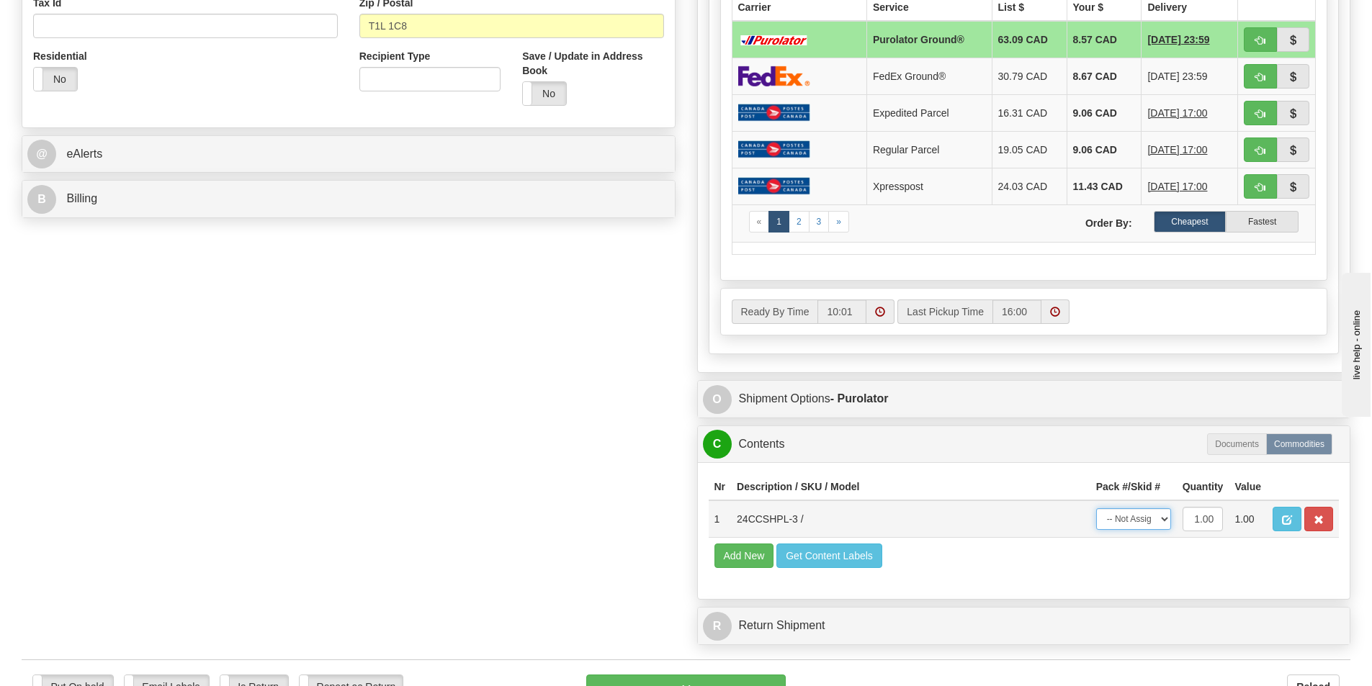
click at [1135, 528] on select "-- Not Assigned -- Package 1" at bounding box center [1133, 519] width 75 height 22
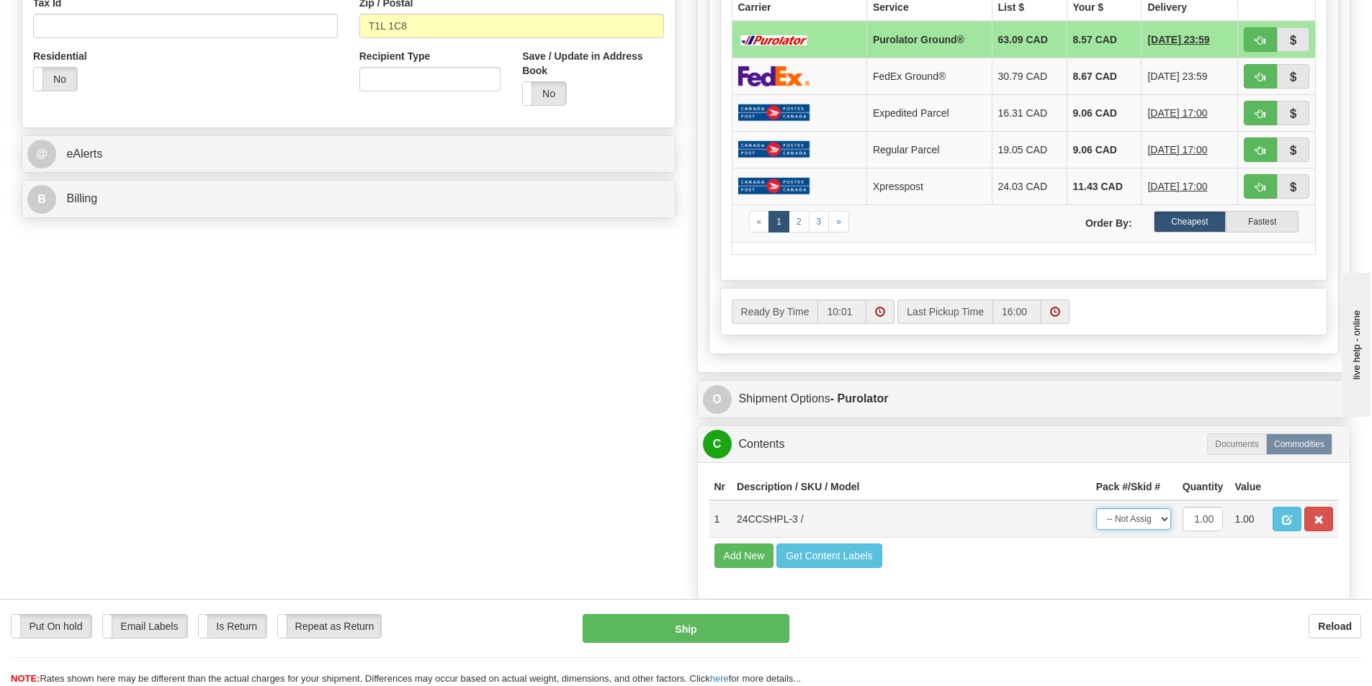
select select "0"
click at [1096, 508] on select "-- Not Assigned -- Package 1" at bounding box center [1133, 519] width 75 height 22
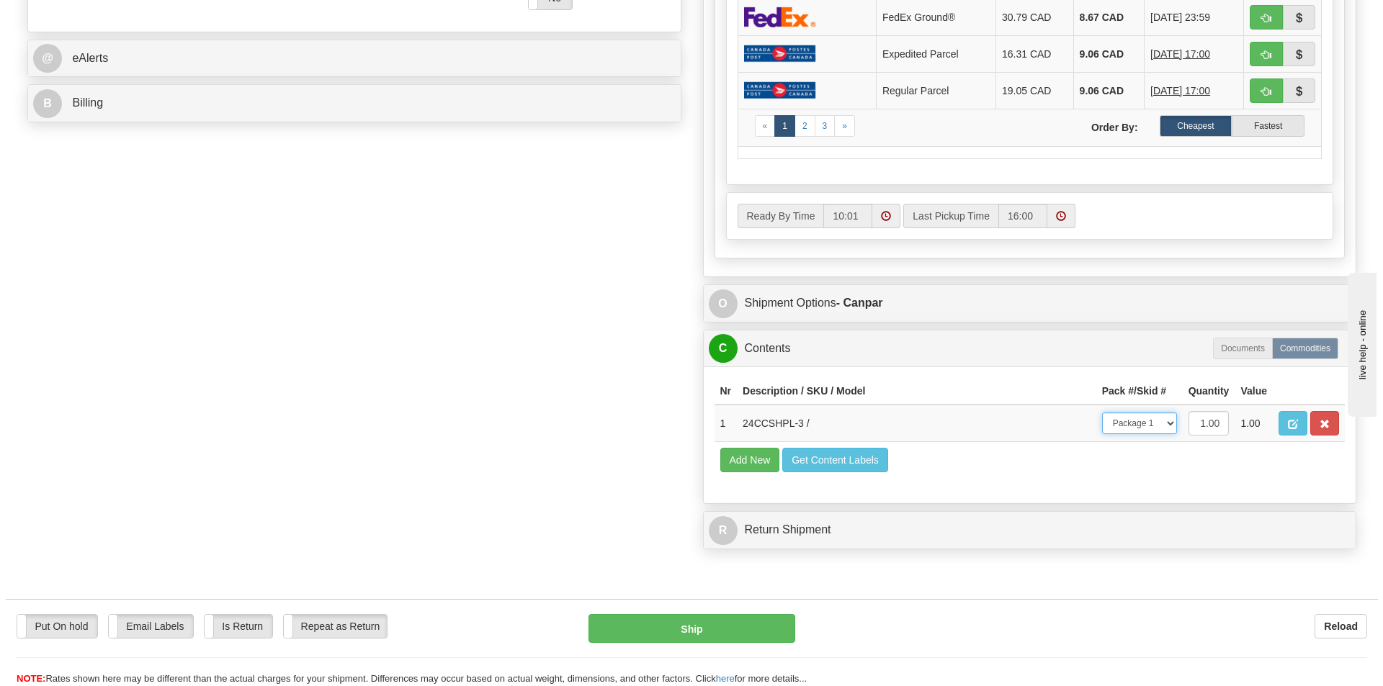
scroll to position [626, 0]
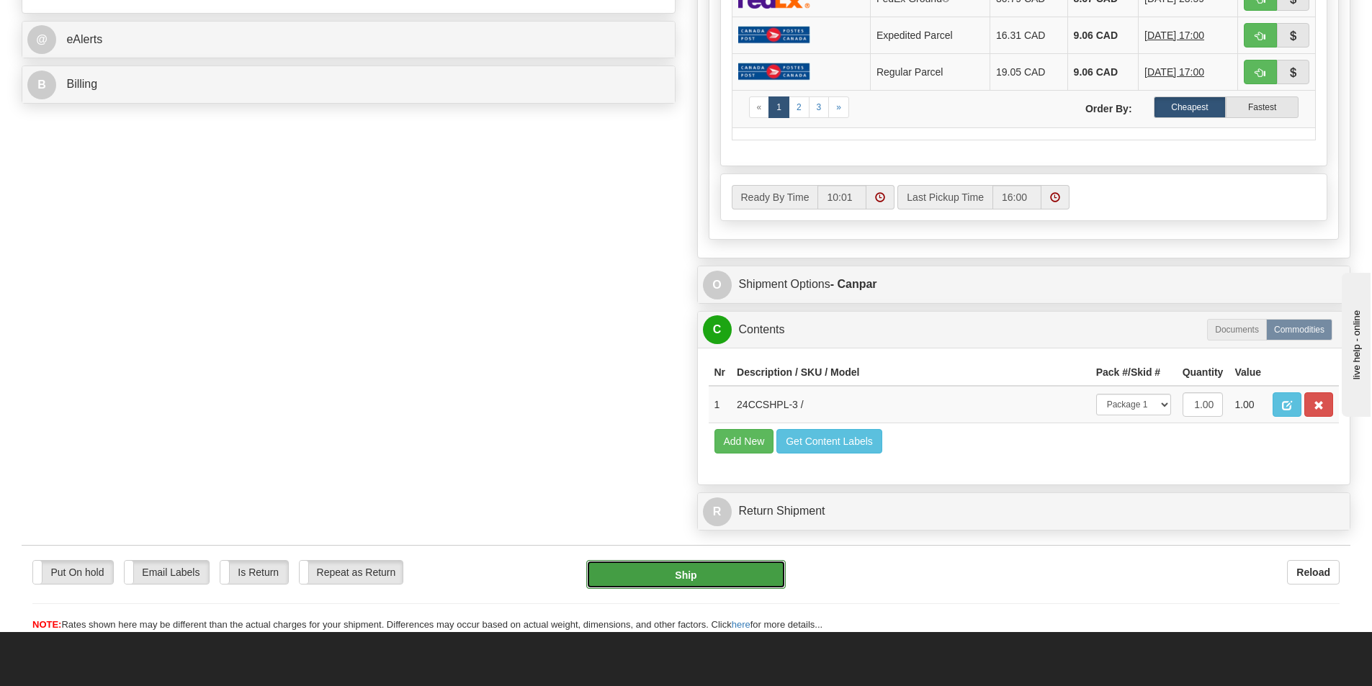
click at [687, 565] on button "Ship" at bounding box center [685, 574] width 199 height 29
type input "1"
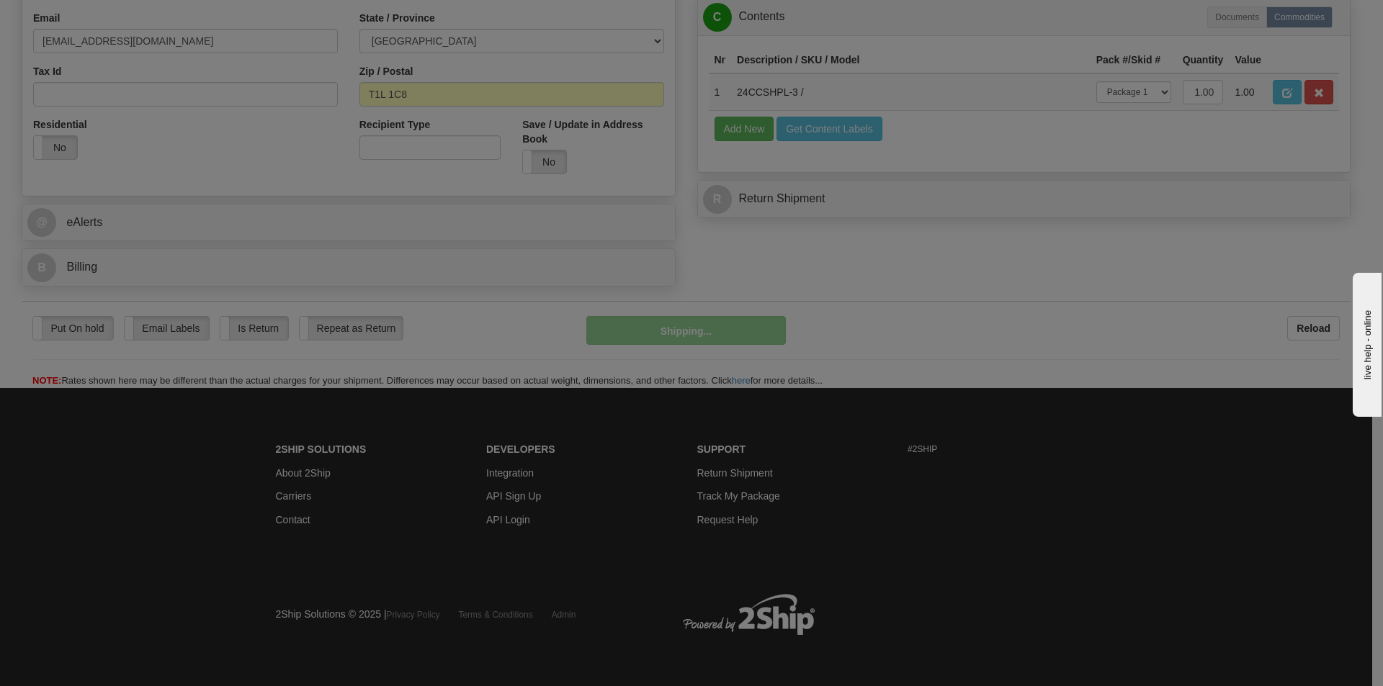
scroll to position [444, 0]
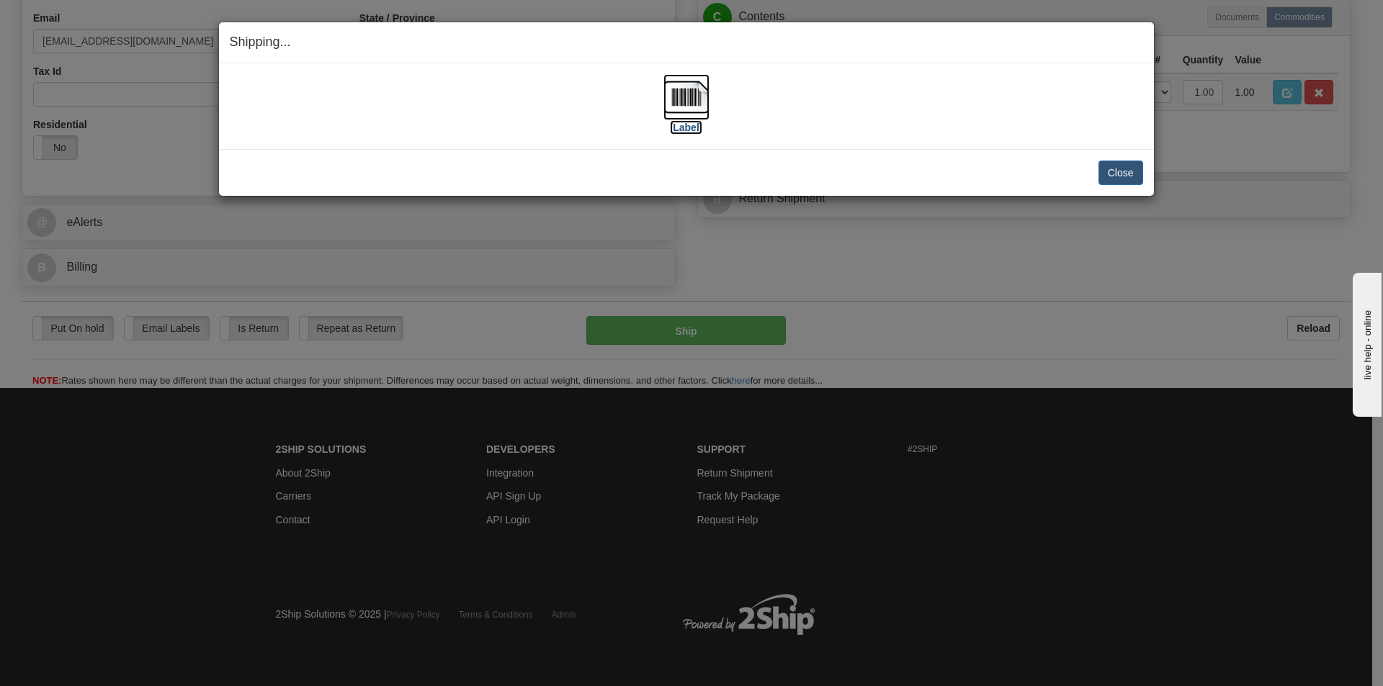
click at [702, 98] on img at bounding box center [686, 97] width 46 height 46
click at [1127, 172] on button "Close" at bounding box center [1120, 173] width 45 height 24
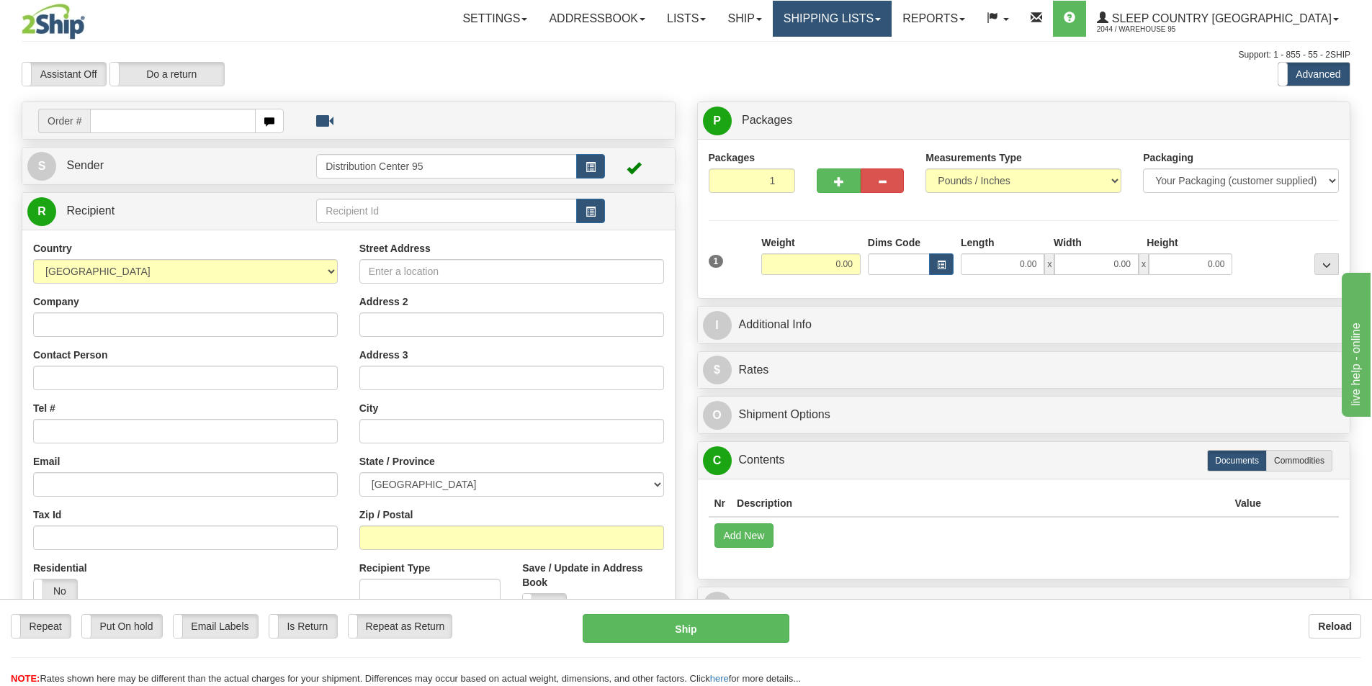
click at [883, 1] on link "Shipping lists" at bounding box center [832, 19] width 119 height 36
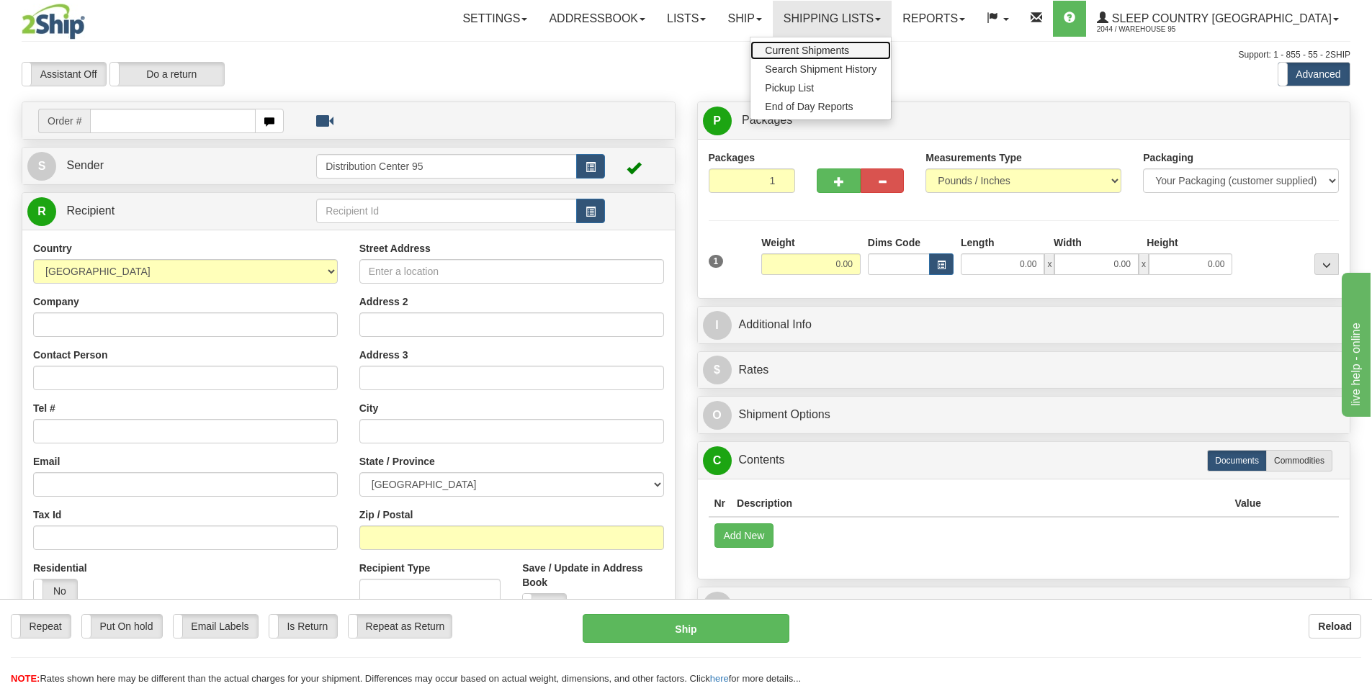
click at [849, 51] on span "Current Shipments" at bounding box center [807, 51] width 84 height 12
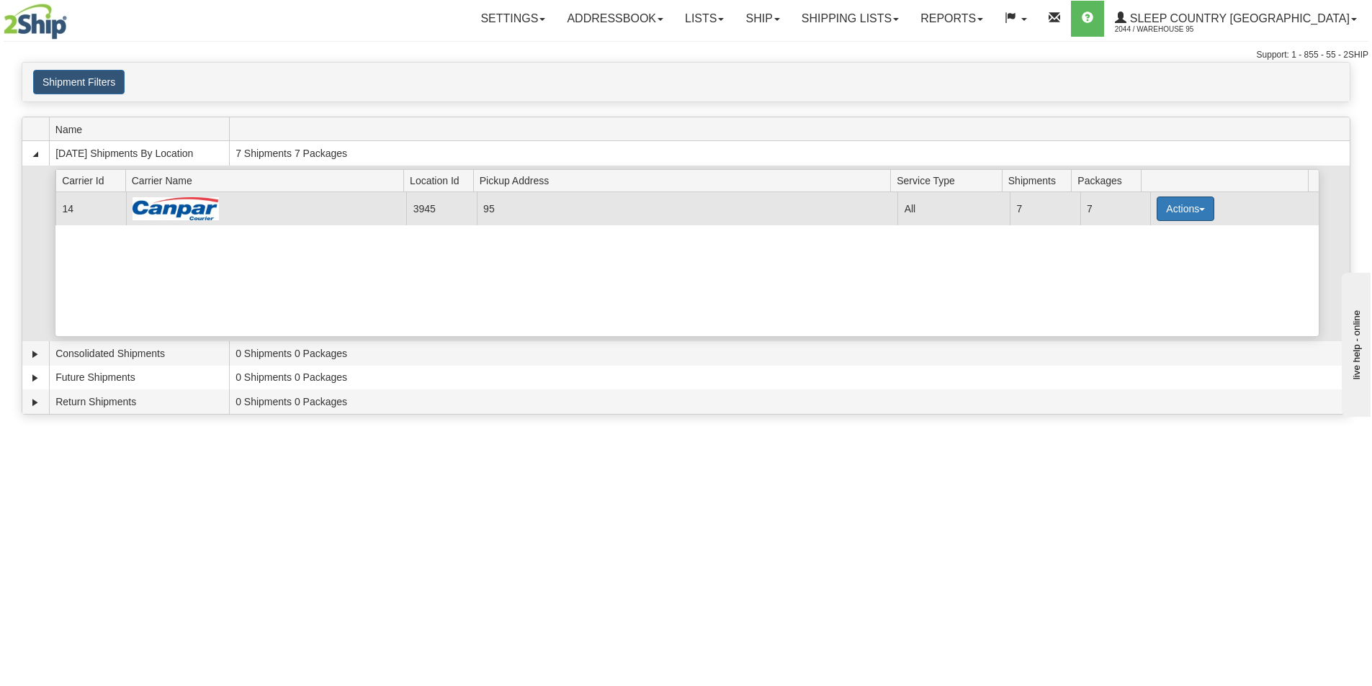
click at [1184, 207] on button "Actions" at bounding box center [1185, 209] width 58 height 24
click at [1152, 251] on link "Close" at bounding box center [1155, 255] width 115 height 19
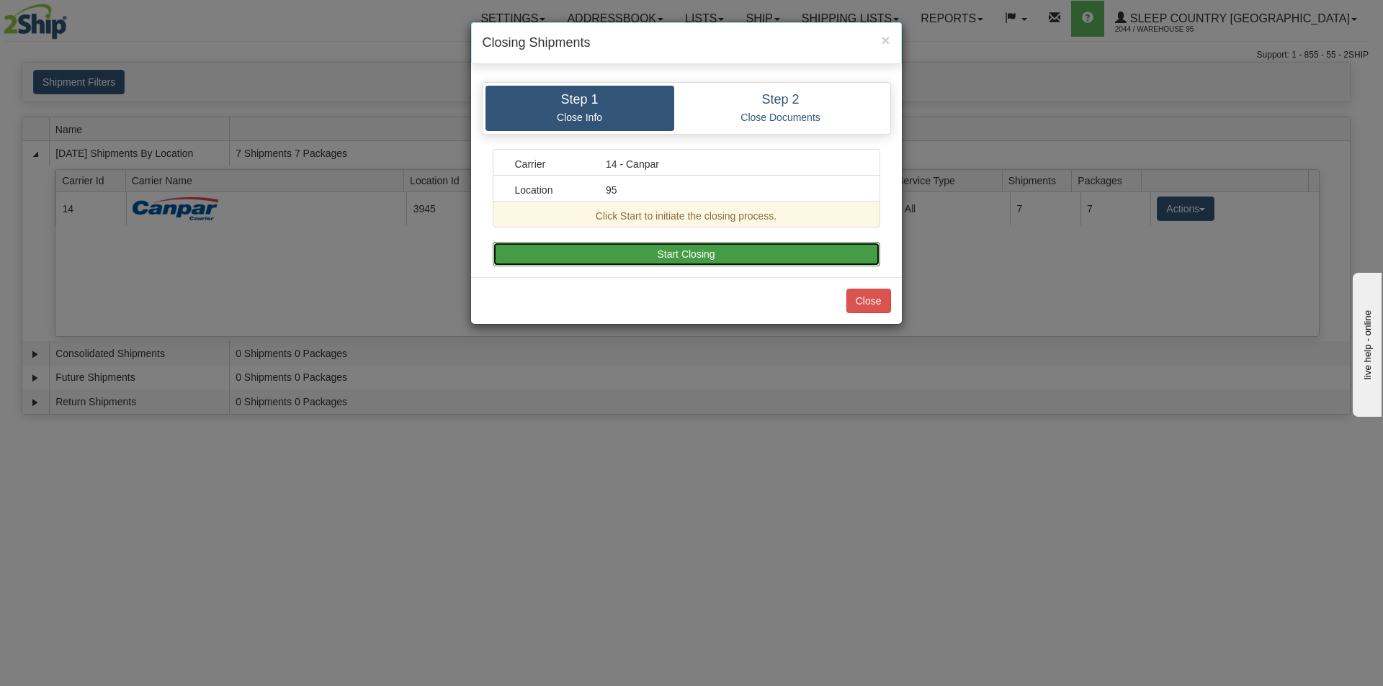
click at [794, 255] on button "Start Closing" at bounding box center [686, 254] width 387 height 24
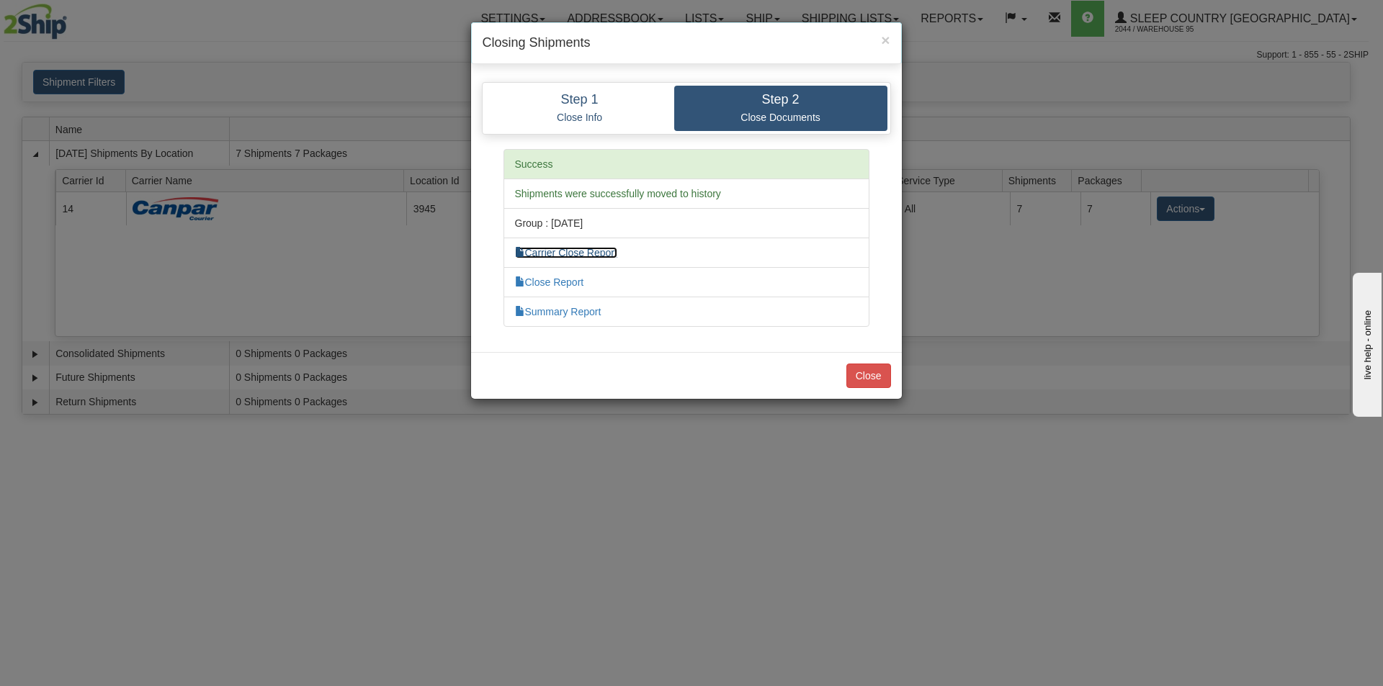
click at [566, 251] on link "Carrier Close Report" at bounding box center [566, 253] width 102 height 12
click at [570, 313] on link "Summary Report" at bounding box center [558, 312] width 86 height 12
click at [857, 379] on button "Close" at bounding box center [868, 376] width 45 height 24
